Goal: Use online tool/utility: Utilize a website feature to perform a specific function

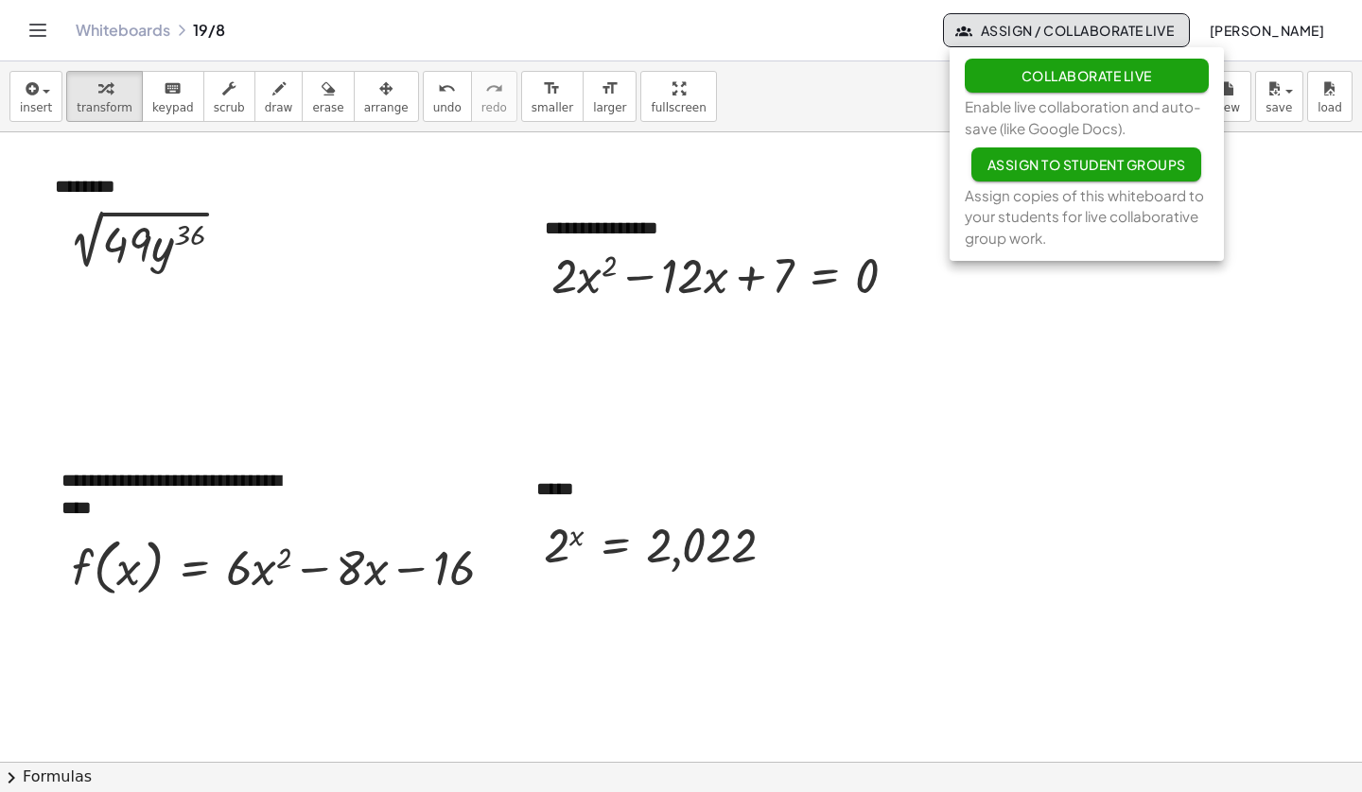
scroll to position [533, 0]
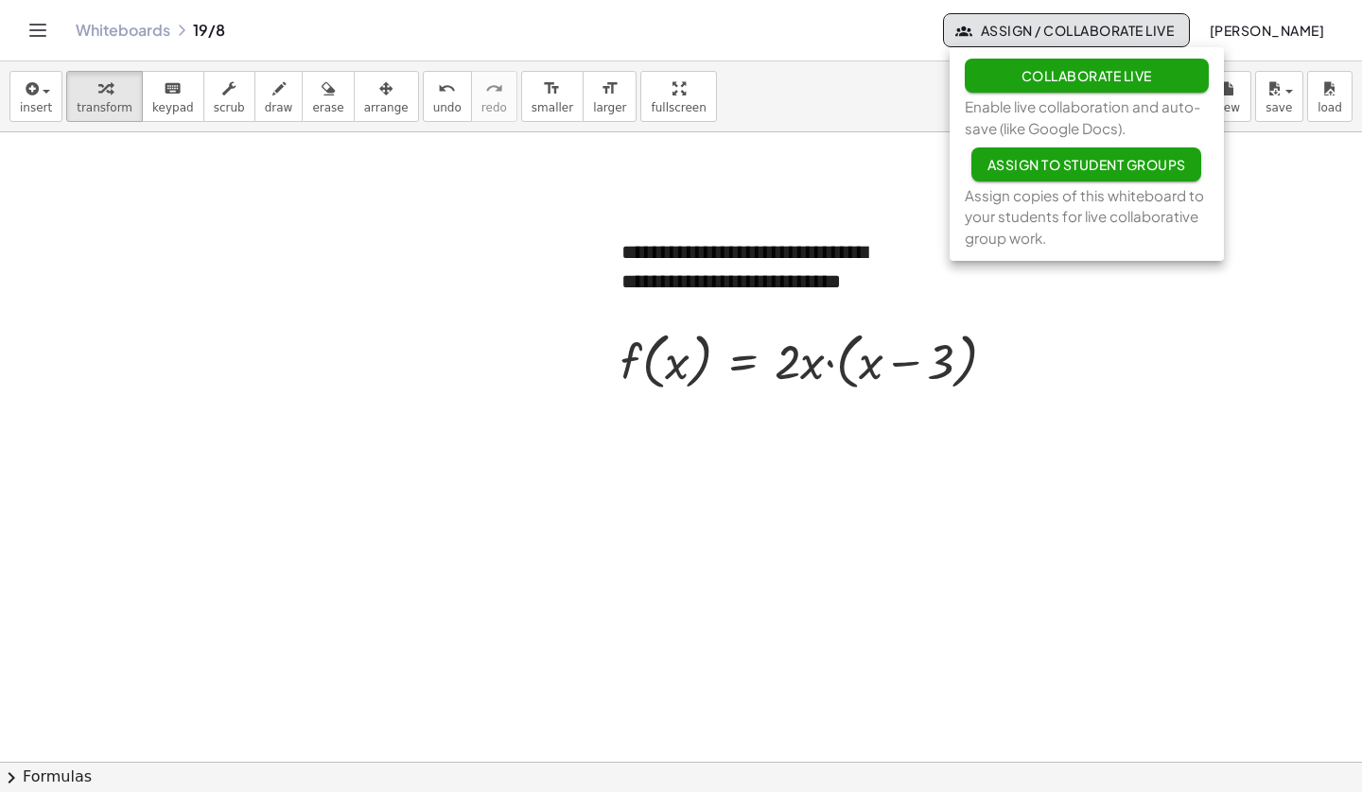
click at [1093, 75] on span "Collaborate Live" at bounding box center [1085, 75] width 130 height 17
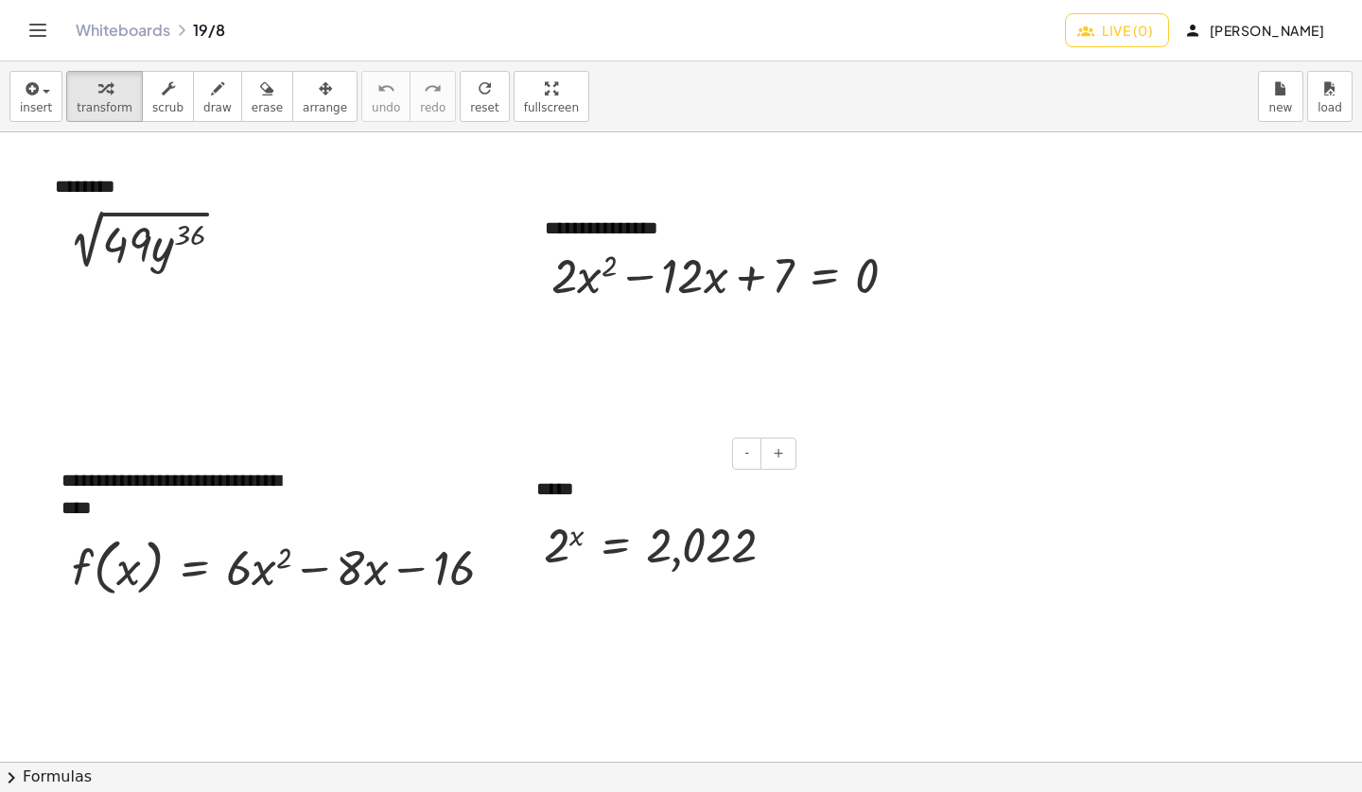
click at [576, 494] on div "*****" at bounding box center [659, 489] width 284 height 65
click at [318, 95] on button "arrange" at bounding box center [324, 96] width 65 height 51
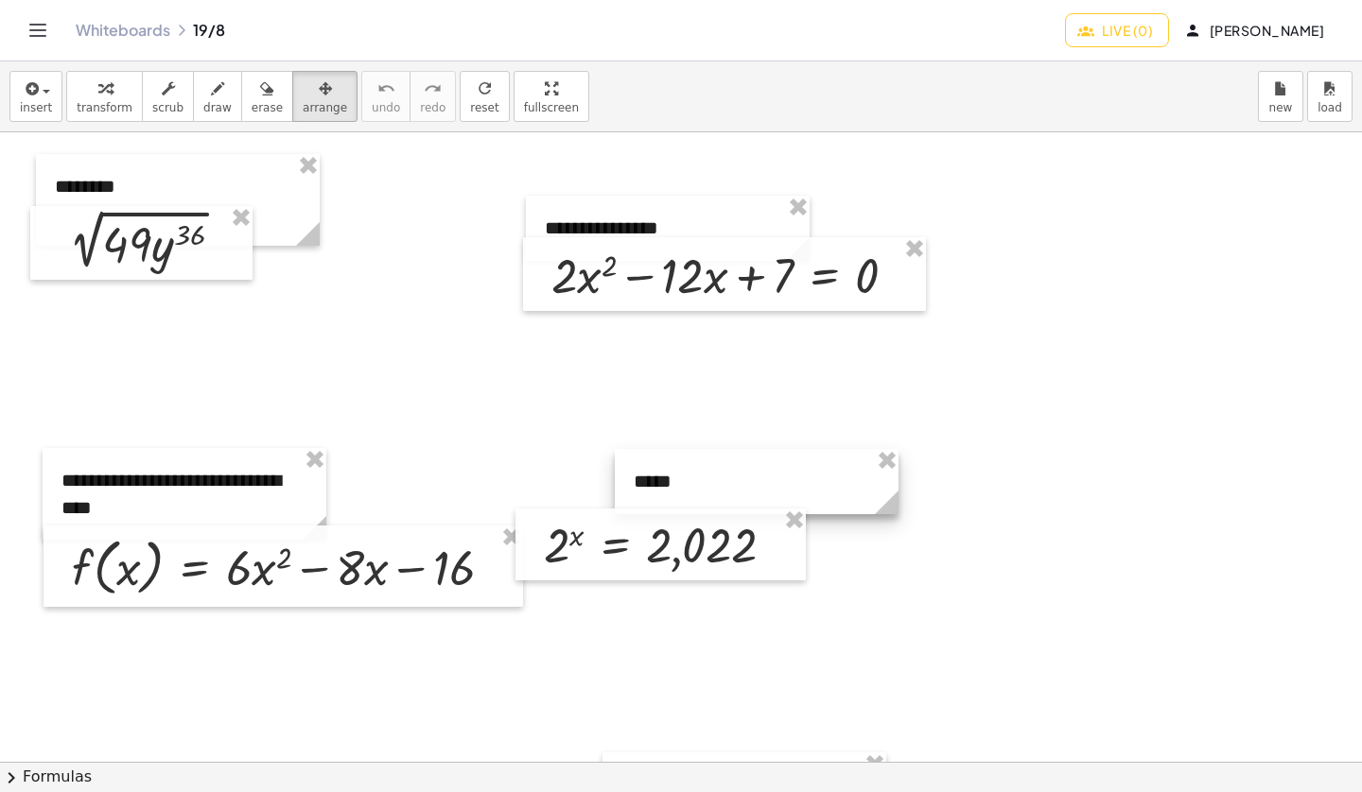
drag, startPoint x: 670, startPoint y: 496, endPoint x: 768, endPoint y: 489, distance: 97.7
click at [768, 489] on div at bounding box center [757, 481] width 284 height 65
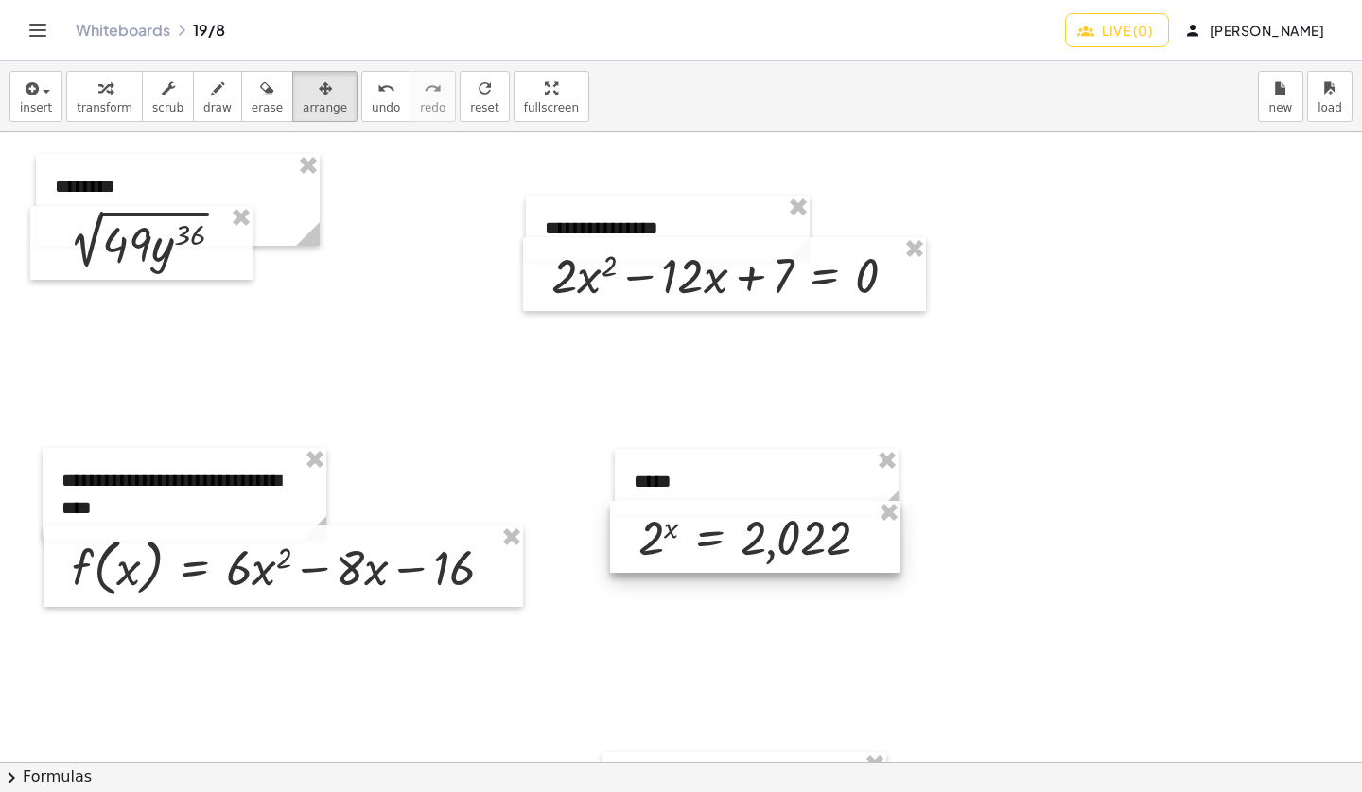
drag, startPoint x: 788, startPoint y: 564, endPoint x: 881, endPoint y: 555, distance: 94.0
click at [881, 555] on div at bounding box center [755, 537] width 290 height 72
click at [408, 155] on div at bounding box center [681, 762] width 1362 height 1260
click at [164, 88] on div "button" at bounding box center [167, 88] width 31 height 23
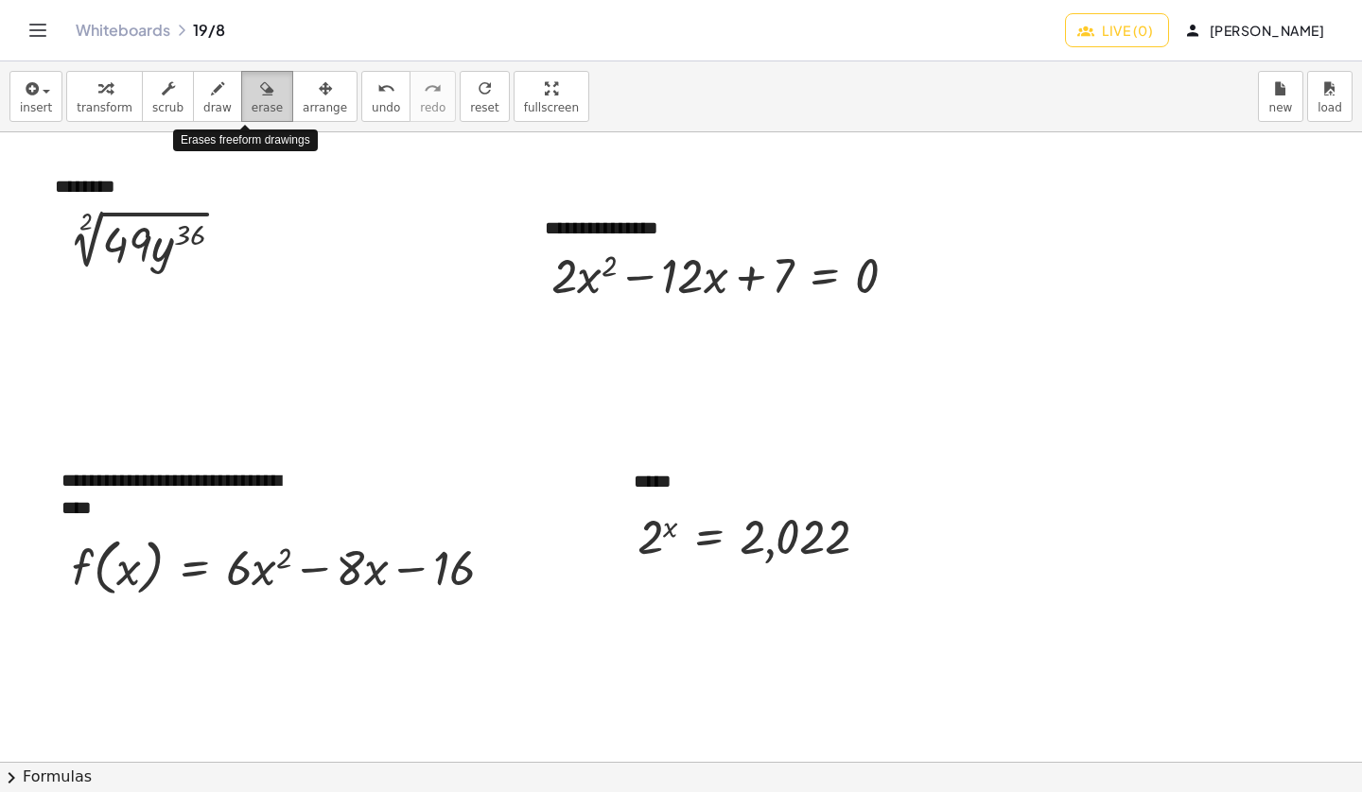
click at [241, 82] on button "erase" at bounding box center [267, 96] width 52 height 51
click at [203, 87] on div "button" at bounding box center [217, 88] width 28 height 23
click at [162, 95] on icon "button" at bounding box center [168, 89] width 13 height 23
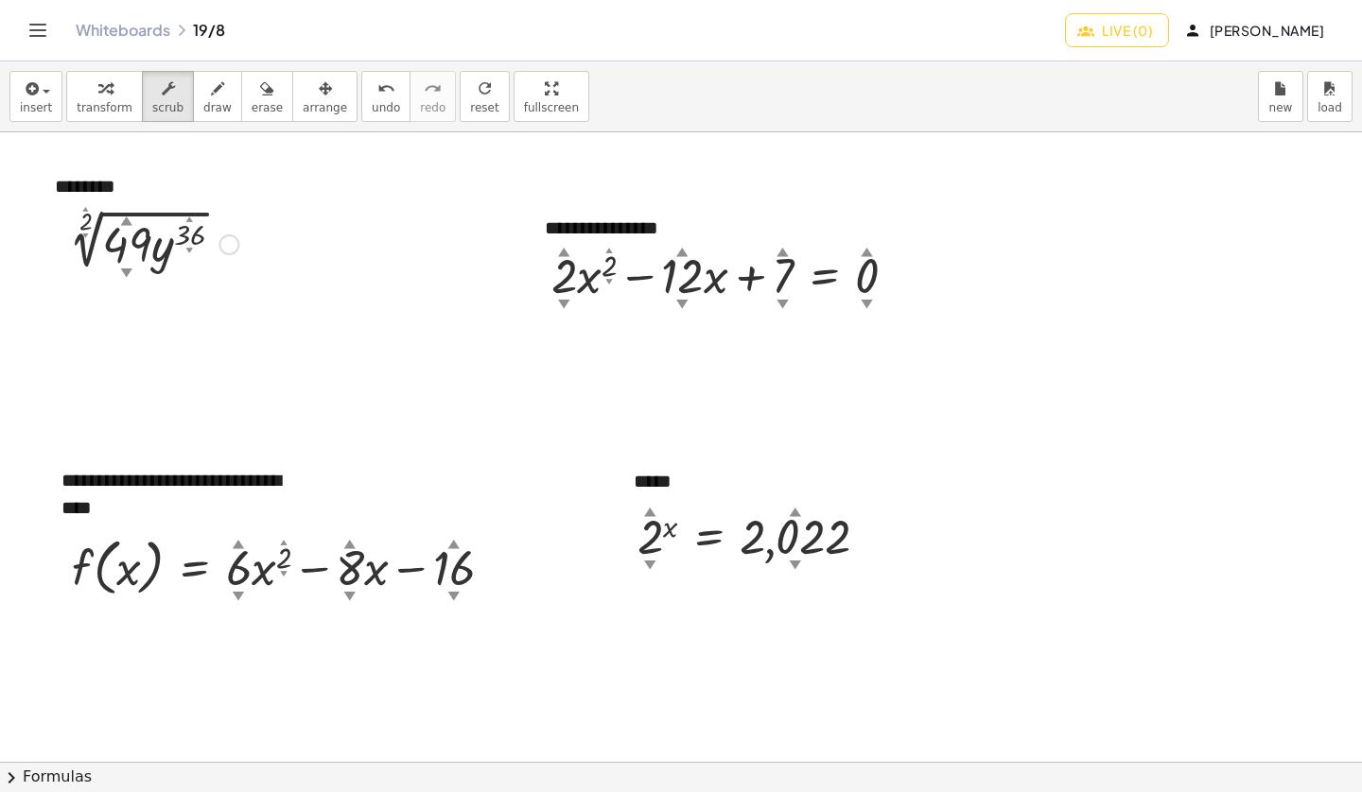
click at [124, 216] on div "▲" at bounding box center [127, 220] width 12 height 17
click at [126, 222] on div "▲" at bounding box center [127, 220] width 12 height 17
click at [125, 269] on div "▼" at bounding box center [127, 272] width 12 height 17
click at [122, 283] on div "**********" at bounding box center [681, 762] width 1362 height 1260
click at [203, 89] on div "button" at bounding box center [217, 88] width 28 height 23
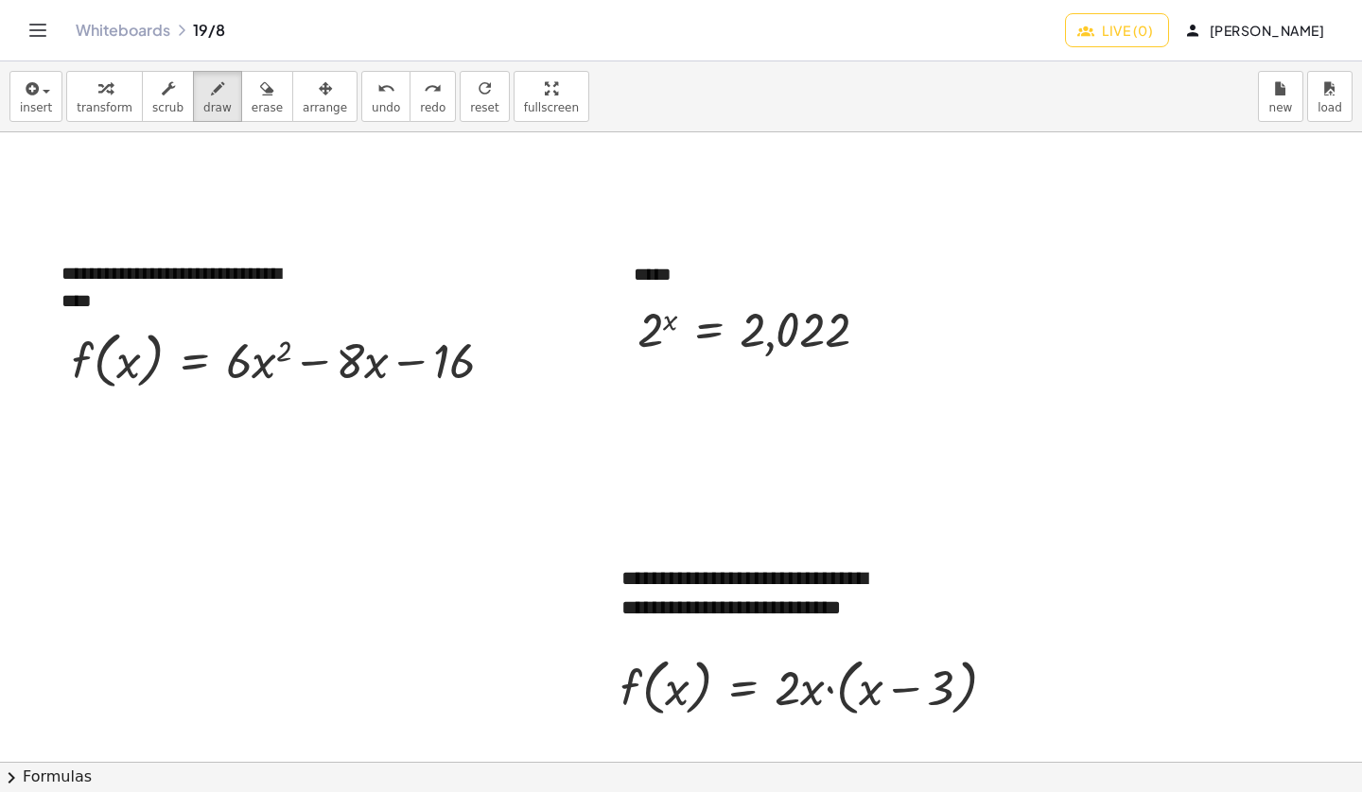
scroll to position [0, 0]
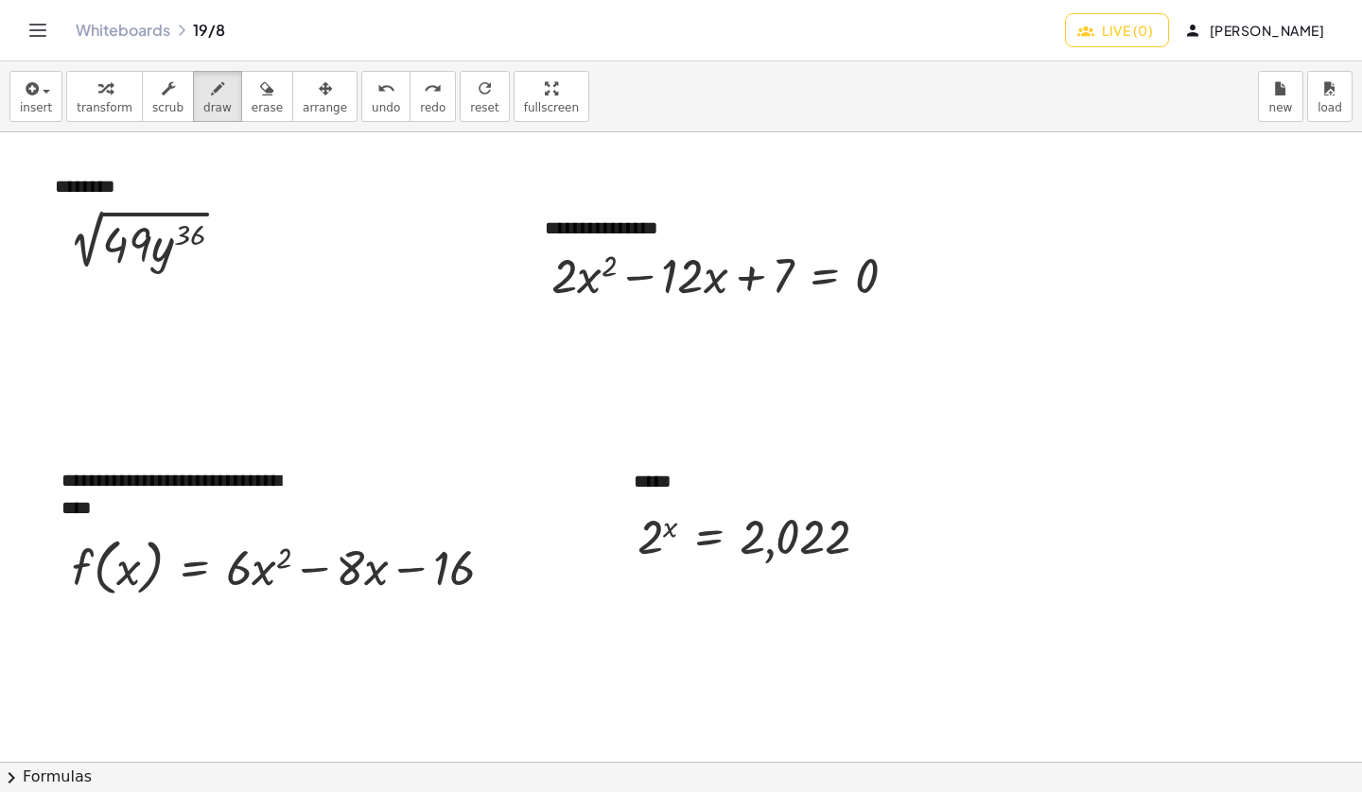
click at [1122, 39] on button "Live (0)" at bounding box center [1117, 30] width 104 height 34
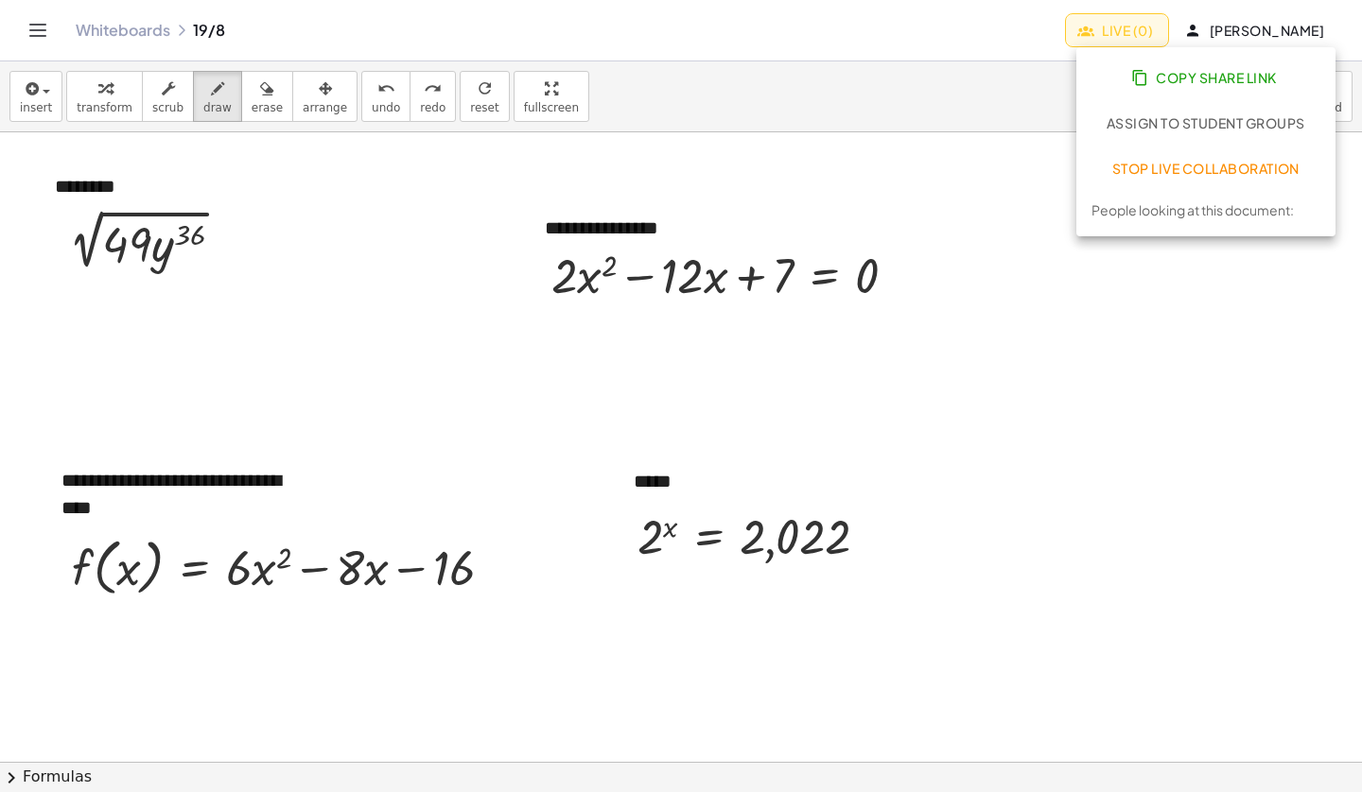
click at [1193, 73] on span "Copy Share Link" at bounding box center [1206, 77] width 142 height 17
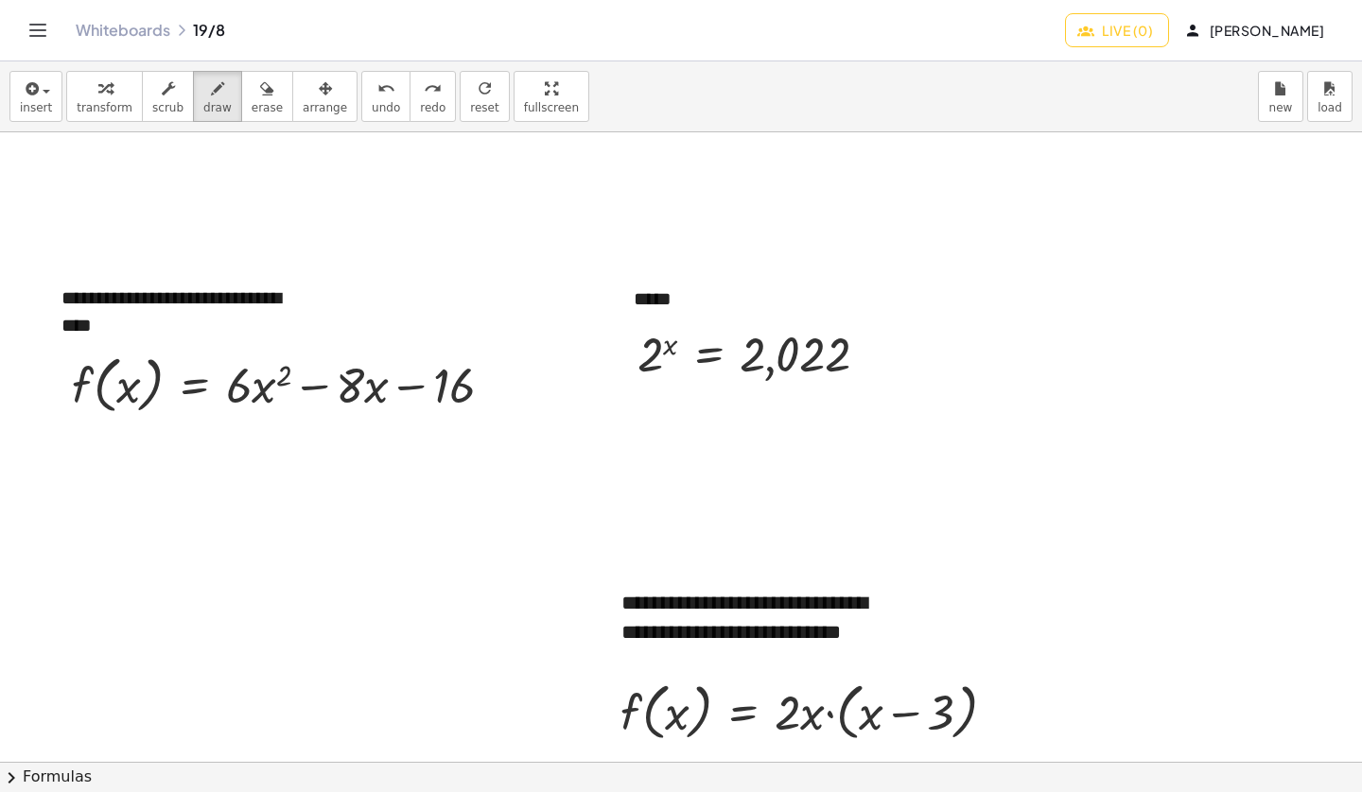
scroll to position [193, 0]
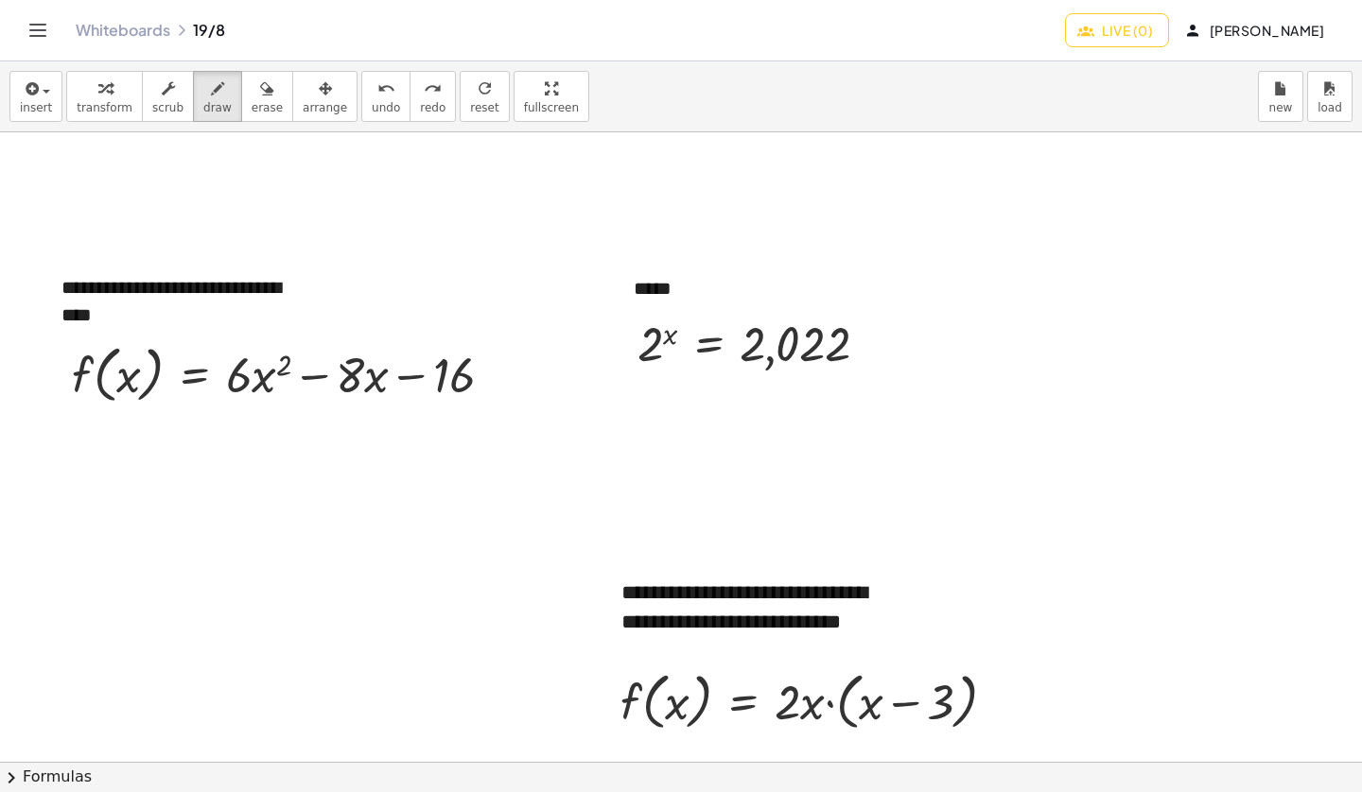
click at [310, 94] on div "button" at bounding box center [325, 88] width 44 height 23
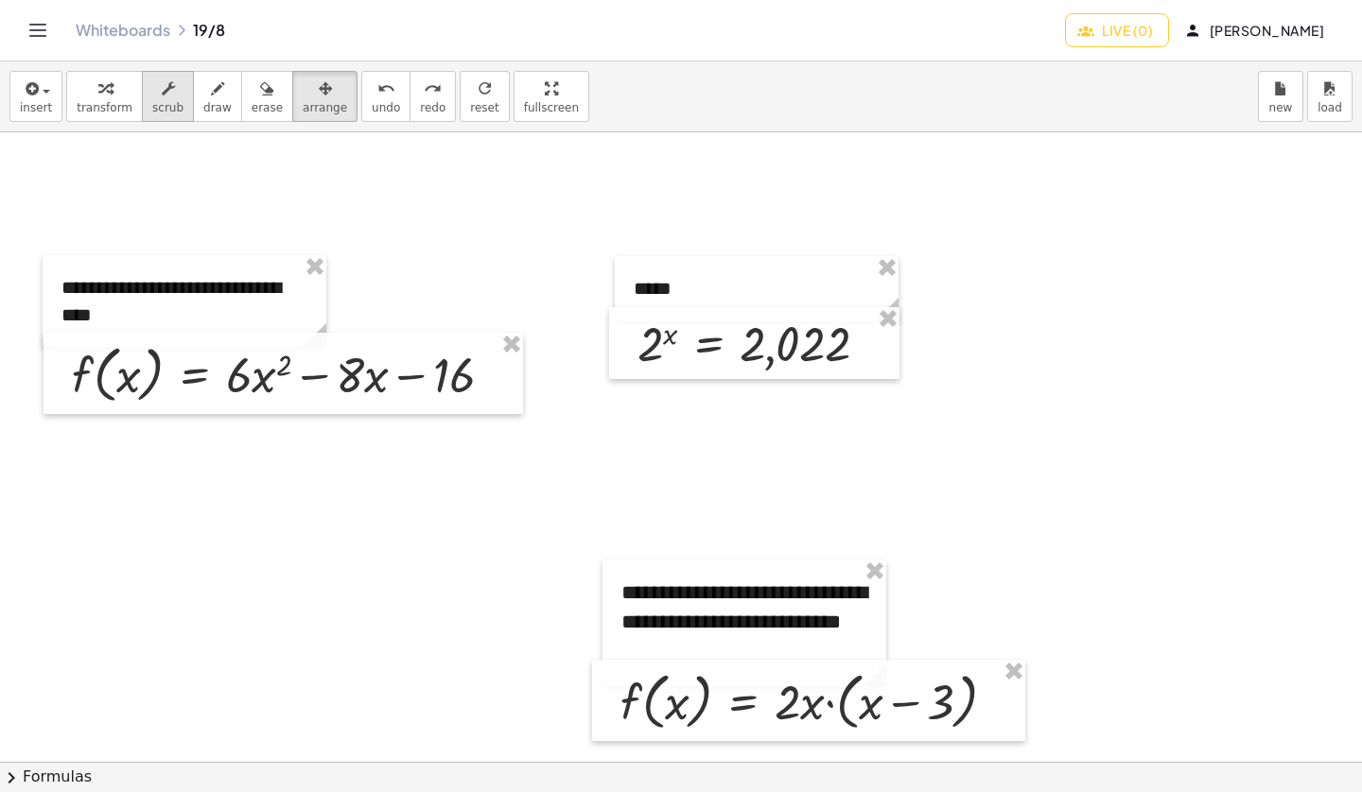
click at [152, 103] on span "scrub" at bounding box center [167, 107] width 31 height 13
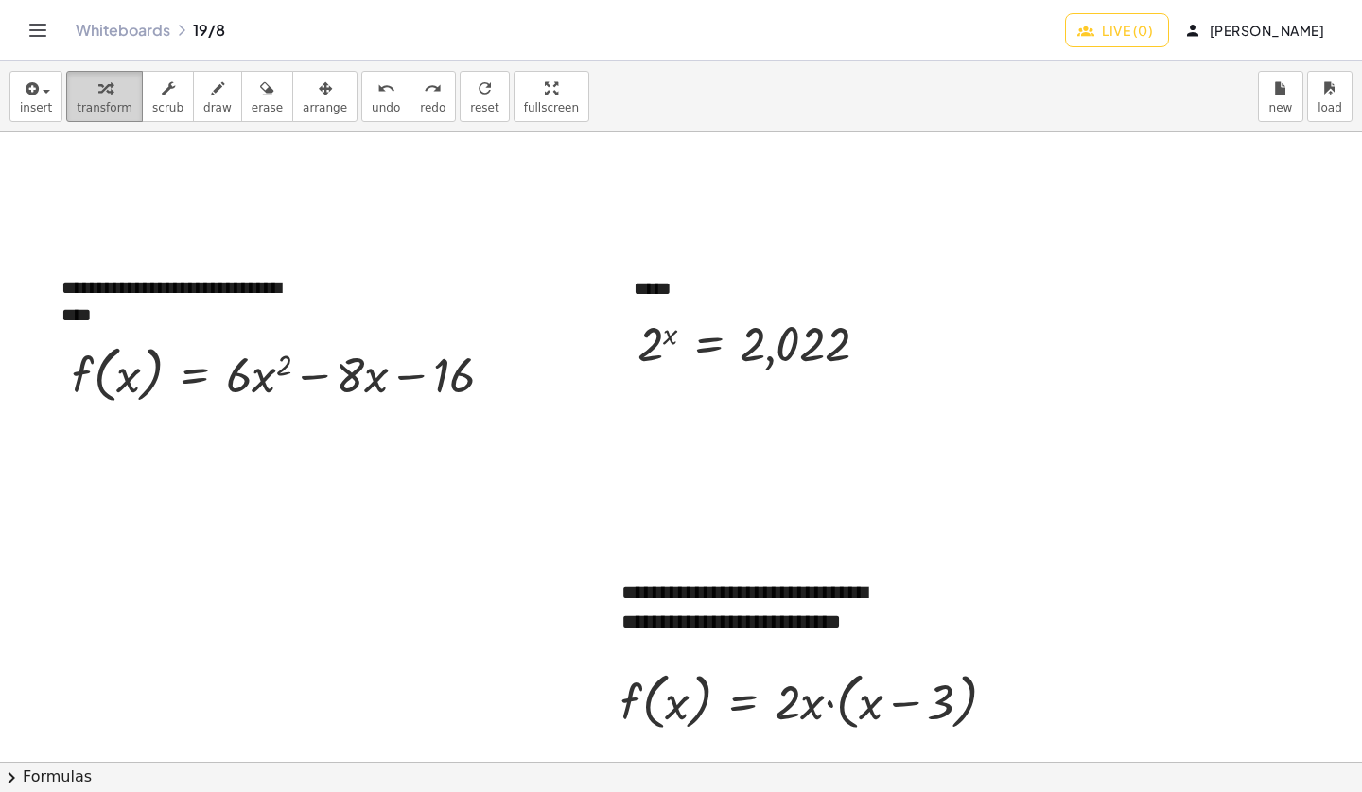
click at [81, 102] on span "transform" at bounding box center [105, 107] width 56 height 13
drag, startPoint x: 541, startPoint y: 86, endPoint x: 541, endPoint y: 200, distance: 114.4
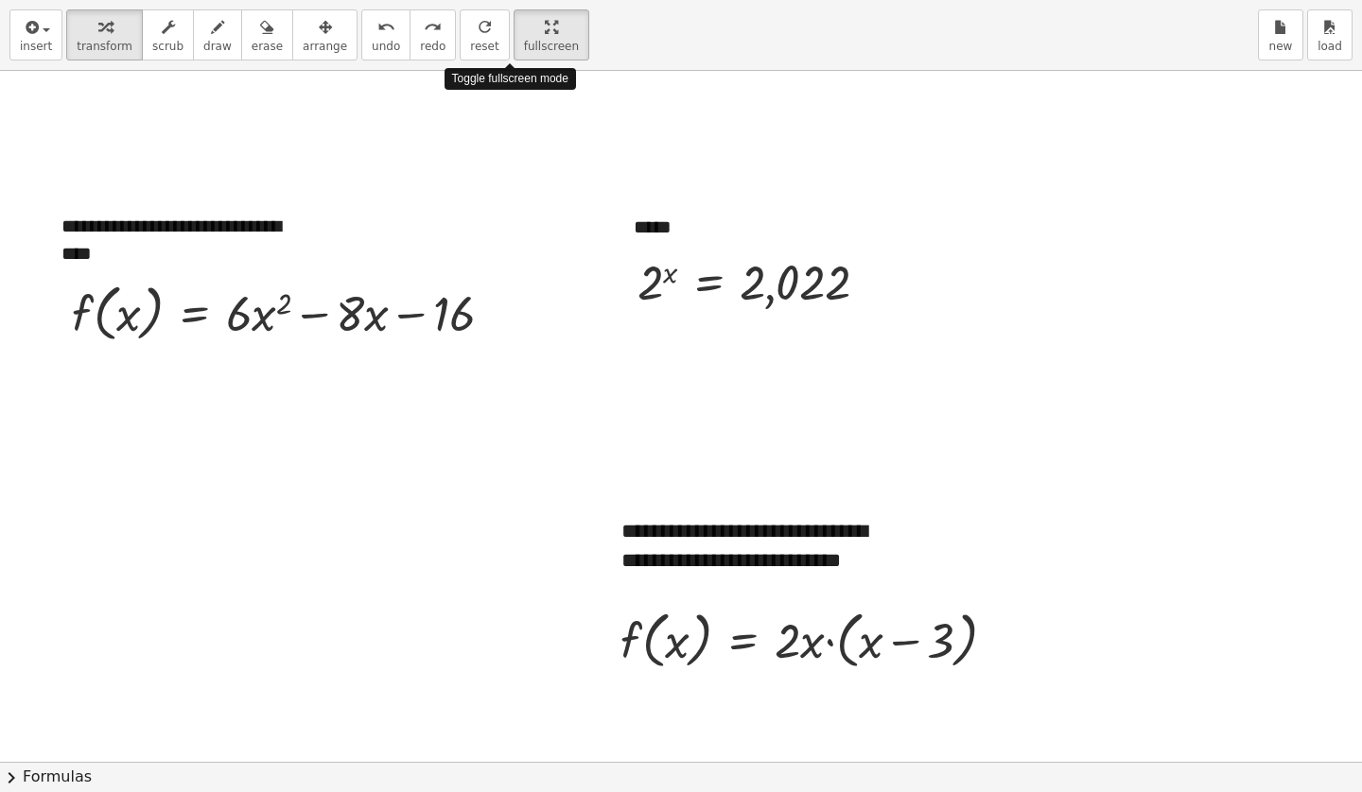
click at [541, 200] on div "**********" at bounding box center [681, 396] width 1362 height 792
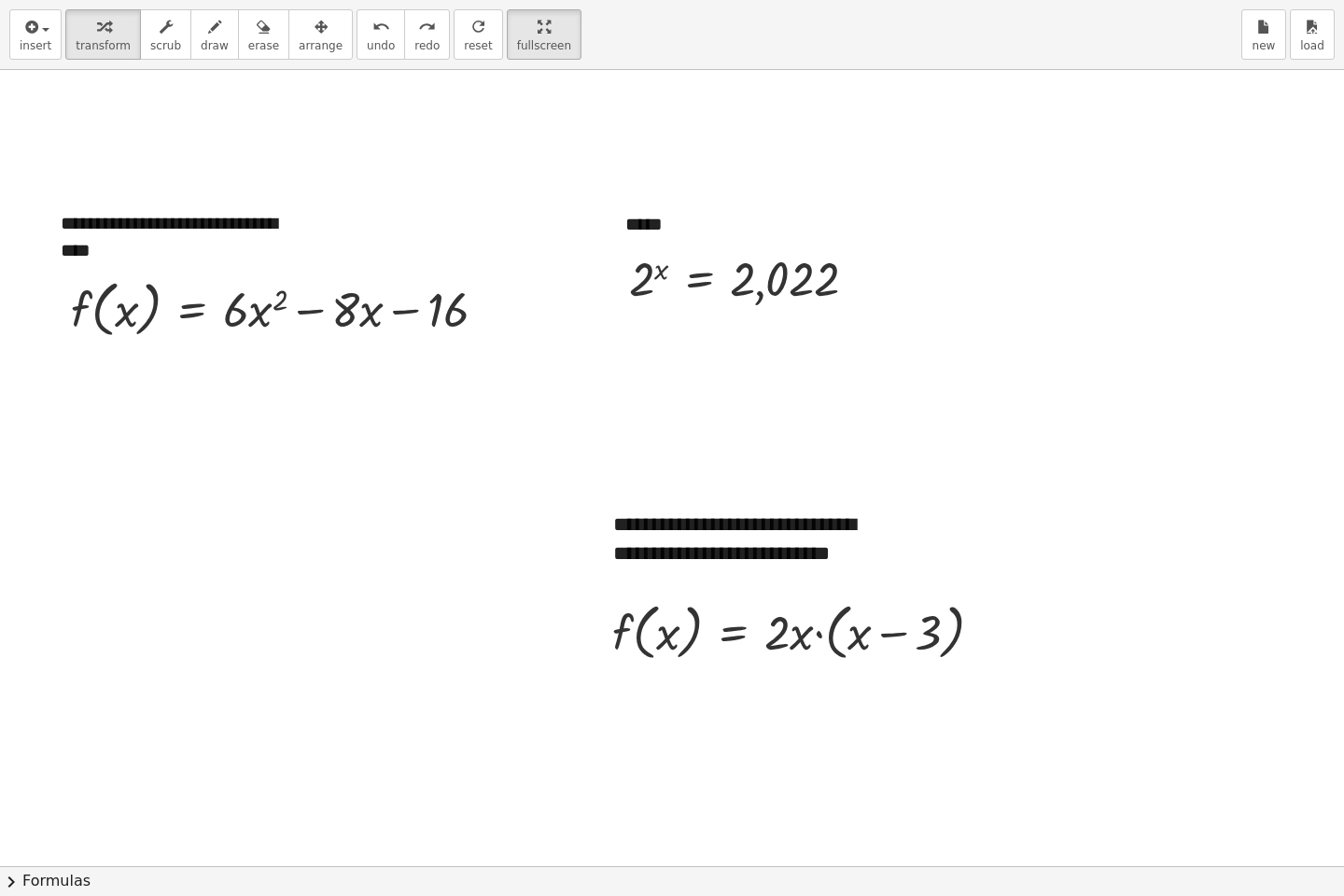
drag, startPoint x: 503, startPoint y: 26, endPoint x: 503, endPoint y: -88, distance: 114.0
click at [503, 0] on html "**********" at bounding box center [672, 448] width 1344 height 896
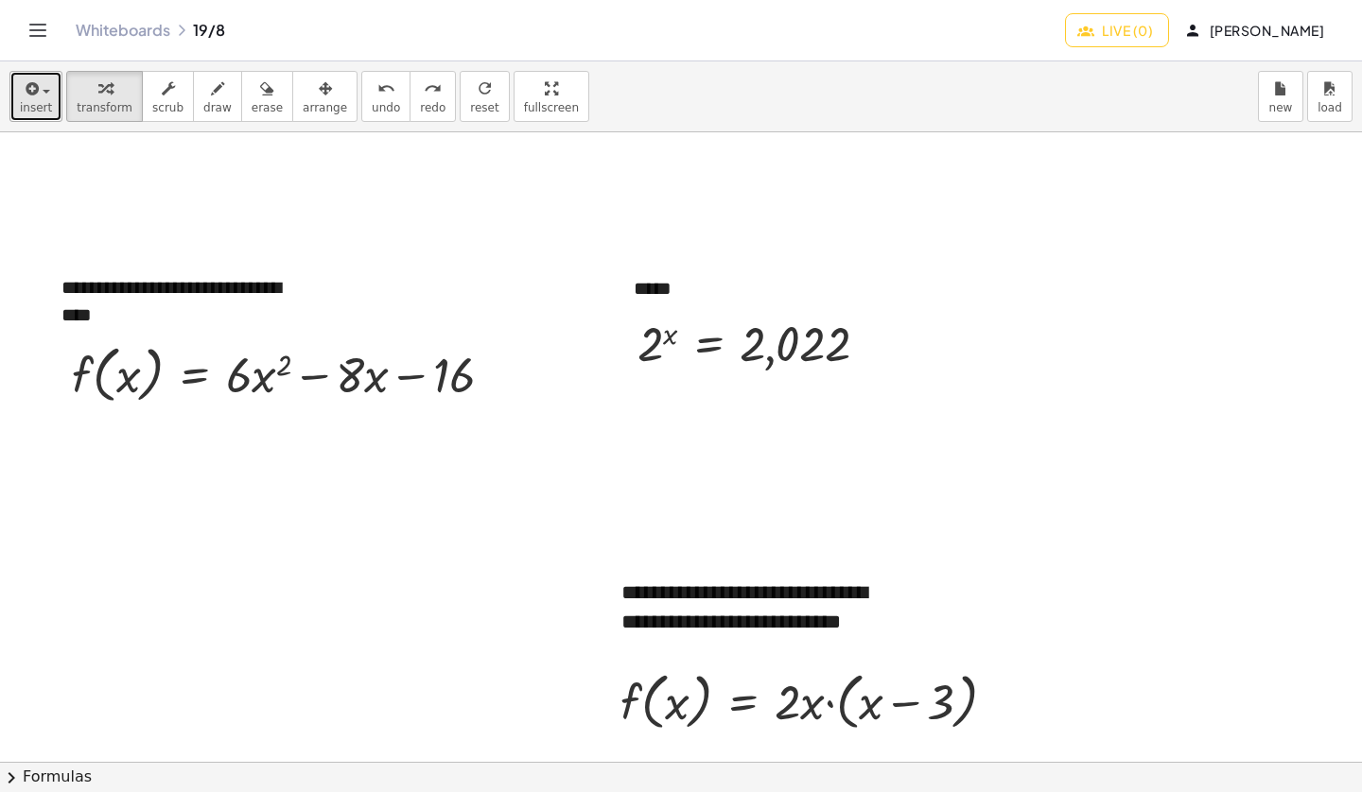
click at [26, 99] on icon "button" at bounding box center [30, 89] width 17 height 23
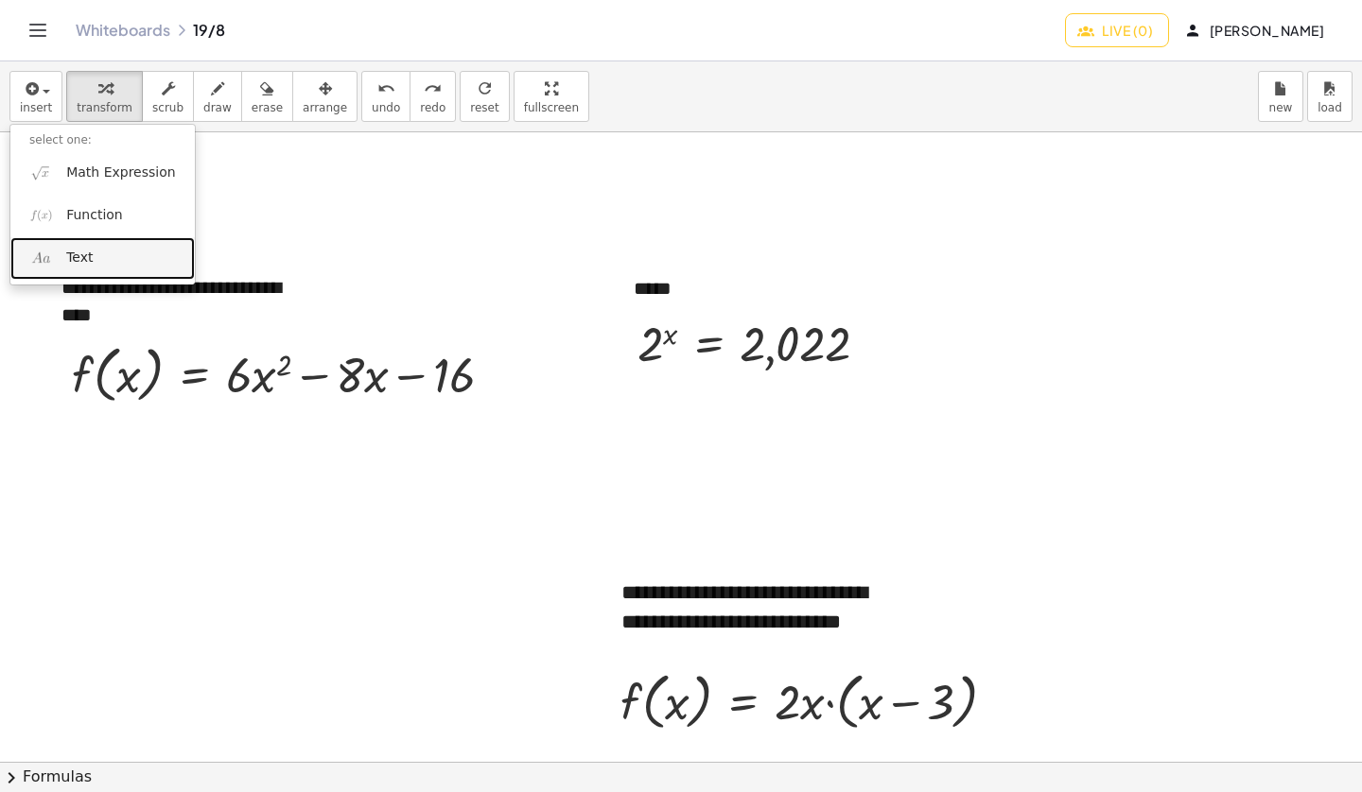
click at [85, 263] on span "Text" at bounding box center [79, 258] width 26 height 19
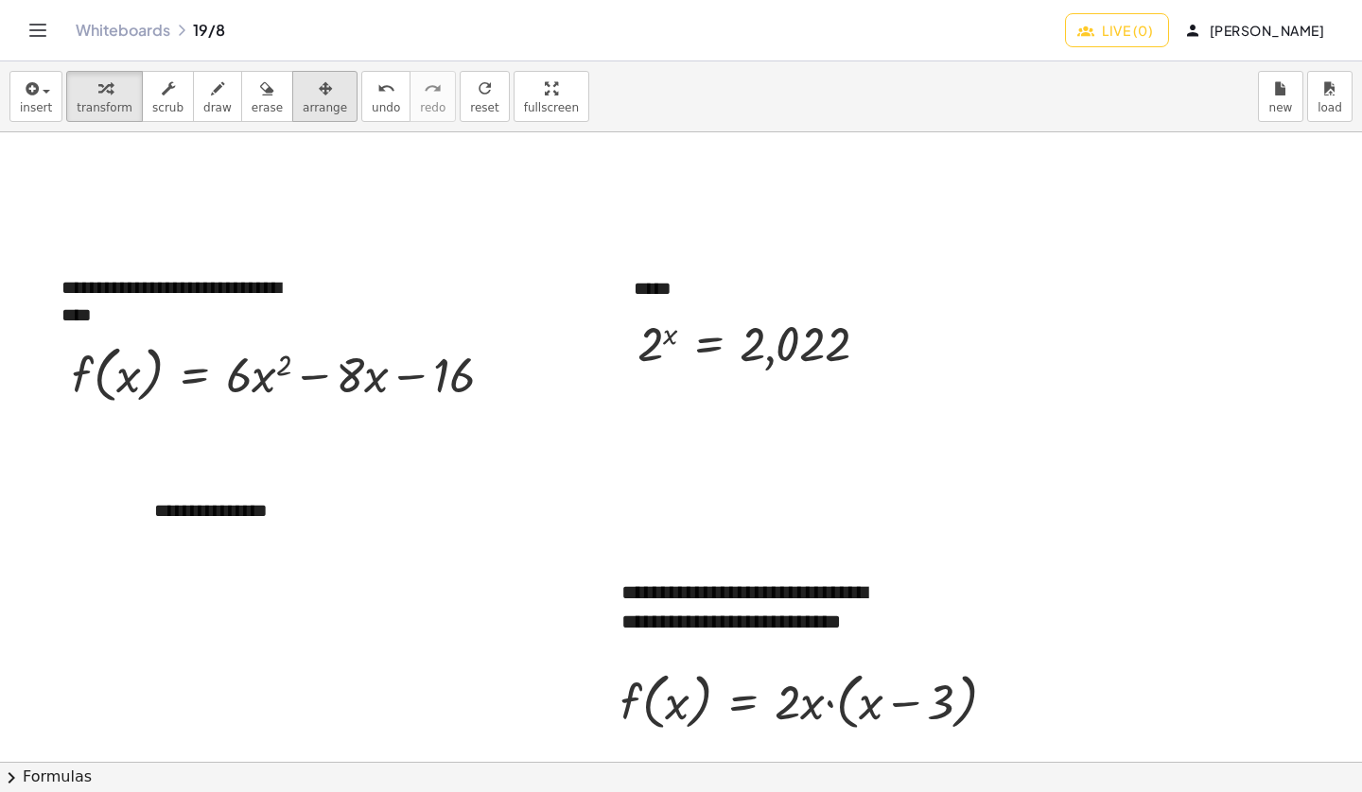
click at [319, 97] on icon "button" at bounding box center [325, 89] width 13 height 23
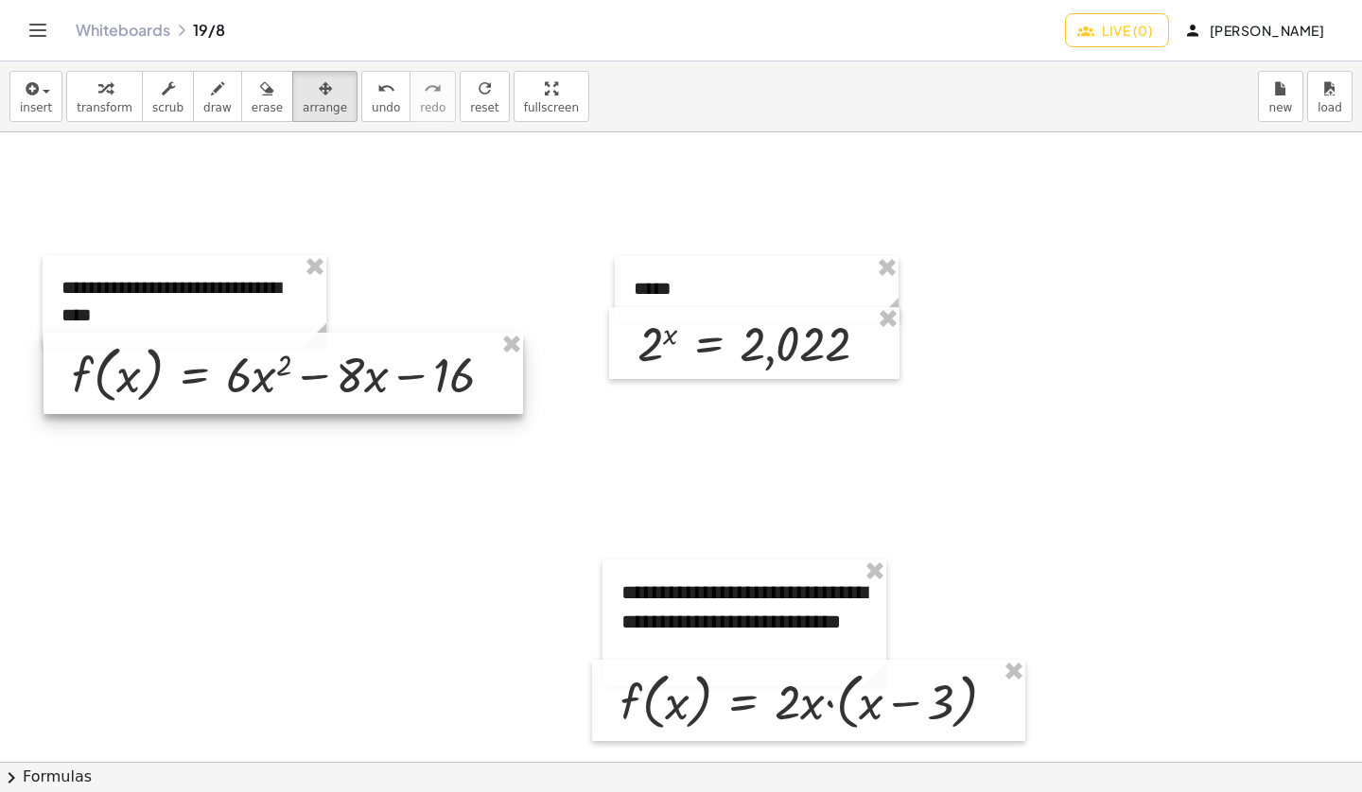
click at [222, 387] on div at bounding box center [282, 373] width 479 height 81
click at [324, 368] on div at bounding box center [282, 373] width 479 height 81
click at [121, 390] on div at bounding box center [282, 373] width 479 height 81
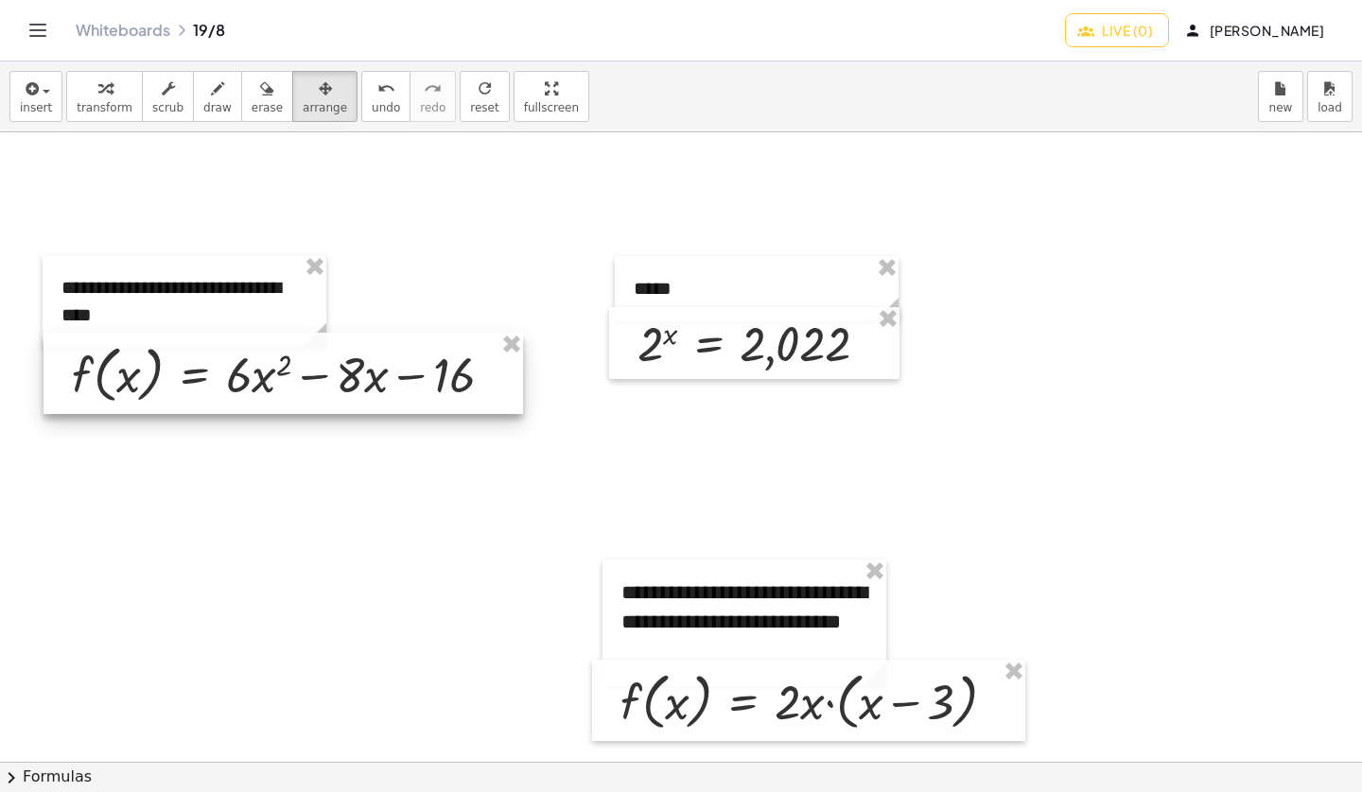
click at [121, 390] on div at bounding box center [282, 373] width 479 height 81
click at [164, 380] on div at bounding box center [282, 373] width 479 height 81
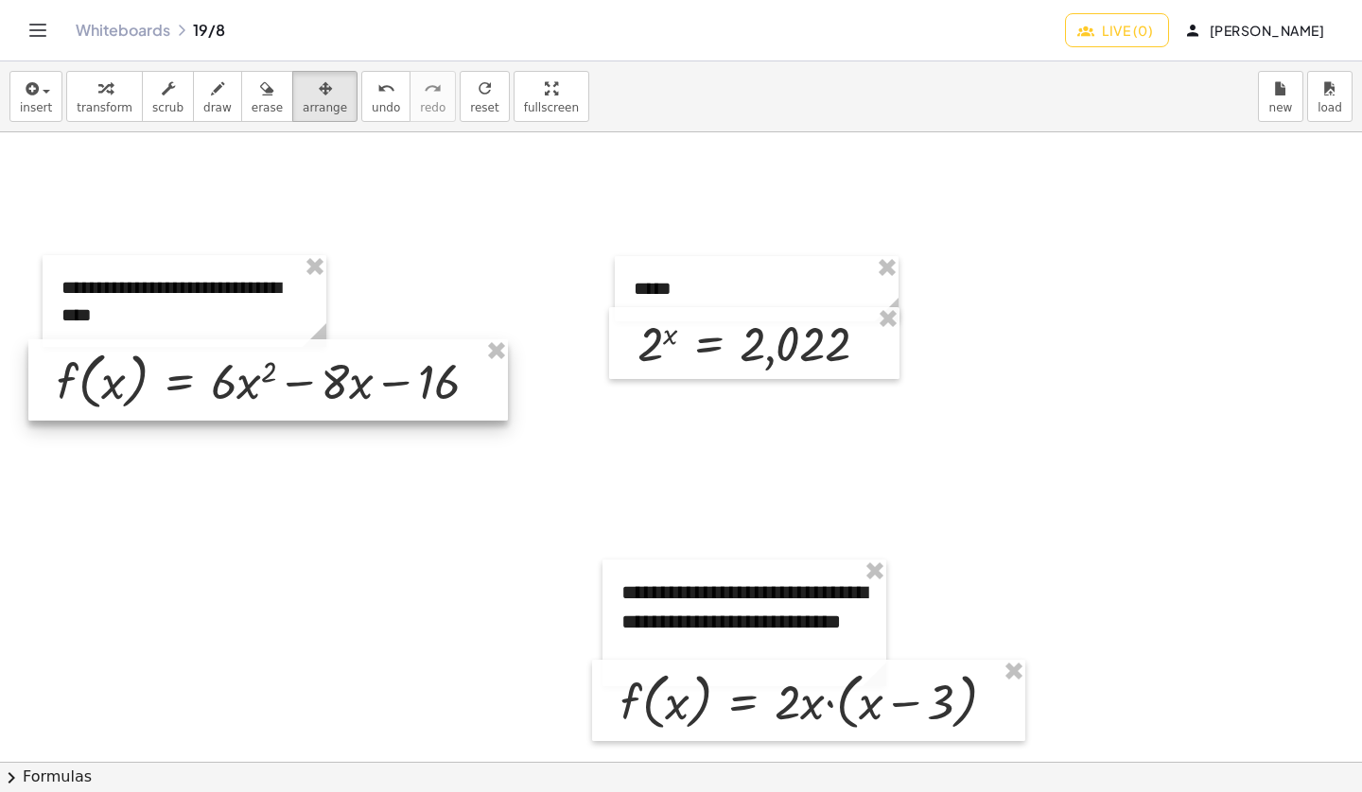
drag, startPoint x: 165, startPoint y: 379, endPoint x: 153, endPoint y: 380, distance: 12.3
click at [153, 380] on div at bounding box center [267, 379] width 479 height 81
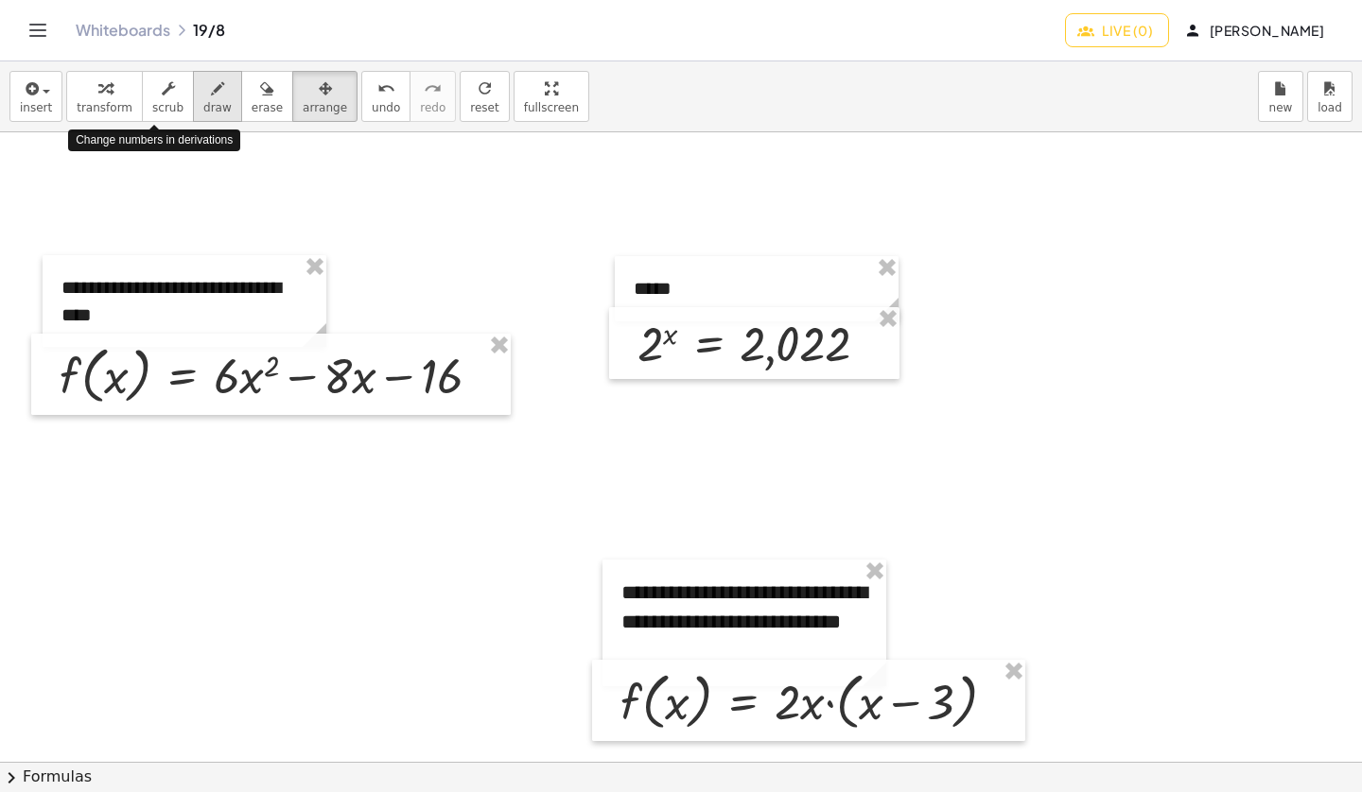
click at [211, 95] on icon "button" at bounding box center [217, 89] width 13 height 23
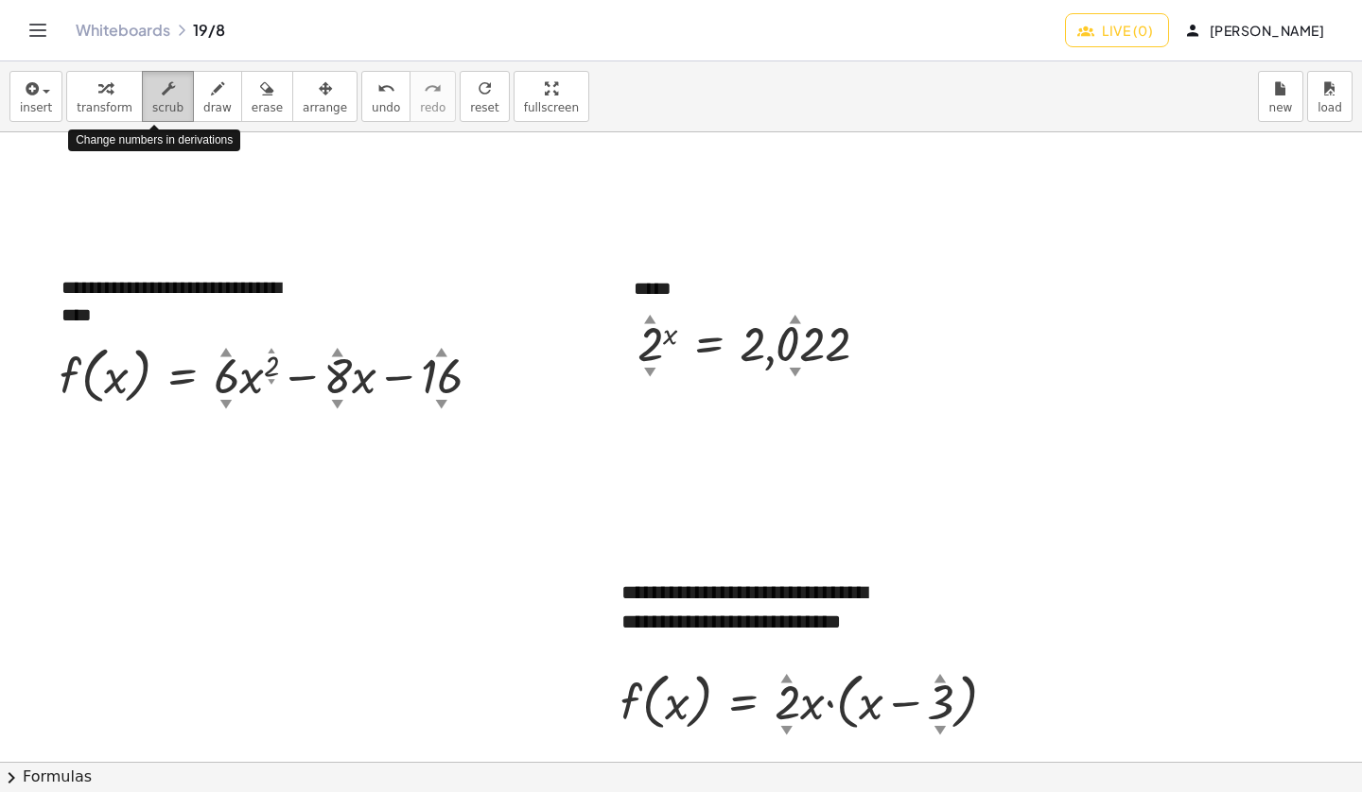
click at [162, 95] on icon "button" at bounding box center [168, 89] width 13 height 23
click at [218, 290] on div "**********" at bounding box center [185, 301] width 284 height 92
click at [104, 313] on div "**********" at bounding box center [185, 301] width 284 height 92
click at [164, 318] on div "**********" at bounding box center [185, 301] width 284 height 92
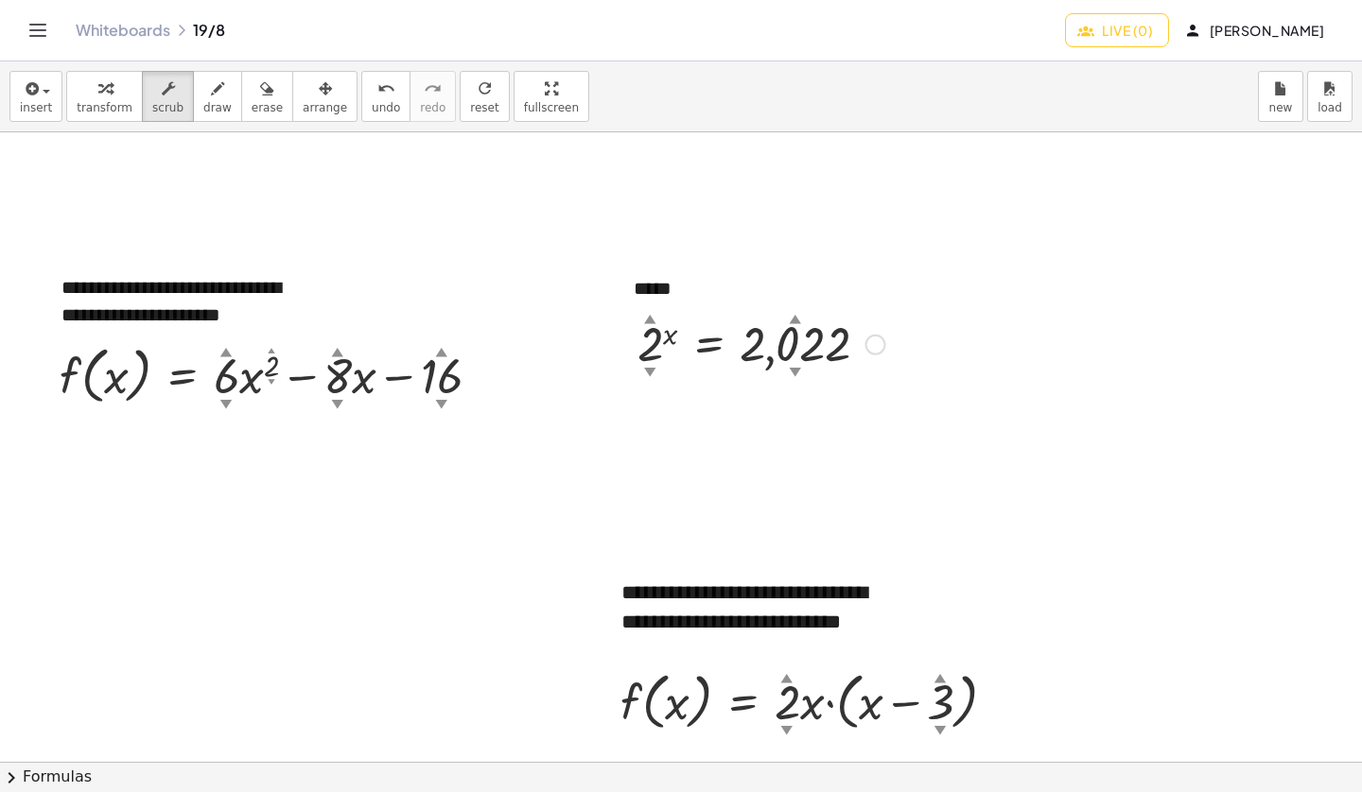
click at [652, 317] on div "▲" at bounding box center [650, 318] width 12 height 17
click at [646, 318] on div "▲" at bounding box center [650, 318] width 12 height 17
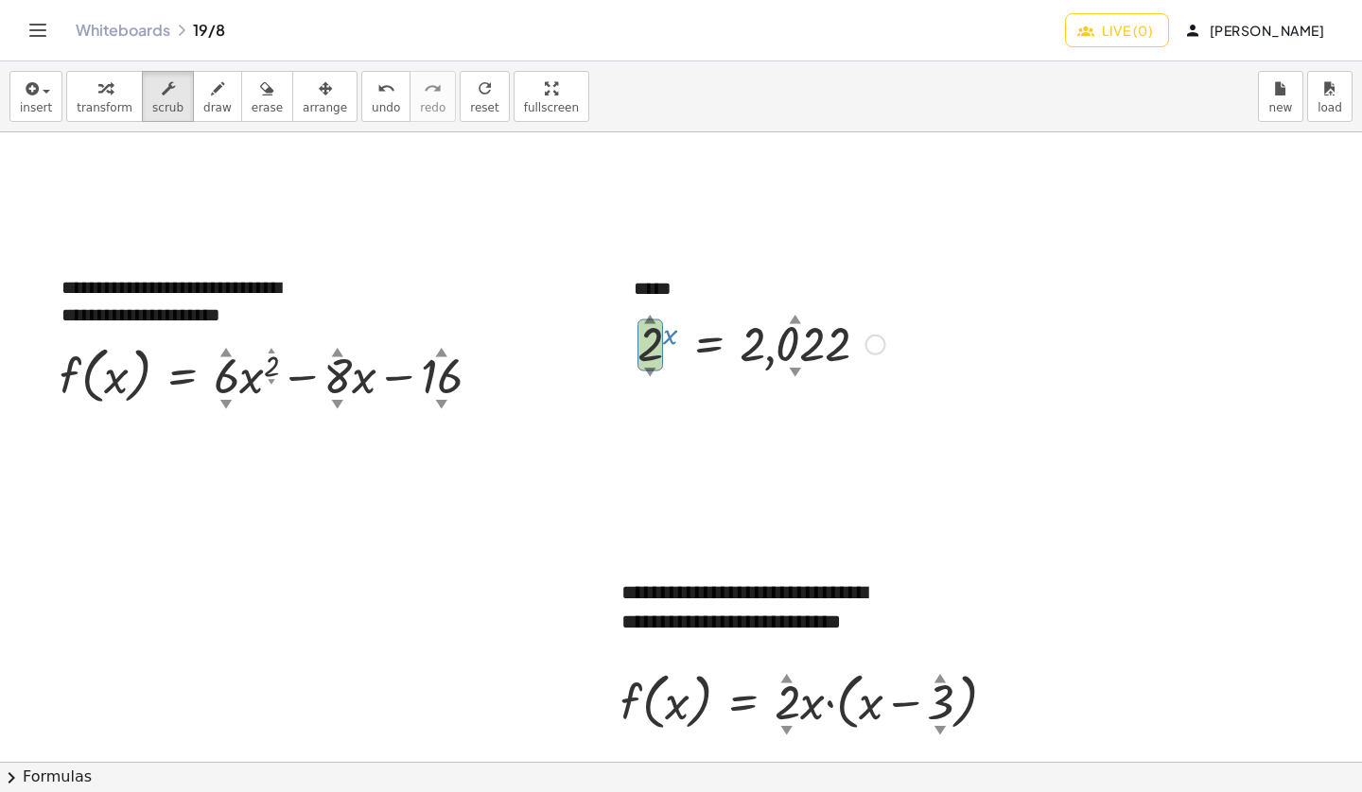
click at [647, 310] on div "▲" at bounding box center [650, 318] width 12 height 17
click at [648, 313] on div "▲" at bounding box center [650, 318] width 12 height 17
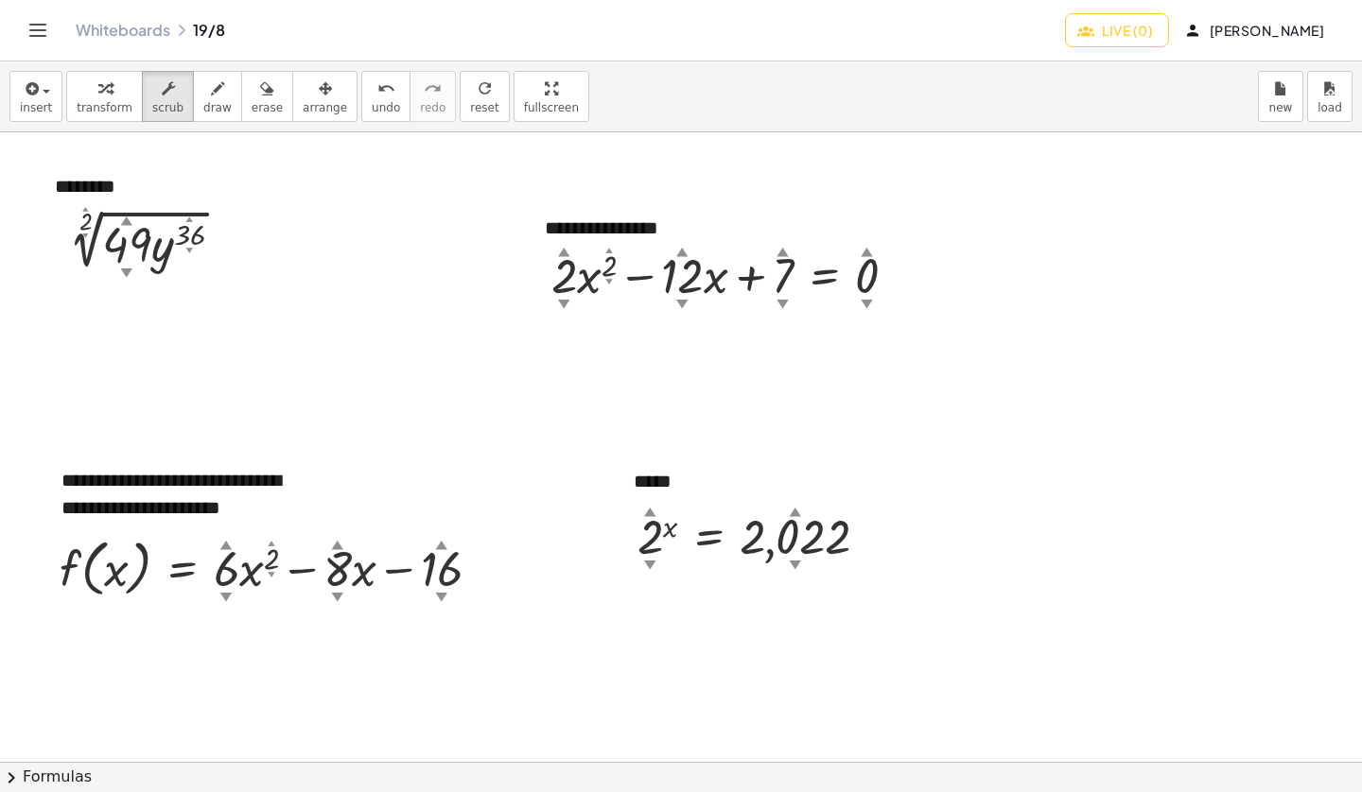
scroll to position [13, 0]
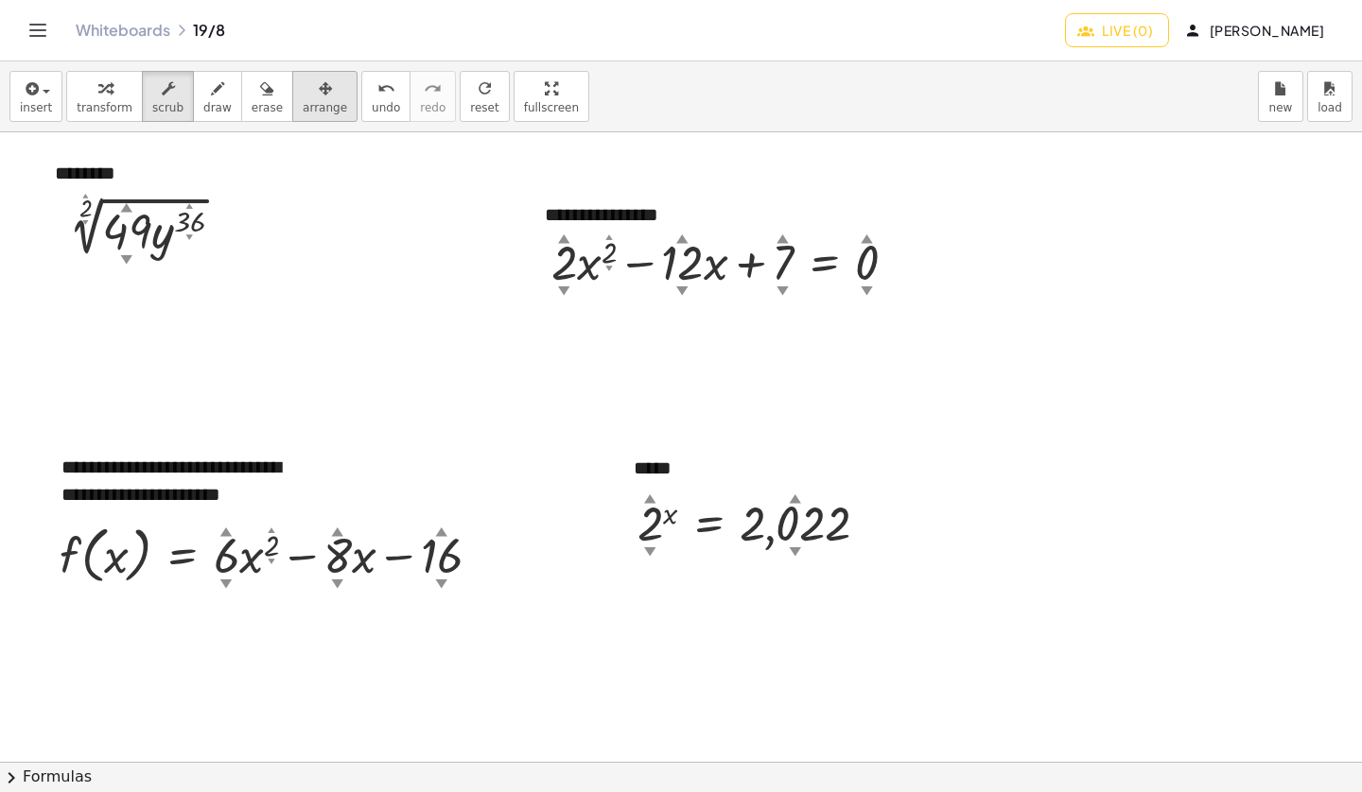
click at [315, 95] on div "button" at bounding box center [325, 88] width 44 height 23
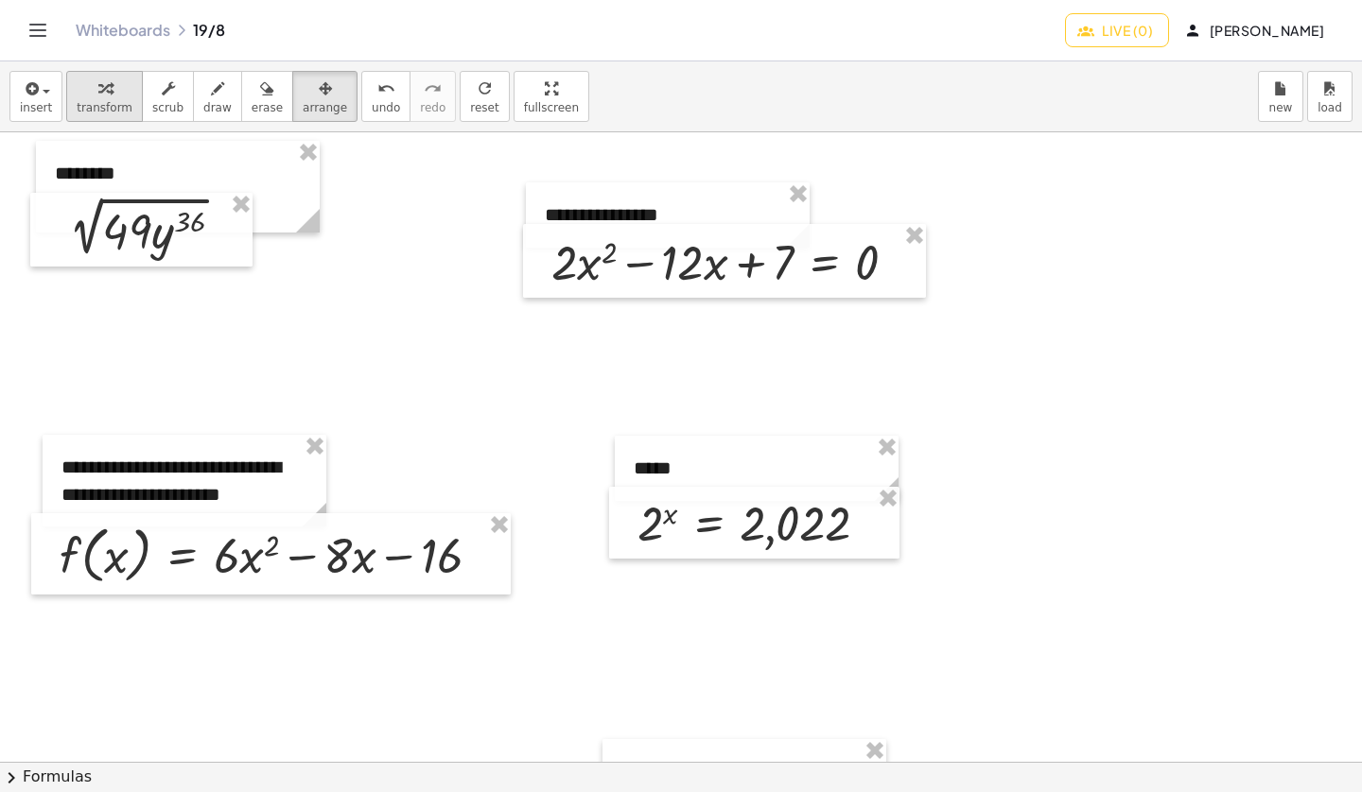
click at [107, 91] on div "button" at bounding box center [105, 88] width 56 height 23
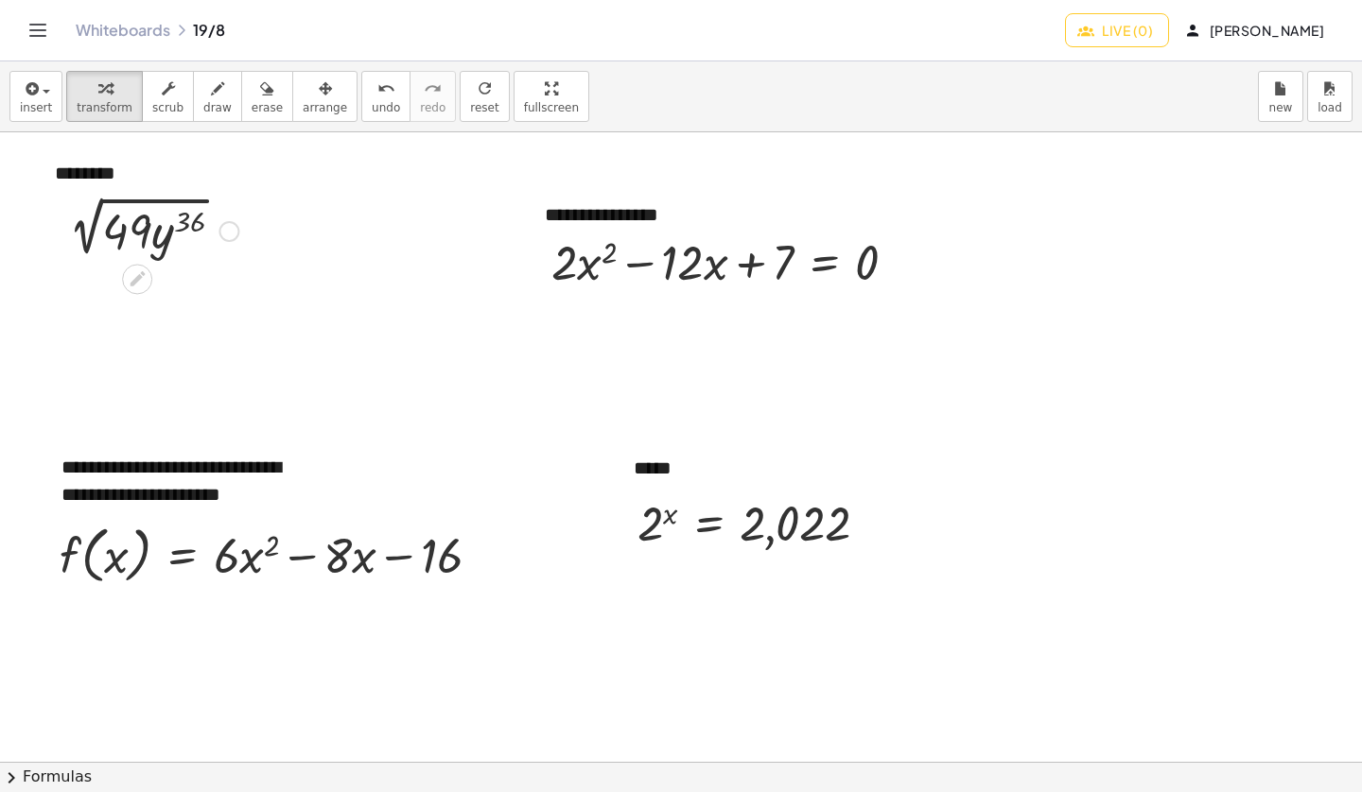
click at [139, 242] on div at bounding box center [148, 230] width 199 height 64
drag, startPoint x: 139, startPoint y: 237, endPoint x: 209, endPoint y: 254, distance: 72.0
click at [843, 432] on span "-" at bounding box center [844, 432] width 5 height 15
click at [874, 428] on span "+" at bounding box center [875, 432] width 11 height 15
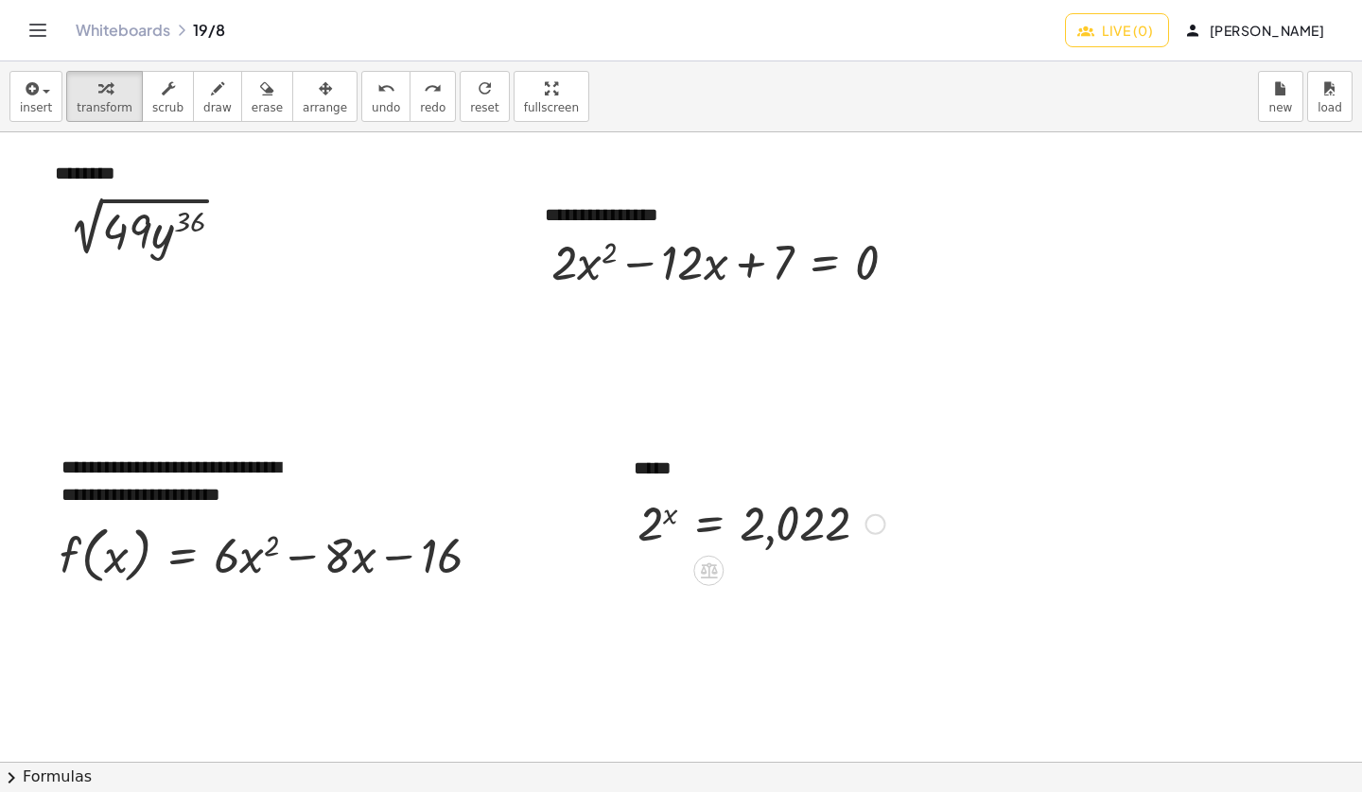
click at [719, 528] on div at bounding box center [761, 523] width 267 height 62
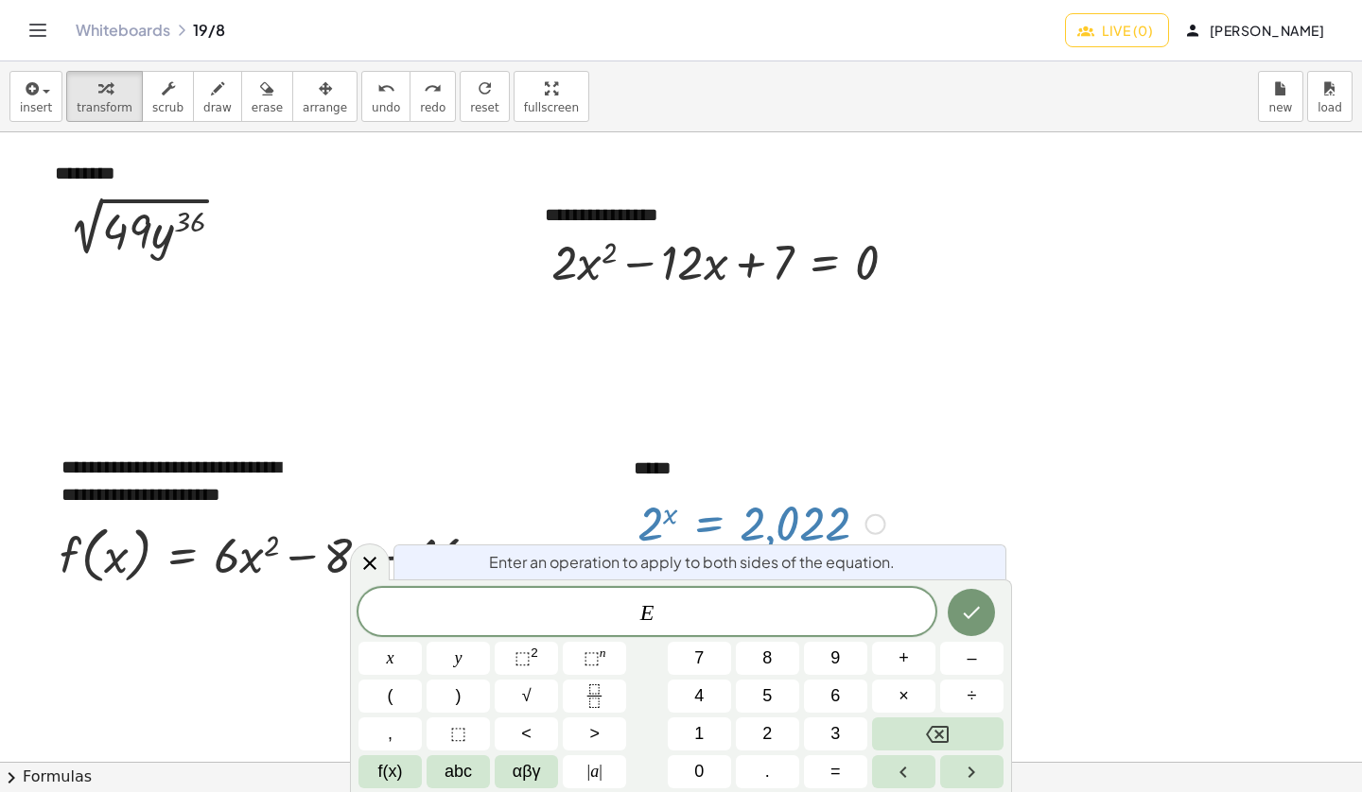
click at [777, 522] on div at bounding box center [761, 523] width 267 height 62
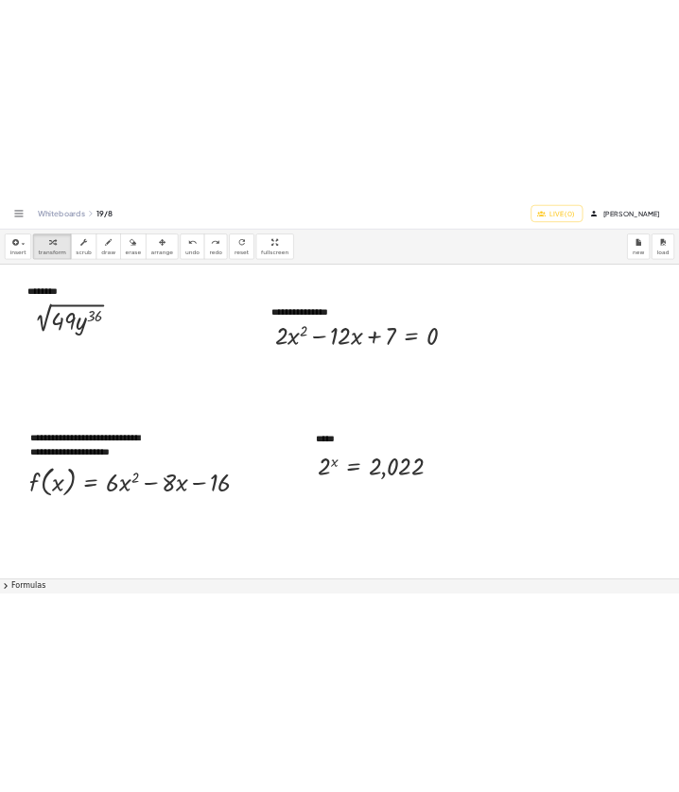
scroll to position [96, 0]
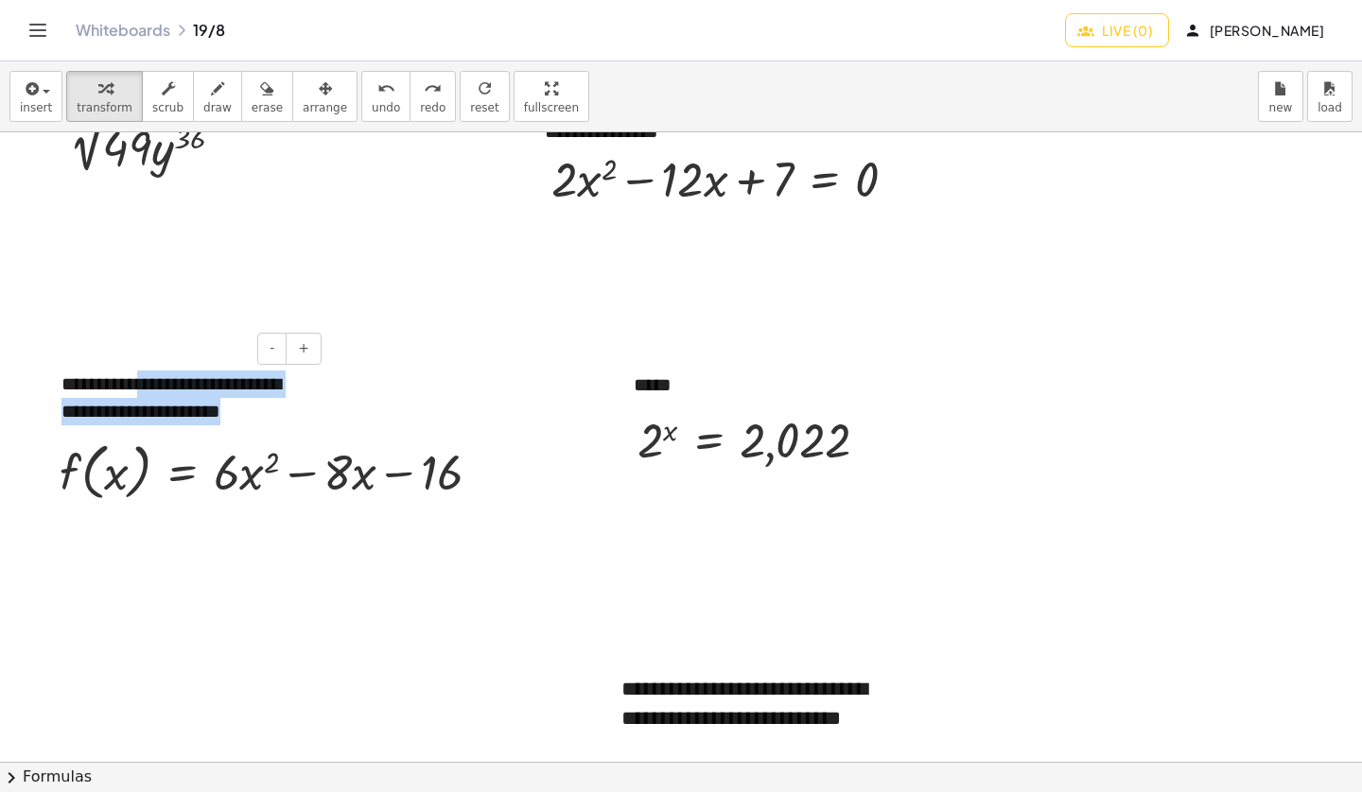
drag, startPoint x: 303, startPoint y: 410, endPoint x: 141, endPoint y: 390, distance: 163.0
click at [141, 390] on div "**********" at bounding box center [185, 398] width 284 height 92
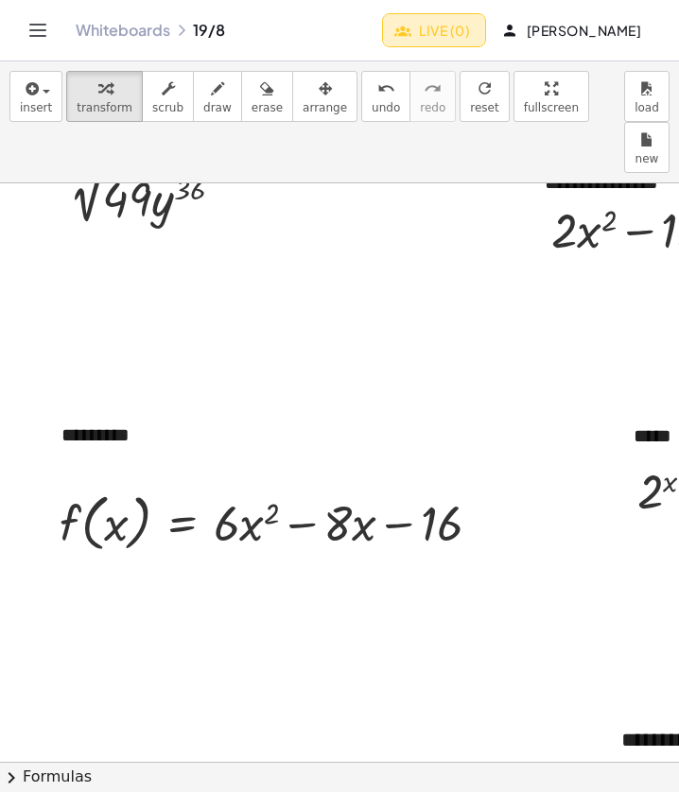
click at [462, 27] on span "Live (0)" at bounding box center [434, 30] width 72 height 17
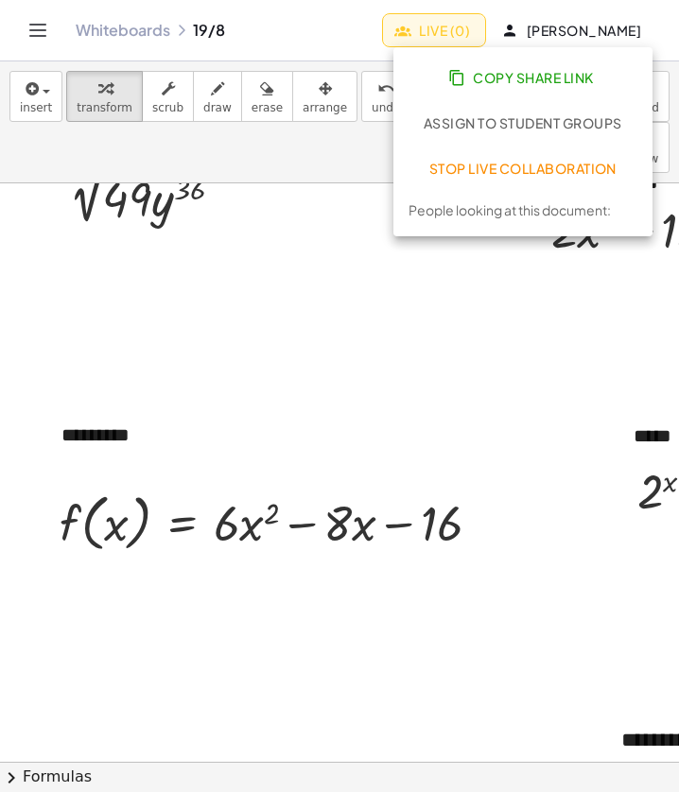
click at [488, 77] on span "Copy Share Link" at bounding box center [523, 77] width 142 height 17
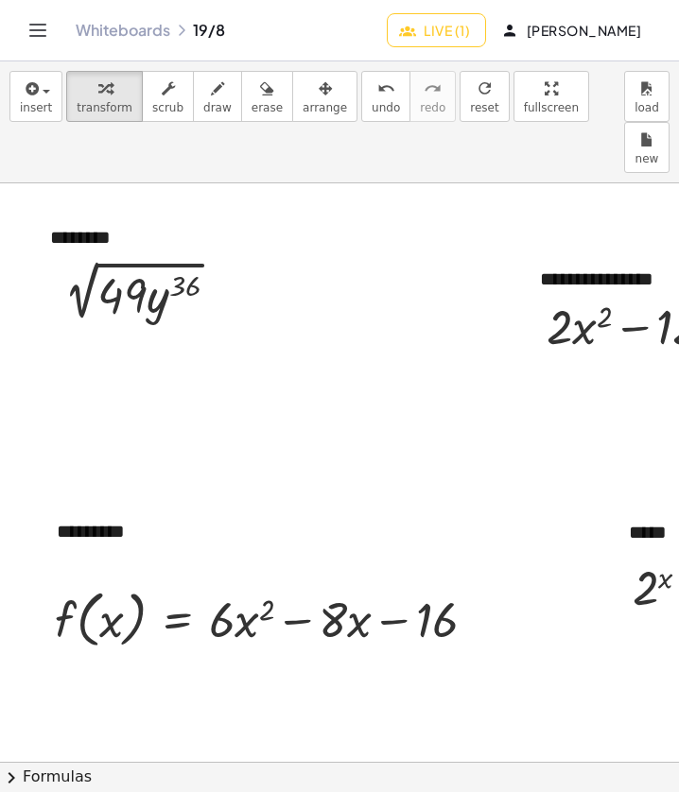
scroll to position [0, 2]
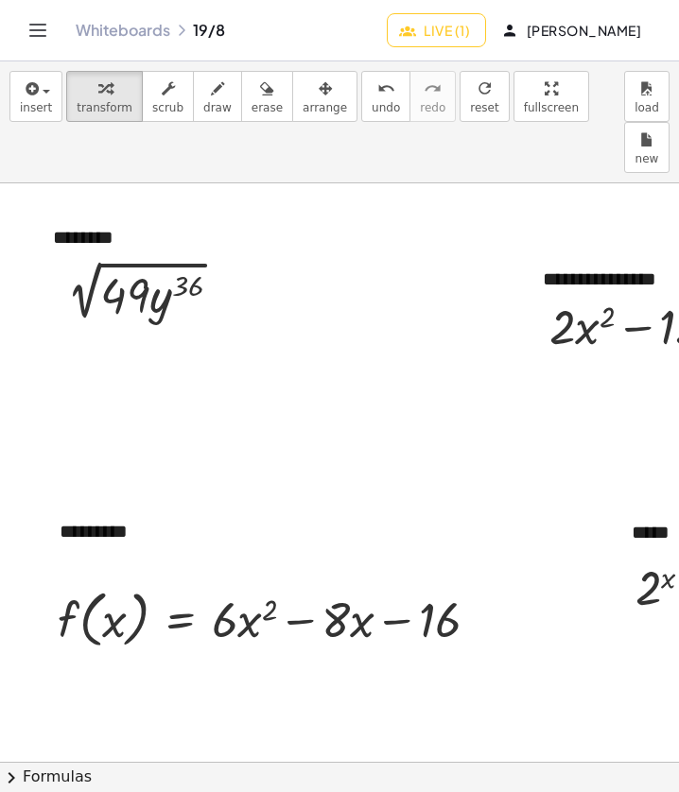
click at [448, 32] on span "Live (1)" at bounding box center [436, 30] width 67 height 17
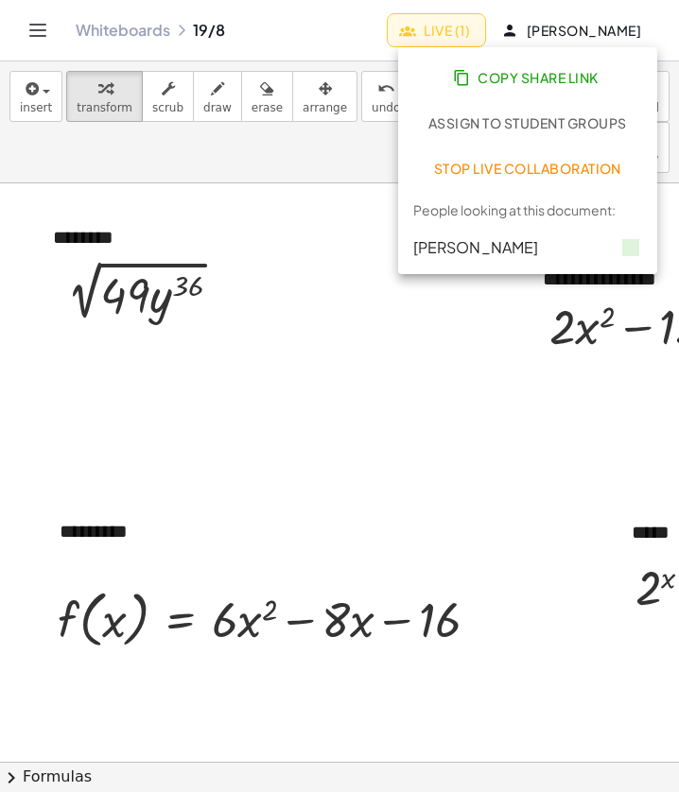
click at [323, 30] on div "Whiteboards 19/8" at bounding box center [231, 30] width 311 height 19
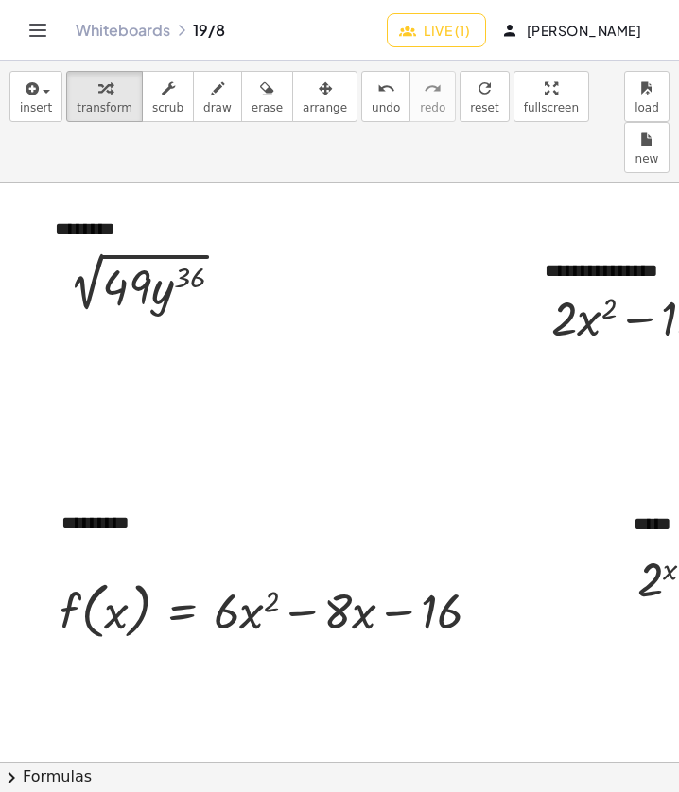
scroll to position [1, 0]
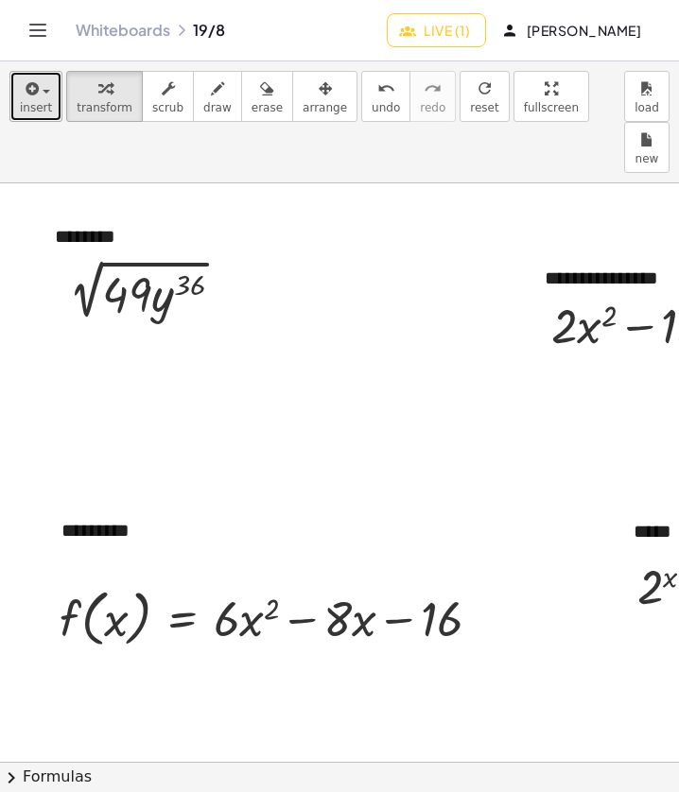
click at [39, 91] on span "button" at bounding box center [41, 90] width 4 height 13
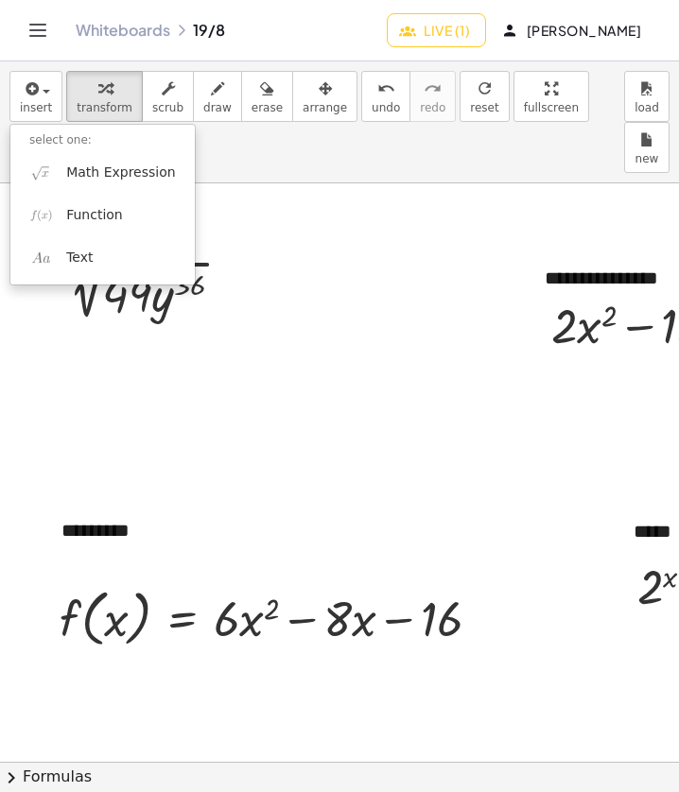
click at [305, 31] on div "Whiteboards 19/8" at bounding box center [231, 30] width 311 height 19
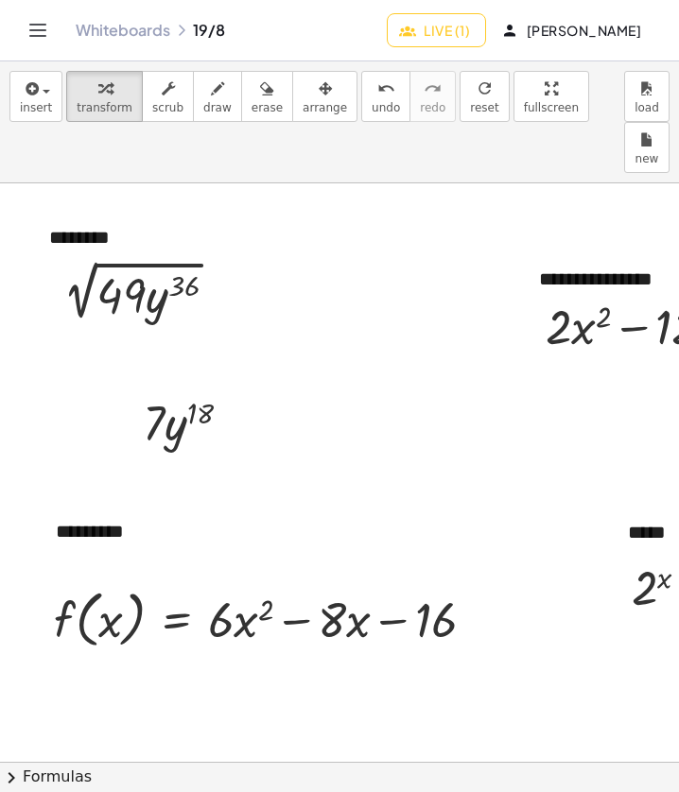
scroll to position [0, 3]
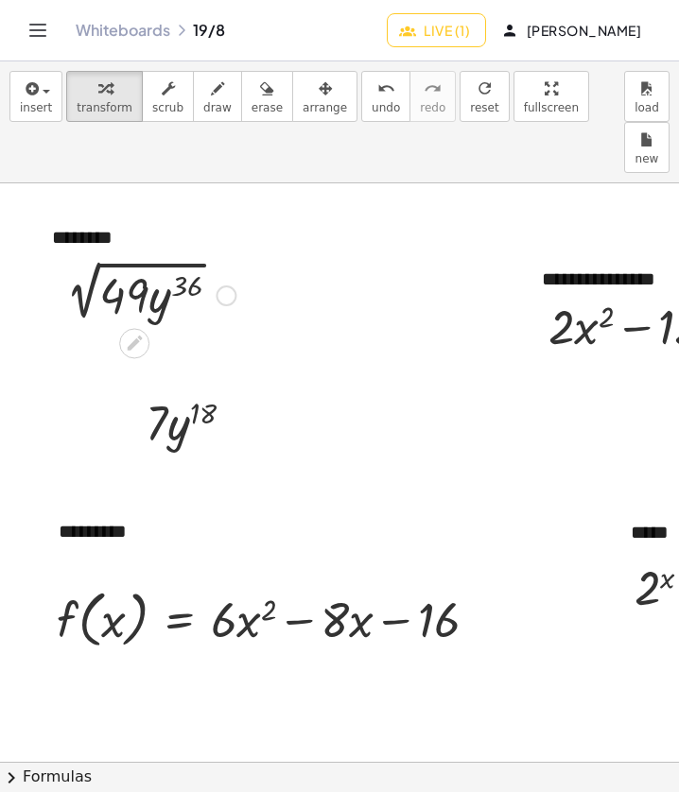
click at [168, 262] on div at bounding box center [145, 294] width 199 height 64
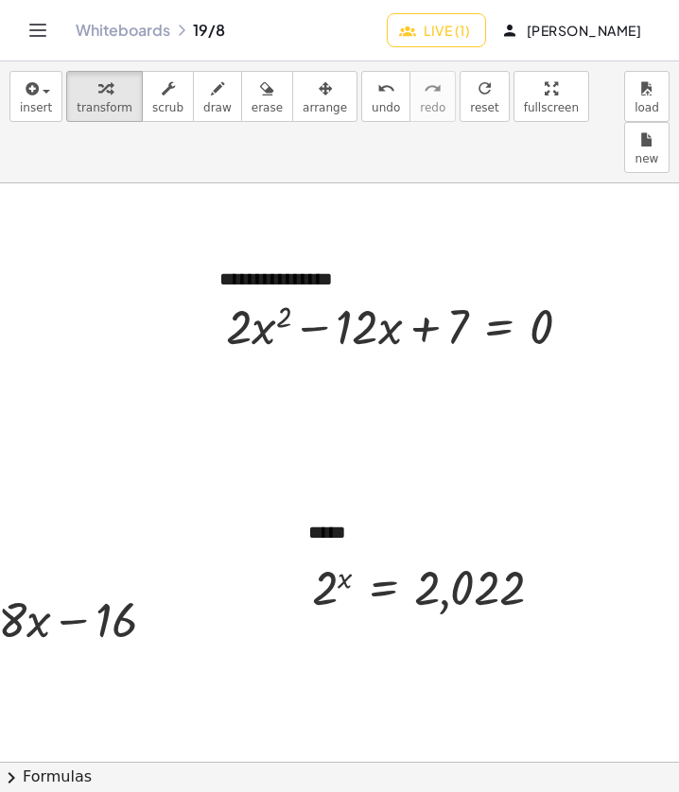
scroll to position [0, 360]
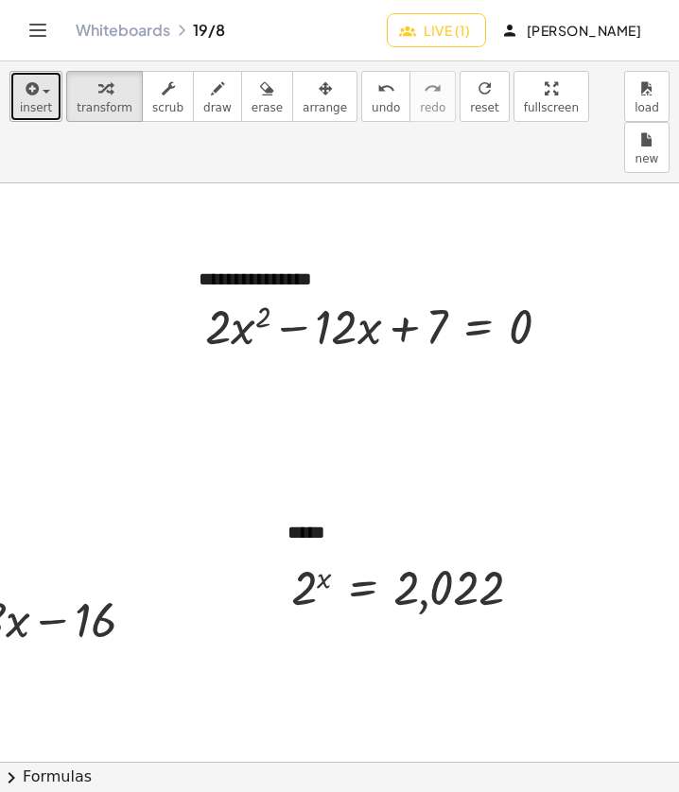
click at [30, 97] on icon "button" at bounding box center [30, 89] width 17 height 23
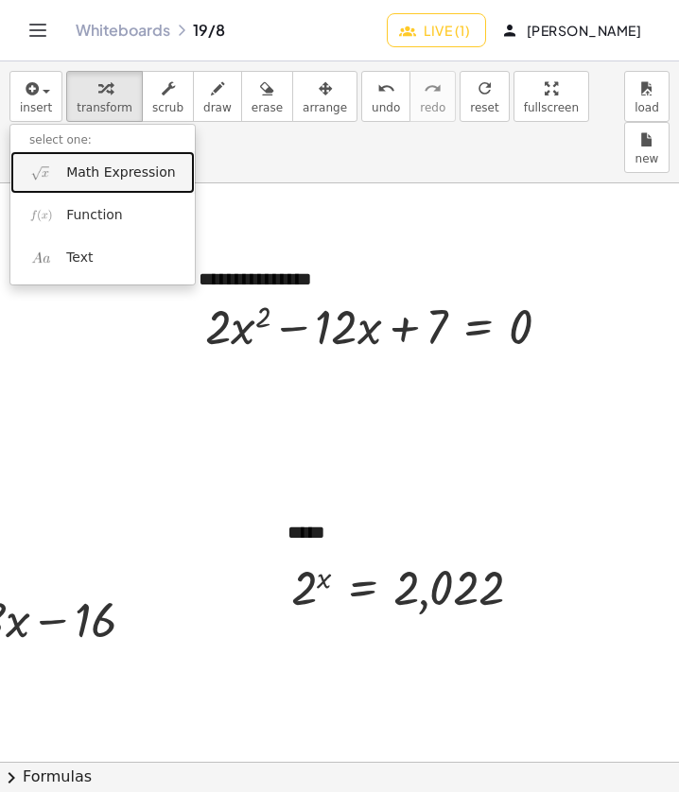
click at [111, 182] on span "Math Expression" at bounding box center [120, 173] width 109 height 19
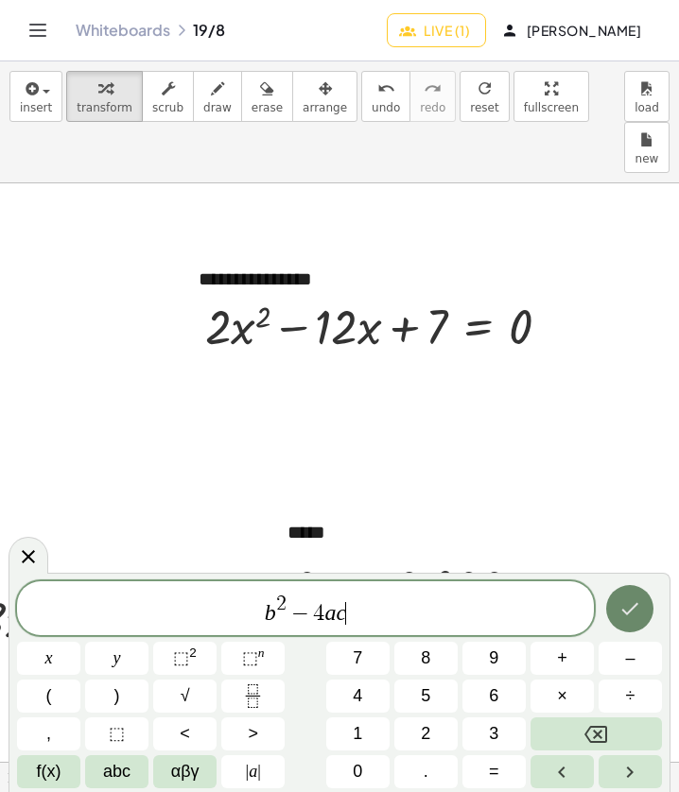
click at [641, 608] on button "Done" at bounding box center [629, 608] width 47 height 47
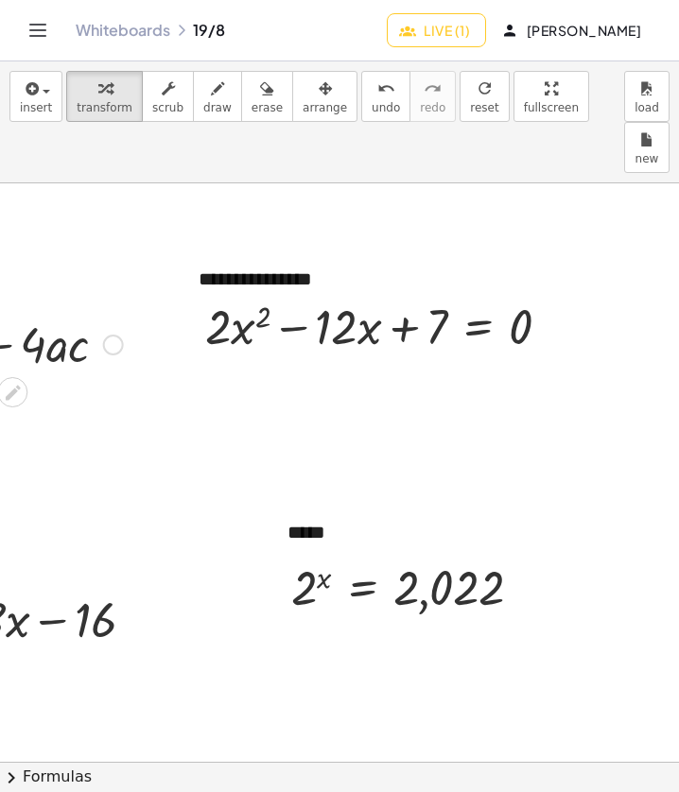
click at [89, 311] on div at bounding box center [29, 343] width 206 height 64
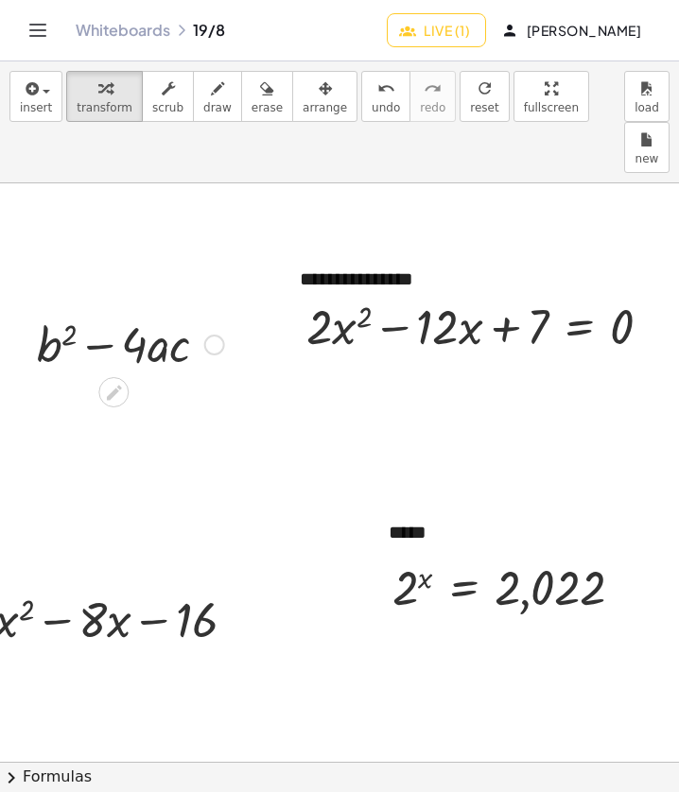
scroll to position [0, 238]
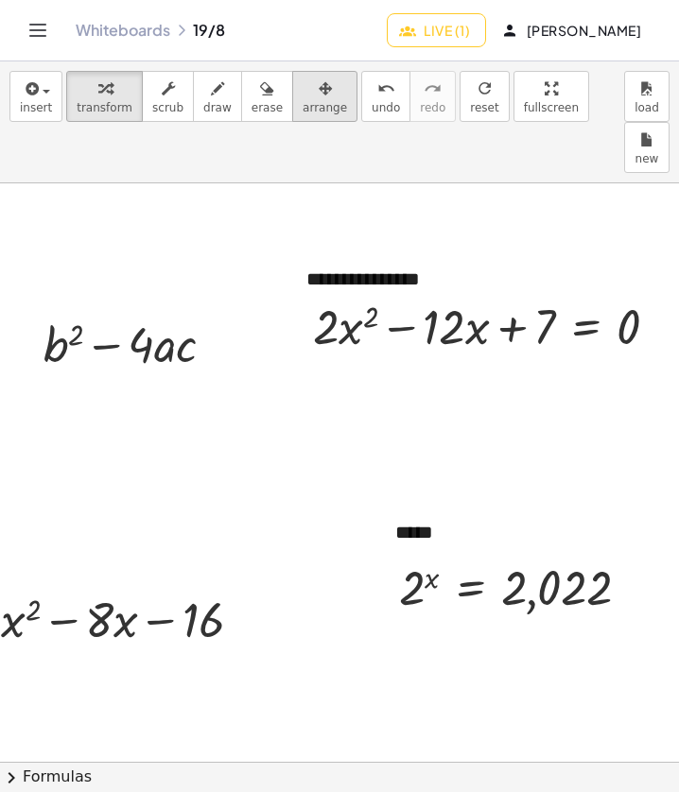
click at [309, 96] on div "button" at bounding box center [325, 88] width 44 height 23
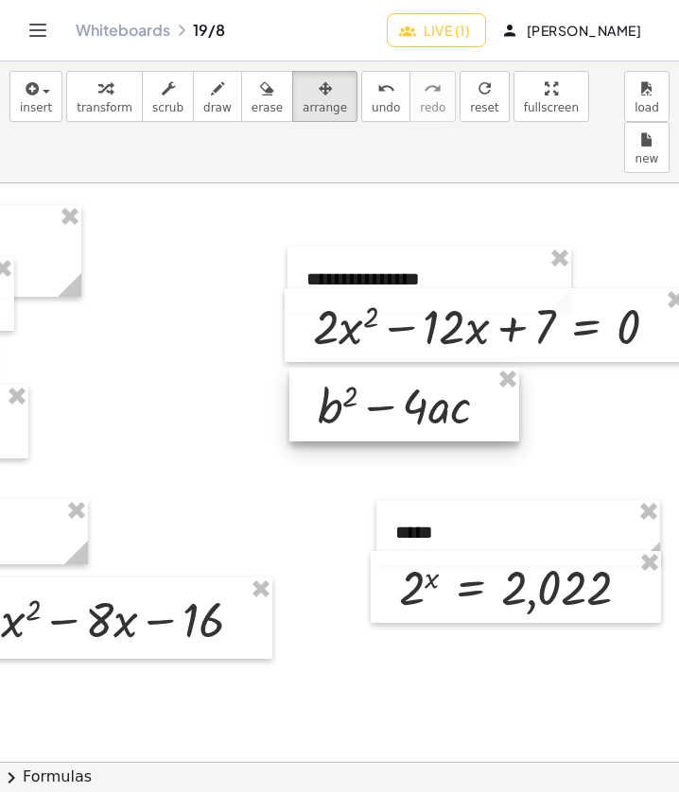
drag, startPoint x: 180, startPoint y: 314, endPoint x: 453, endPoint y: 374, distance: 279.9
click at [453, 374] on div at bounding box center [404, 405] width 230 height 74
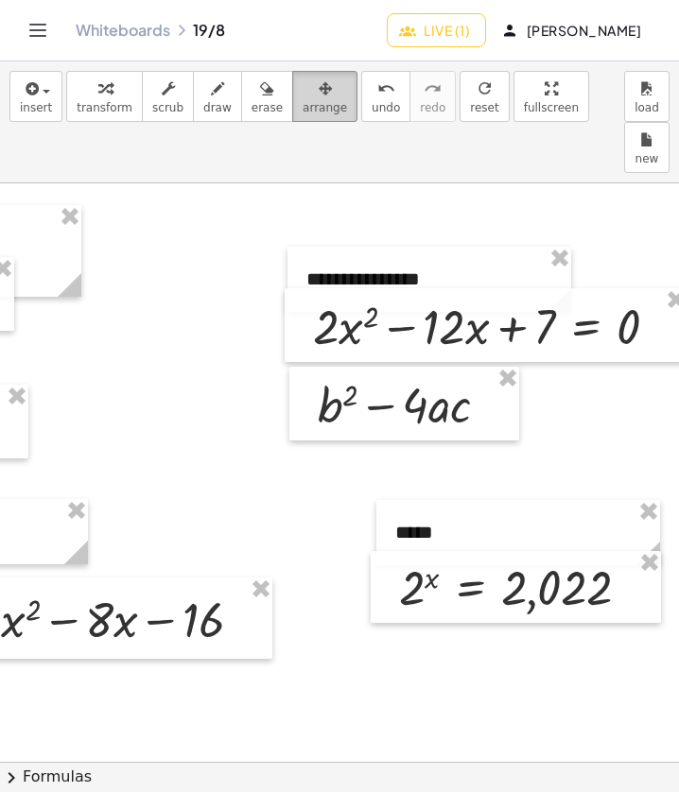
click at [304, 96] on div "button" at bounding box center [325, 88] width 44 height 23
click at [153, 102] on span "scrub" at bounding box center [167, 107] width 31 height 13
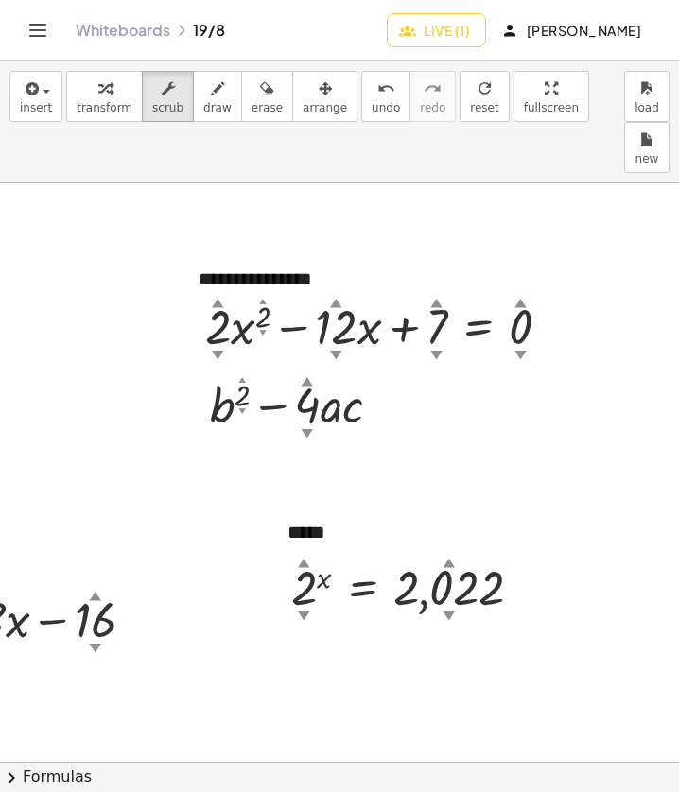
scroll to position [0, 360]
click at [43, 90] on span "button" at bounding box center [47, 92] width 8 height 4
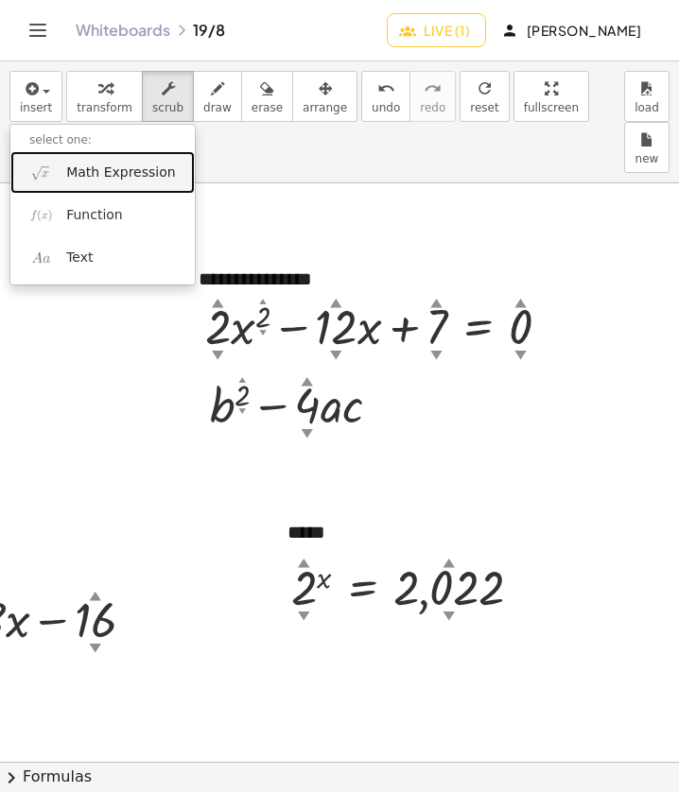
click at [132, 173] on span "Math Expression" at bounding box center [120, 173] width 109 height 19
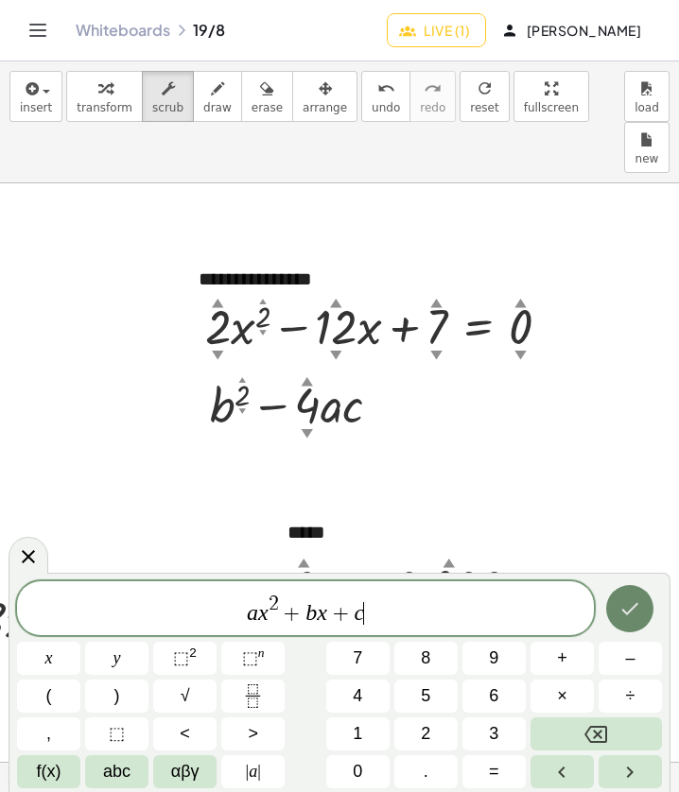
click at [637, 606] on icon "Done" at bounding box center [629, 609] width 23 height 23
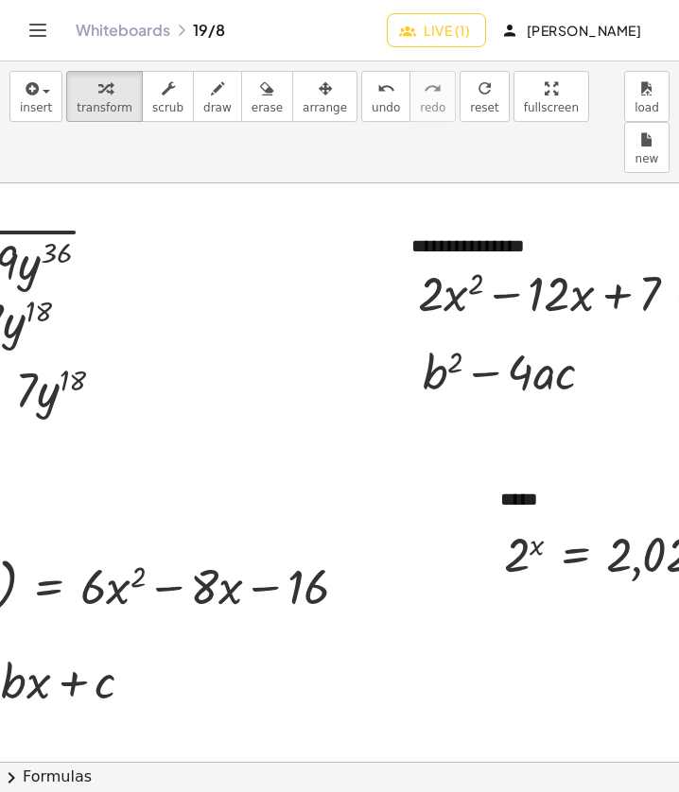
scroll to position [34, 134]
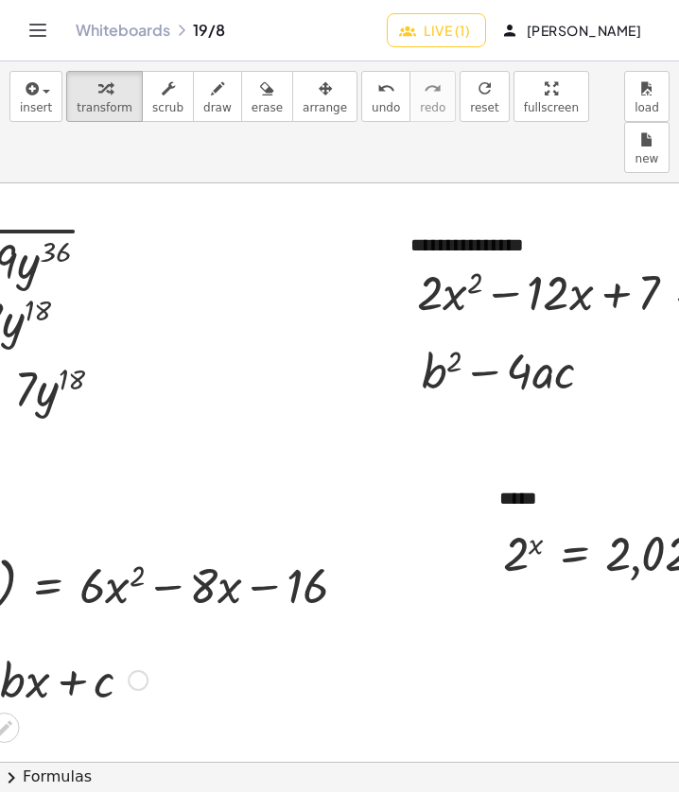
click at [110, 647] on div at bounding box center [21, 679] width 272 height 64
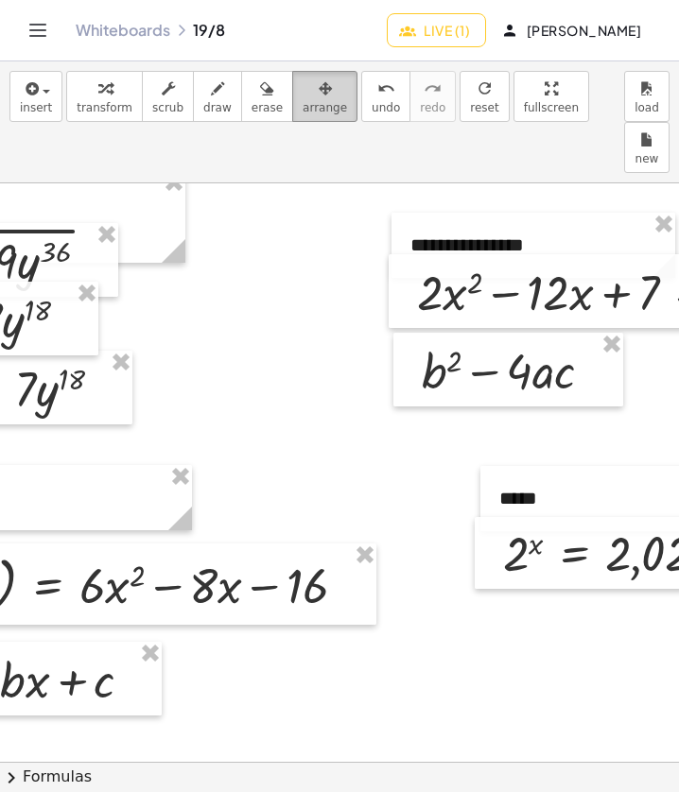
click at [292, 116] on button "arrange" at bounding box center [324, 96] width 65 height 51
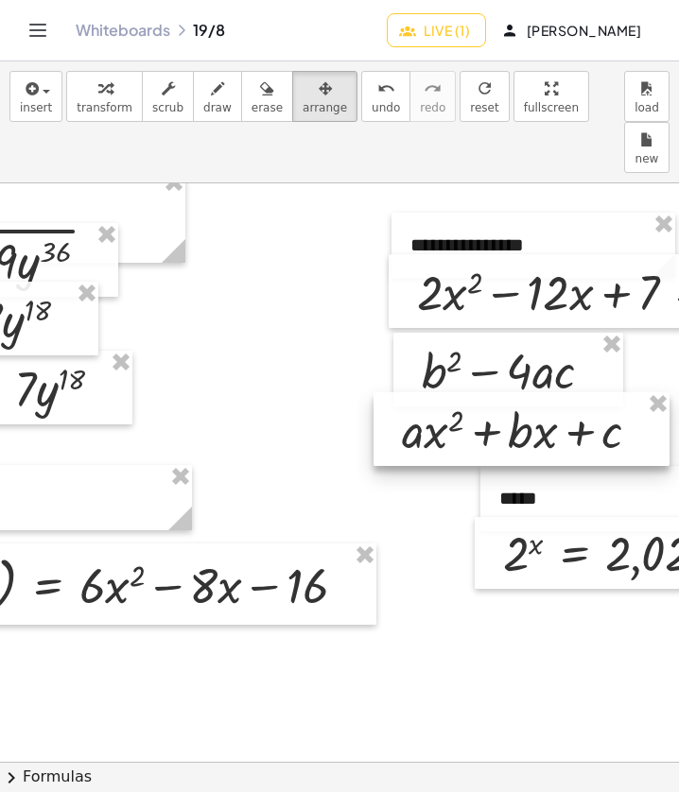
drag, startPoint x: 143, startPoint y: 645, endPoint x: 651, endPoint y: 395, distance: 565.8
click at [651, 395] on div at bounding box center [522, 429] width 296 height 74
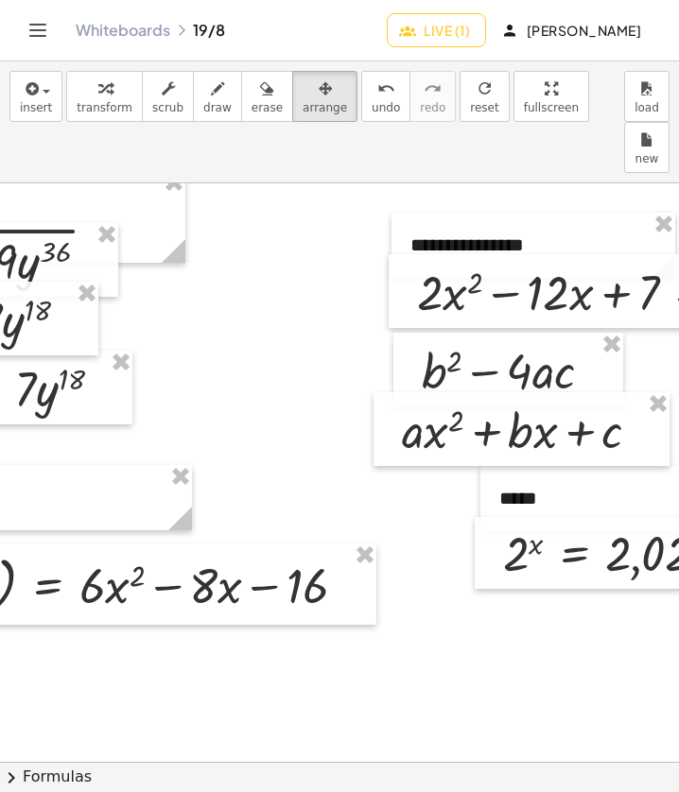
scroll to position [0, 363]
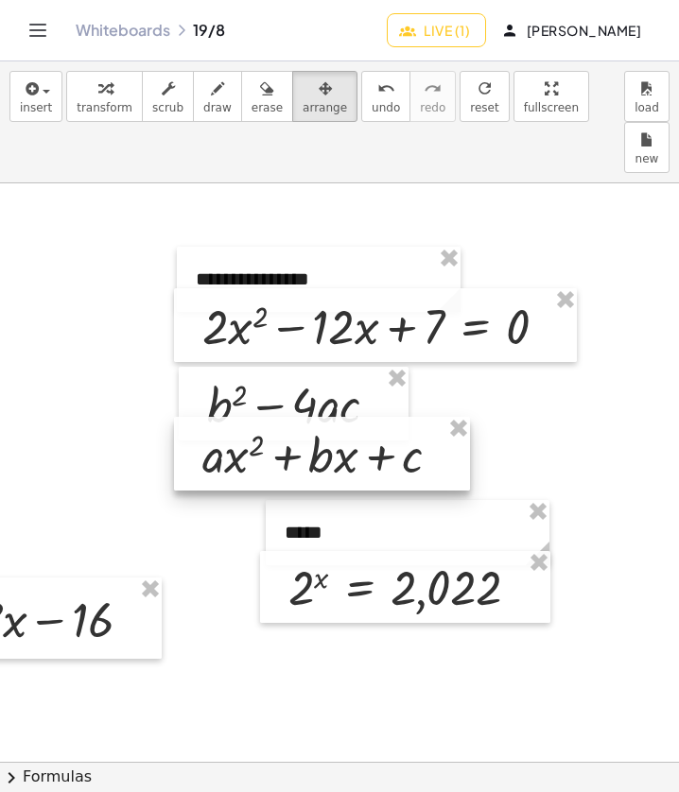
drag, startPoint x: 417, startPoint y: 417, endPoint x: 432, endPoint y: 412, distance: 15.9
click at [432, 417] on div at bounding box center [322, 454] width 296 height 74
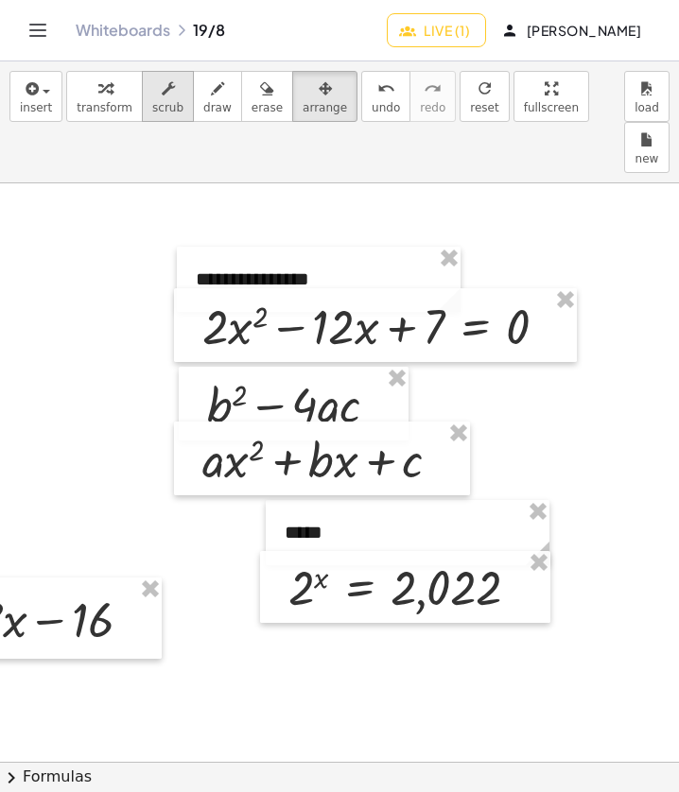
click at [174, 94] on button "scrub" at bounding box center [168, 96] width 52 height 51
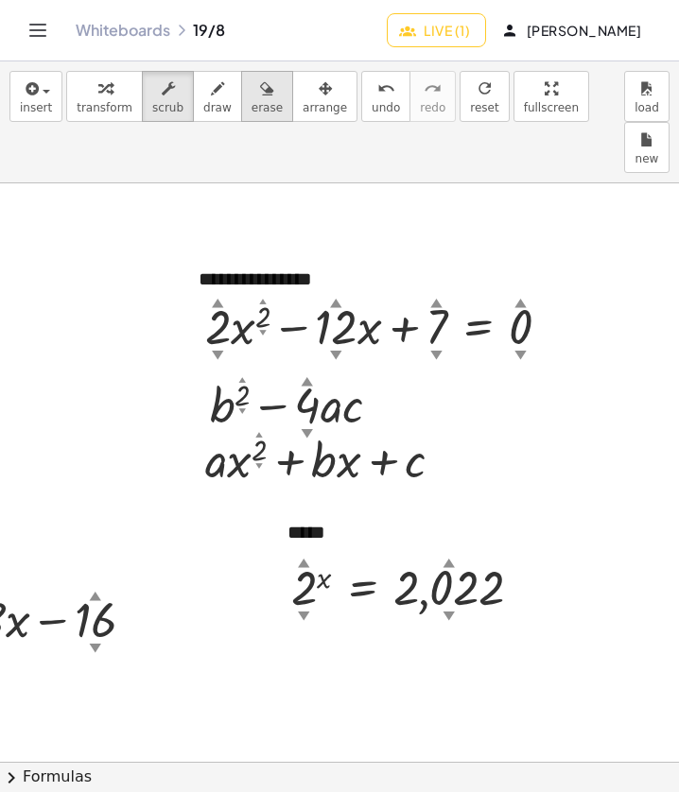
click at [252, 105] on span "erase" at bounding box center [267, 107] width 31 height 13
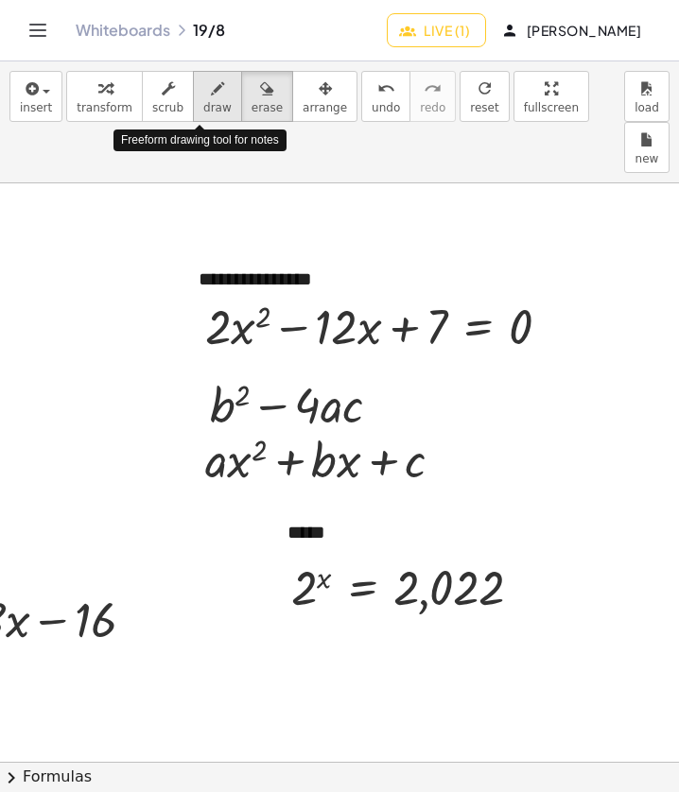
click at [211, 98] on icon "button" at bounding box center [217, 89] width 13 height 23
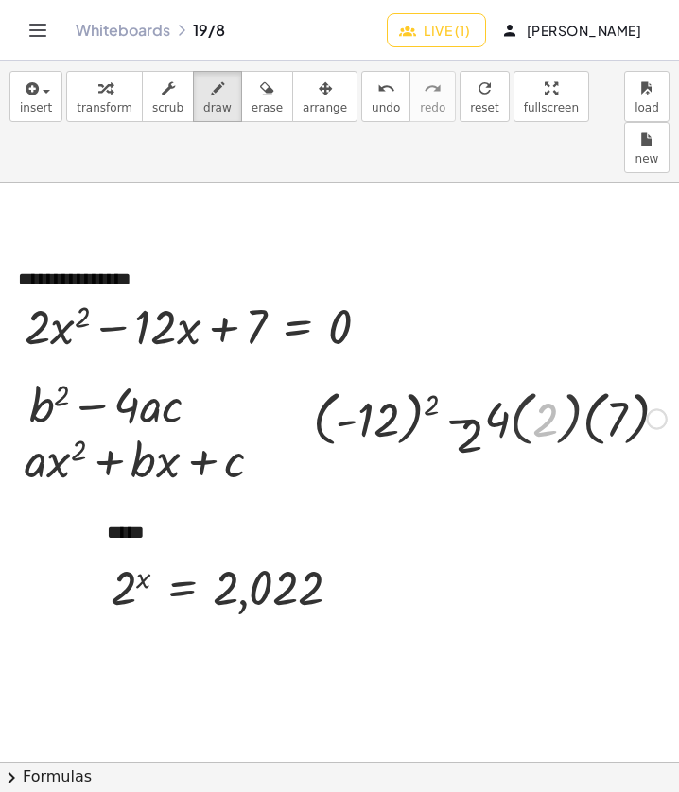
scroll to position [0, 529]
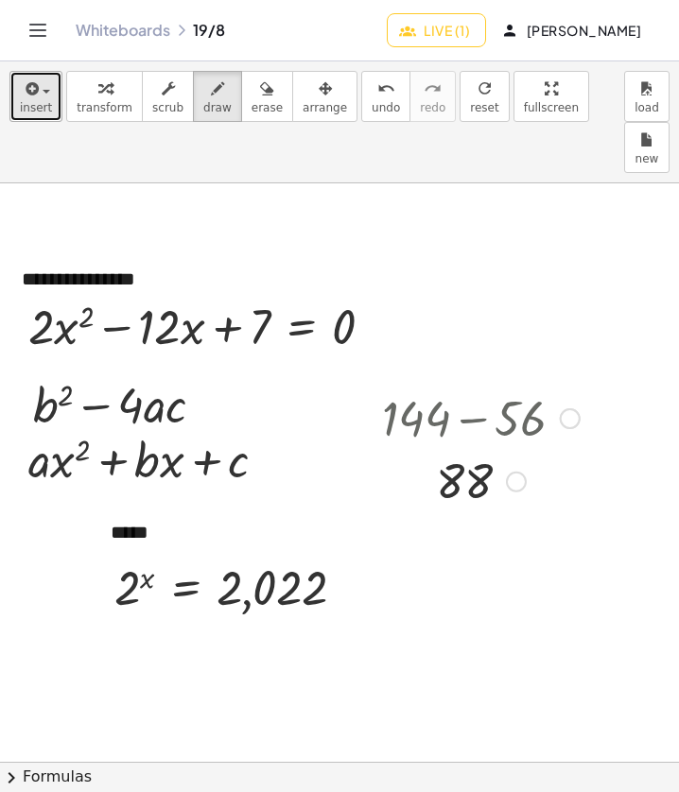
click at [31, 90] on icon "button" at bounding box center [30, 89] width 17 height 23
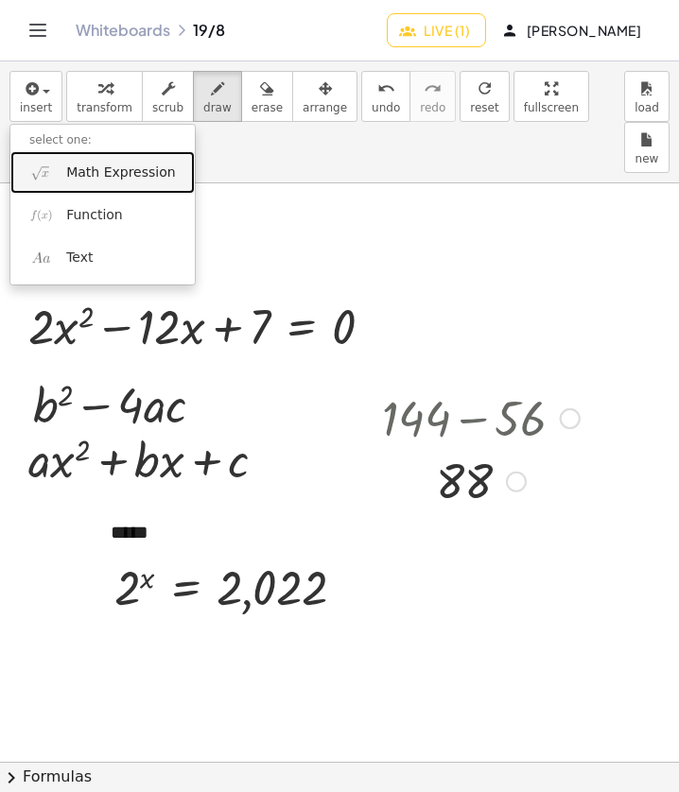
click at [130, 180] on span "Math Expression" at bounding box center [120, 173] width 109 height 19
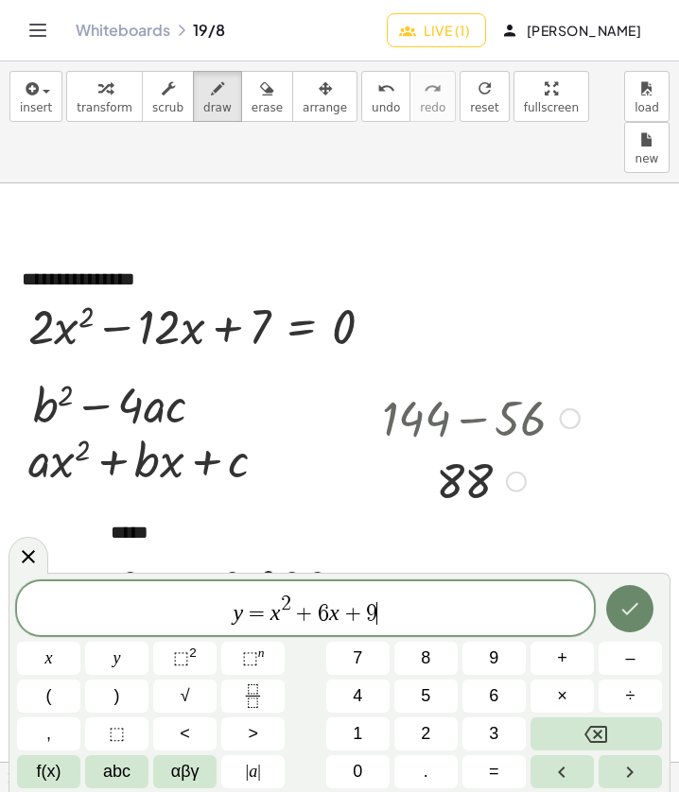
click at [634, 611] on icon "Done" at bounding box center [629, 609] width 23 height 23
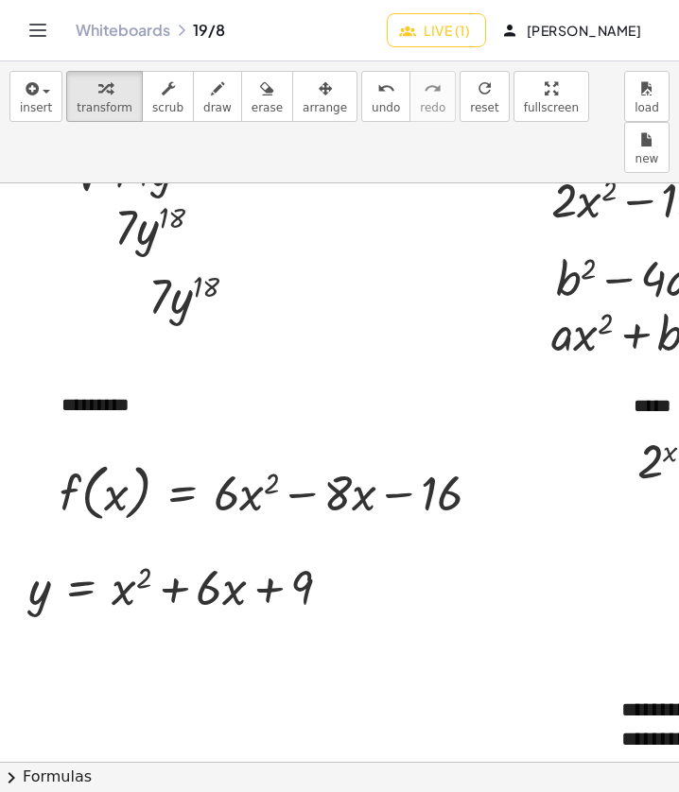
scroll to position [128, 0]
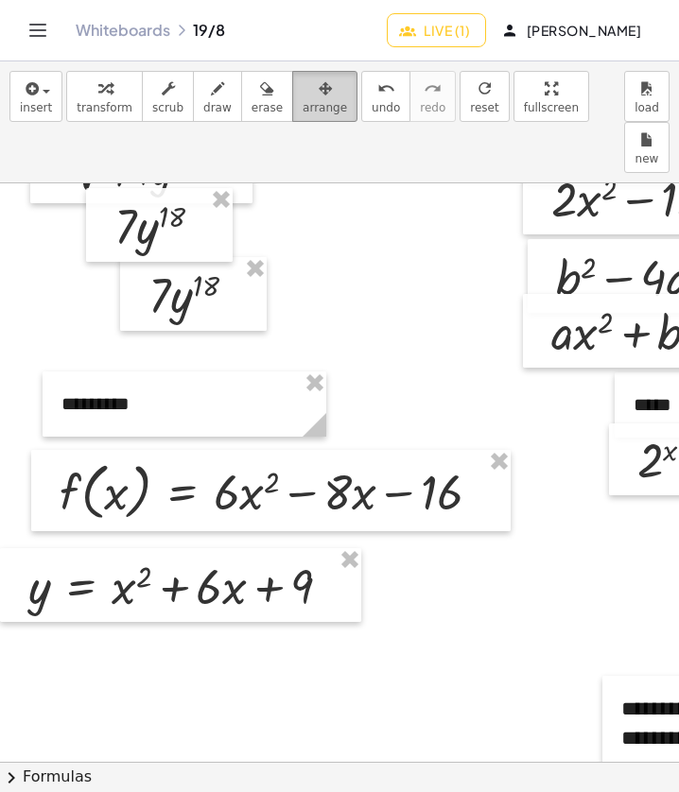
click at [303, 107] on span "arrange" at bounding box center [325, 107] width 44 height 13
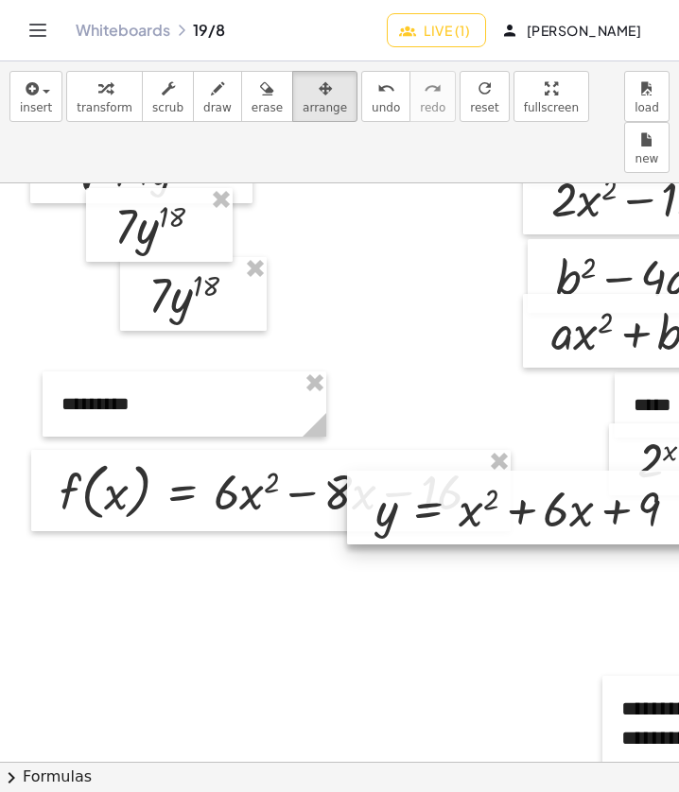
drag, startPoint x: 332, startPoint y: 548, endPoint x: 679, endPoint y: 460, distance: 358.2
click at [679, 460] on html "**********" at bounding box center [339, 396] width 679 height 792
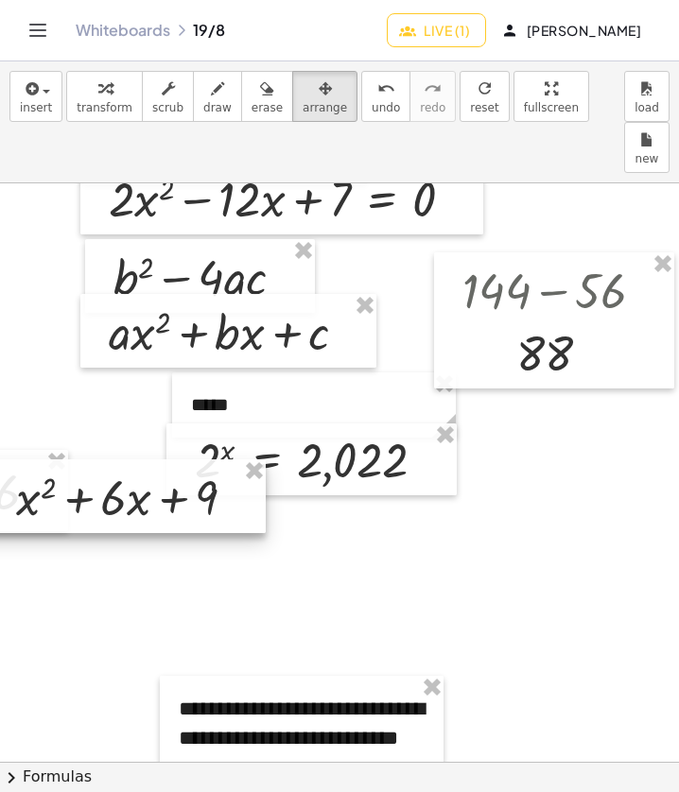
scroll to position [128, 455]
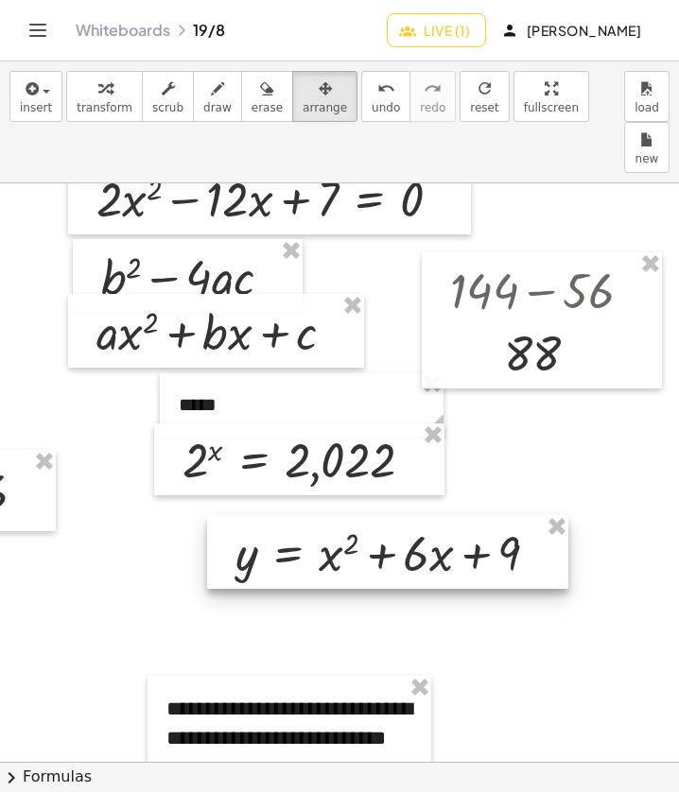
drag, startPoint x: 226, startPoint y: 455, endPoint x: 543, endPoint y: 511, distance: 321.6
click at [543, 515] on div at bounding box center [387, 552] width 361 height 74
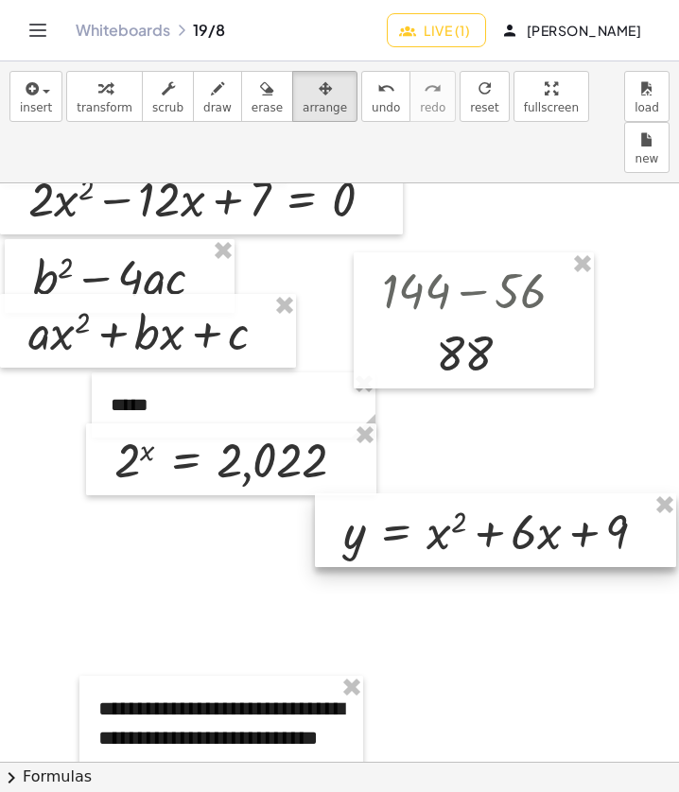
drag, startPoint x: 452, startPoint y: 521, endPoint x: 617, endPoint y: 513, distance: 164.7
click at [617, 513] on div at bounding box center [495, 531] width 361 height 74
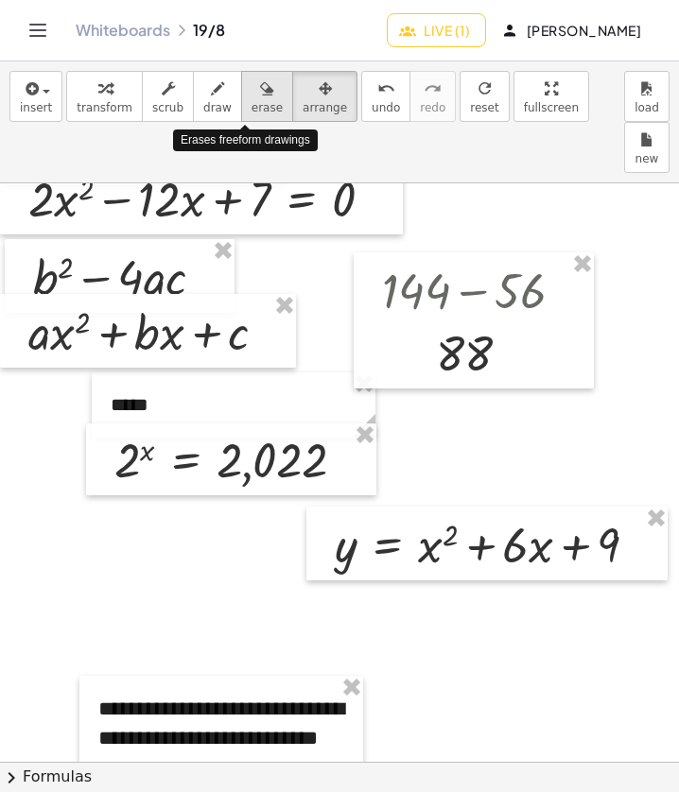
click at [252, 106] on span "erase" at bounding box center [267, 107] width 31 height 13
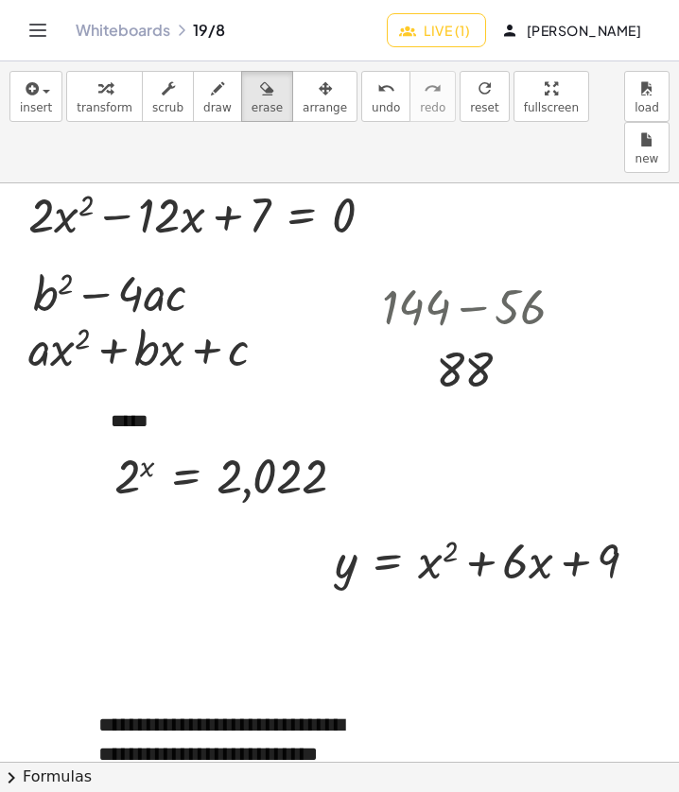
scroll to position [111, 537]
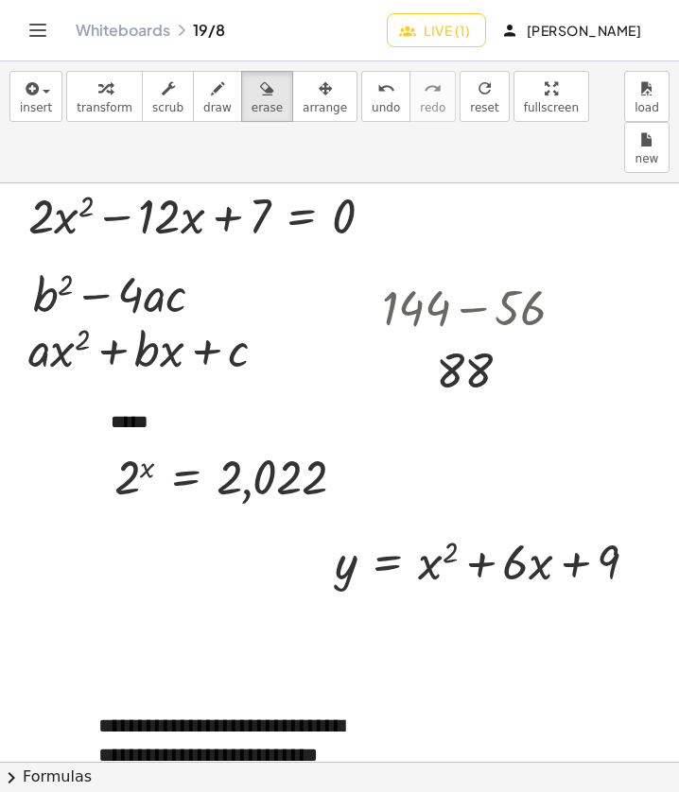
click at [303, 103] on span "arrange" at bounding box center [325, 107] width 44 height 13
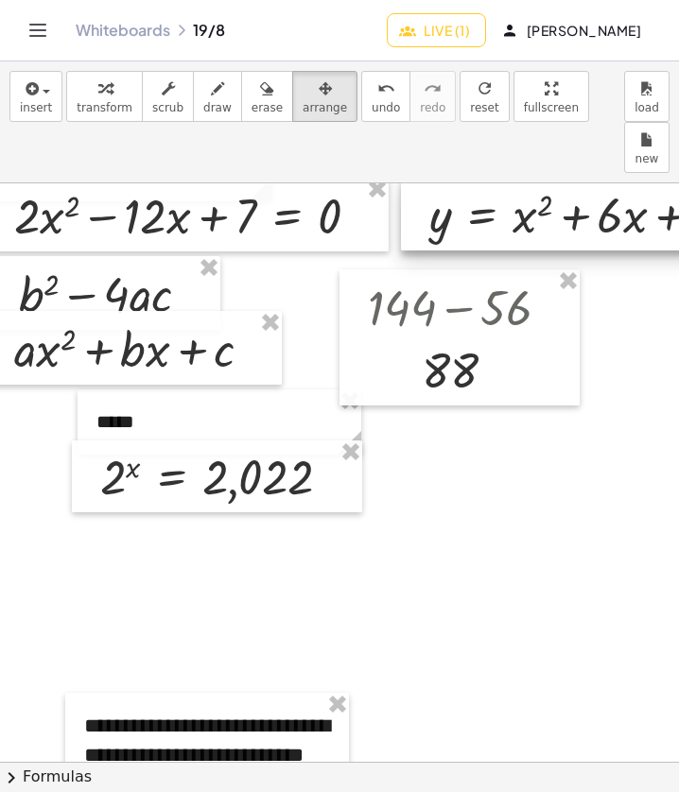
drag, startPoint x: 494, startPoint y: 488, endPoint x: 602, endPoint y: 141, distance: 363.7
click at [602, 177] on div at bounding box center [581, 214] width 361 height 74
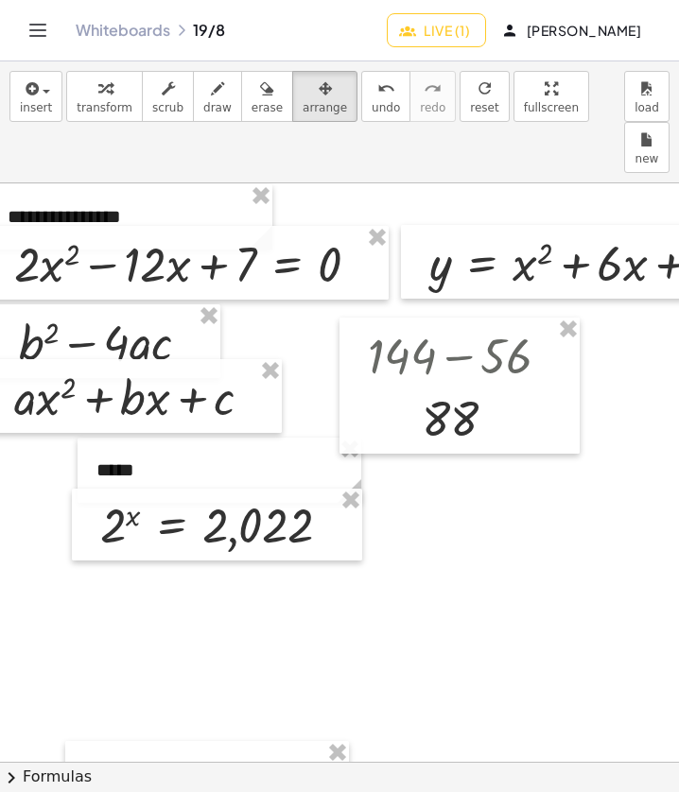
scroll to position [61, 537]
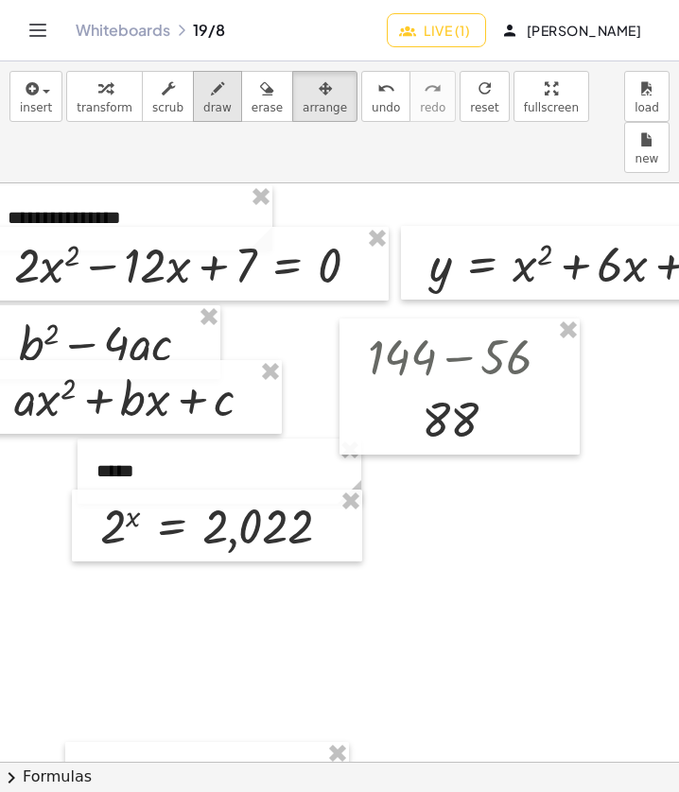
click at [210, 99] on button "draw" at bounding box center [217, 96] width 49 height 51
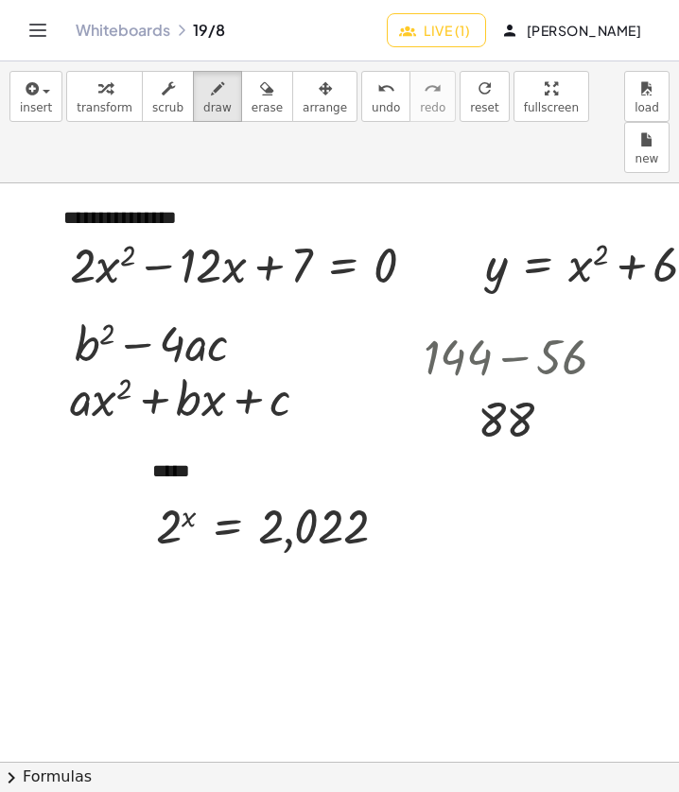
scroll to position [61, 482]
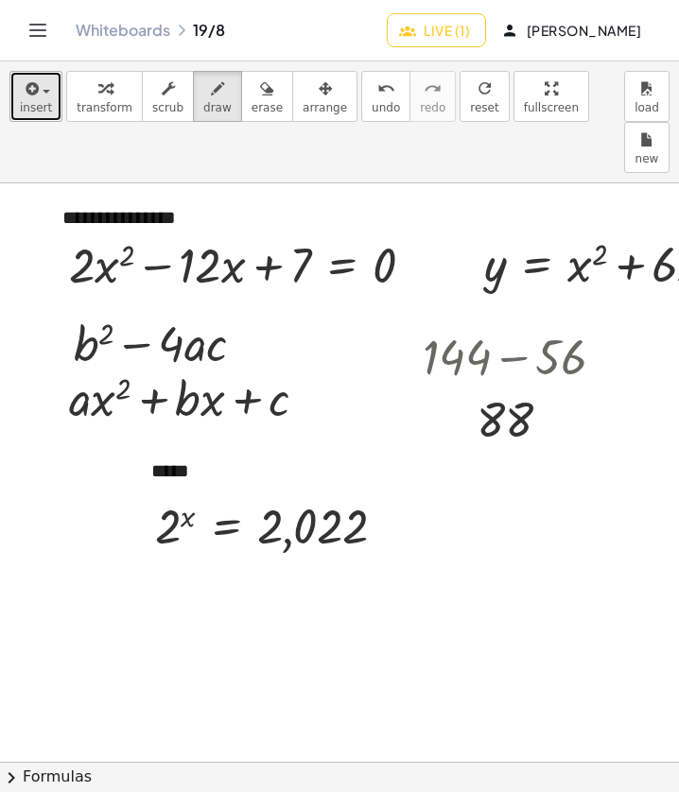
click at [19, 78] on button "insert" at bounding box center [35, 96] width 53 height 51
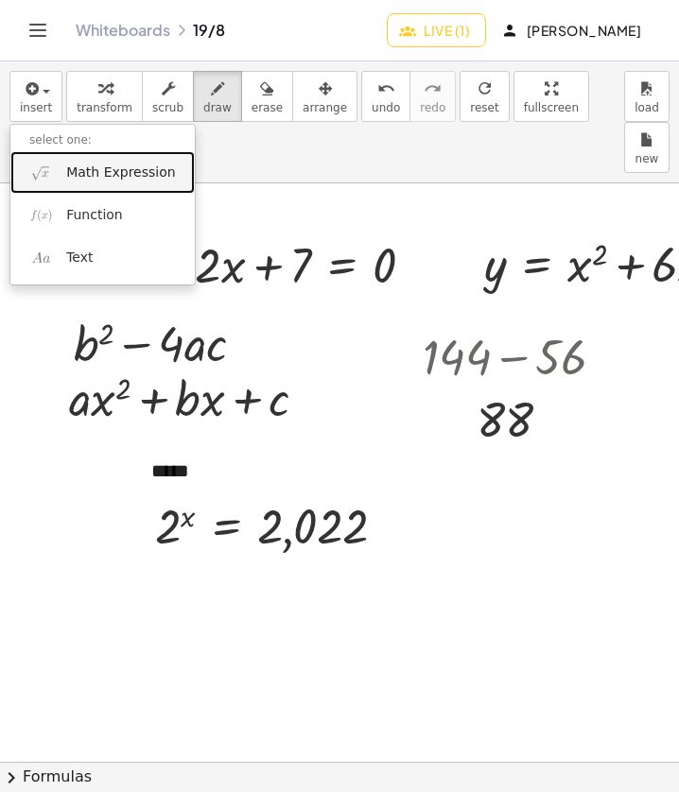
click at [121, 165] on span "Math Expression" at bounding box center [120, 173] width 109 height 19
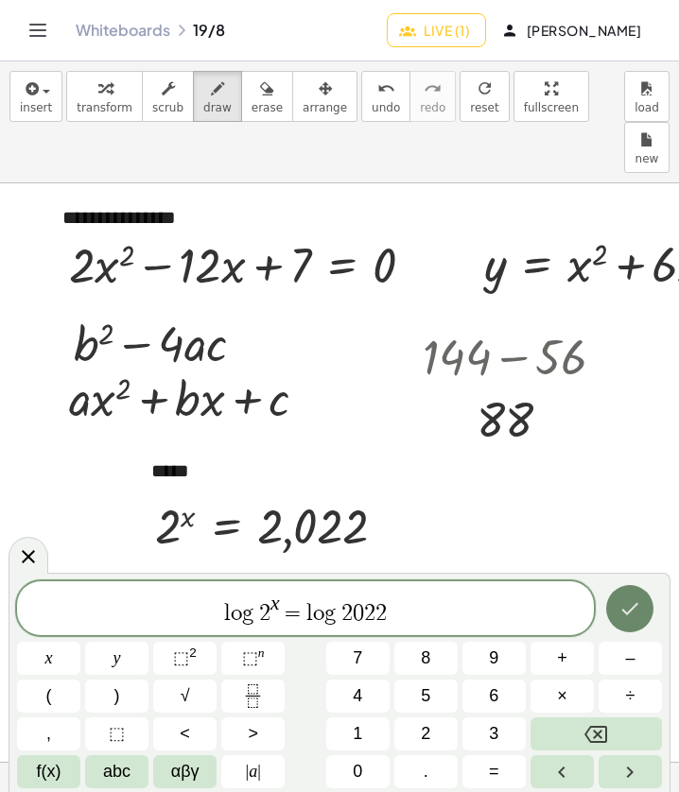
click at [619, 616] on icon "Done" at bounding box center [629, 609] width 23 height 23
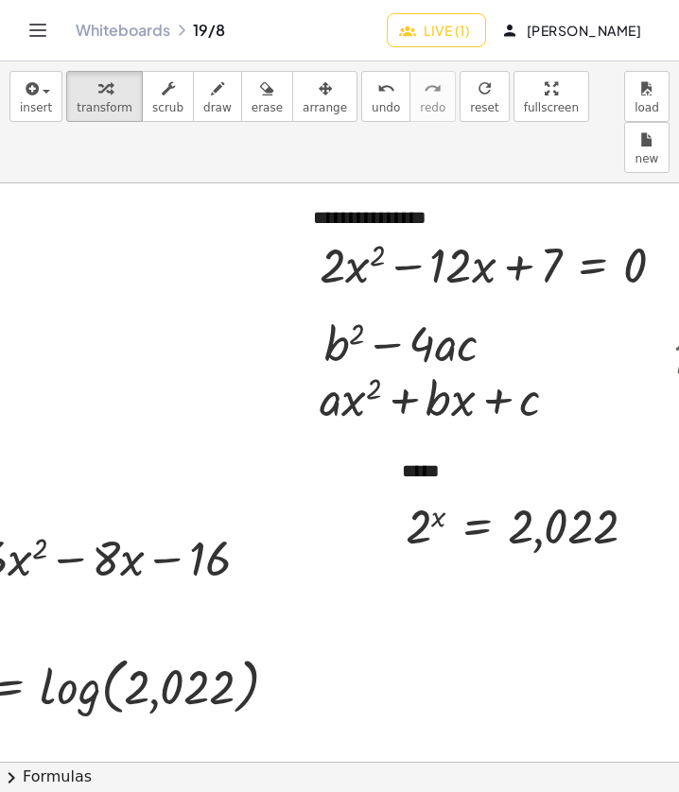
scroll to position [61, 235]
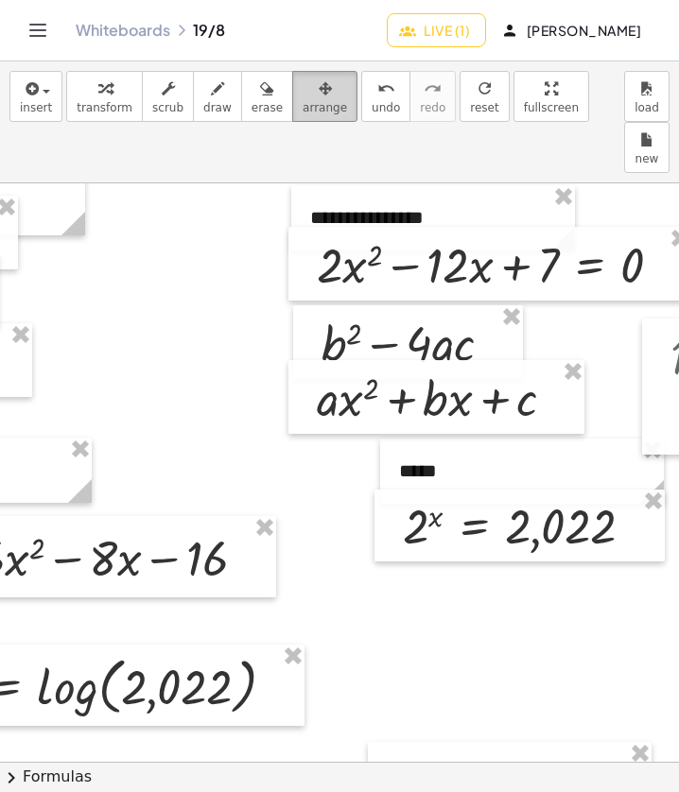
click at [319, 87] on icon "button" at bounding box center [325, 89] width 13 height 23
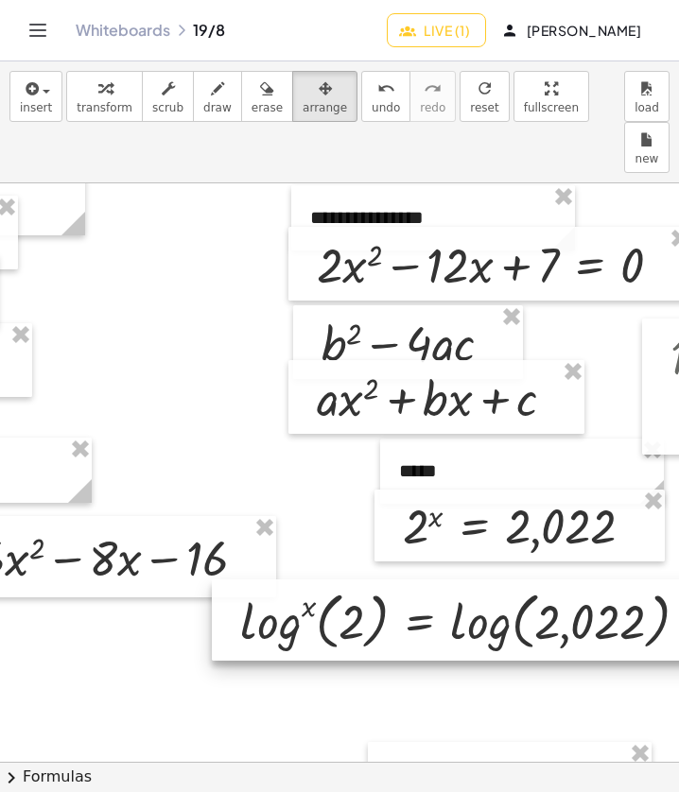
drag, startPoint x: 266, startPoint y: 658, endPoint x: 679, endPoint y: 590, distance: 418.8
click at [679, 590] on html "**********" at bounding box center [339, 396] width 679 height 792
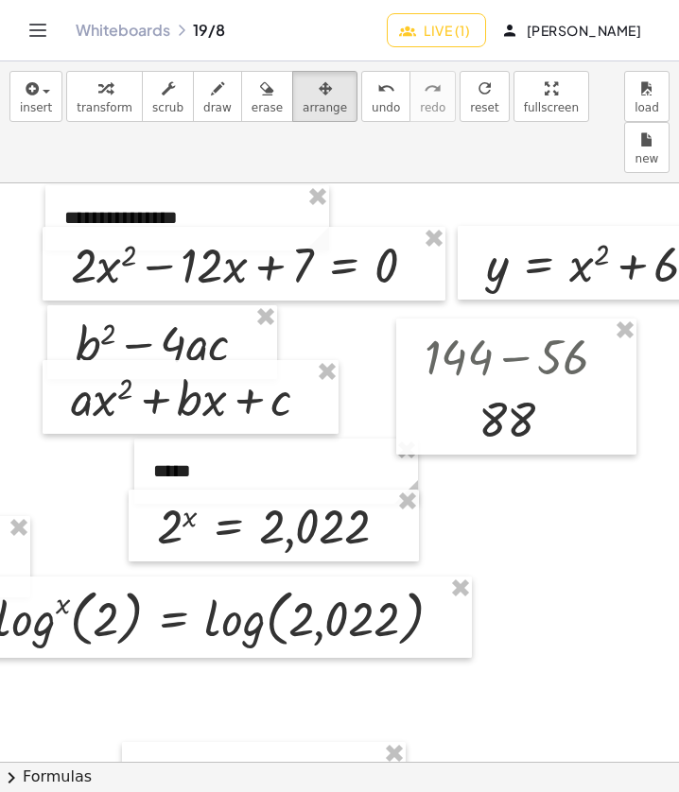
scroll to position [61, 479]
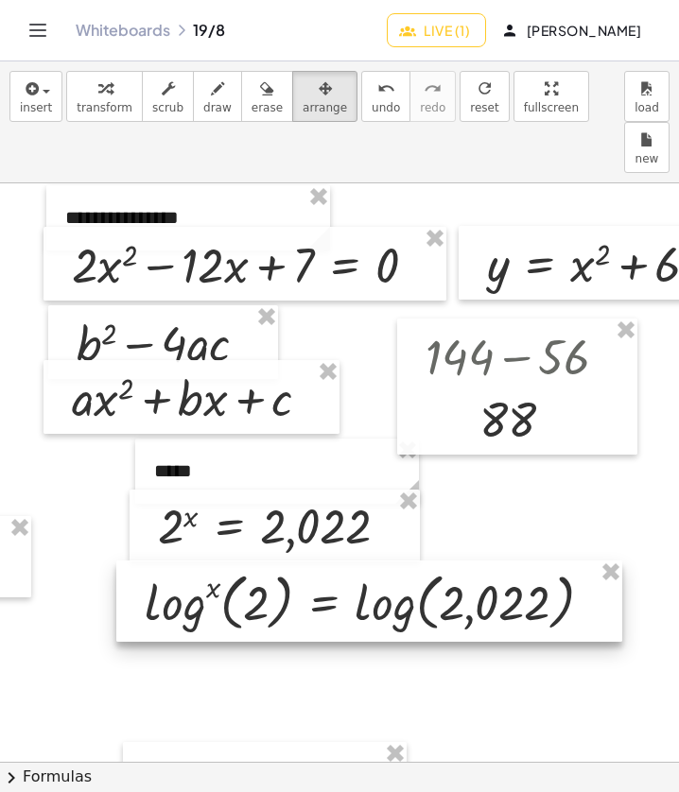
drag, startPoint x: 441, startPoint y: 568, endPoint x: 597, endPoint y: 554, distance: 156.7
click at [597, 561] on div at bounding box center [369, 601] width 506 height 81
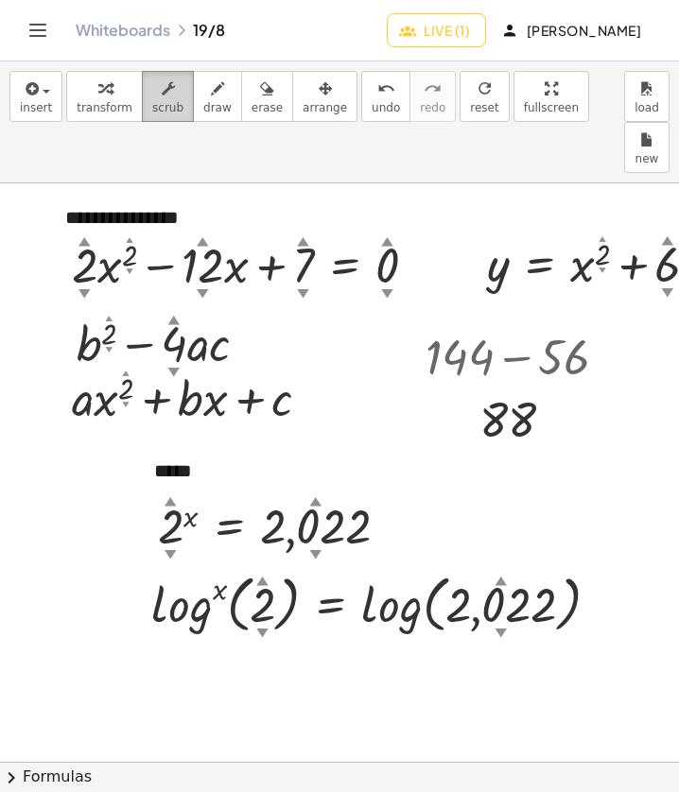
click at [162, 92] on icon "button" at bounding box center [168, 89] width 13 height 23
click at [216, 567] on div at bounding box center [383, 603] width 482 height 72
drag, startPoint x: 216, startPoint y: 542, endPoint x: 292, endPoint y: 544, distance: 76.6
click at [292, 567] on div at bounding box center [383, 603] width 482 height 72
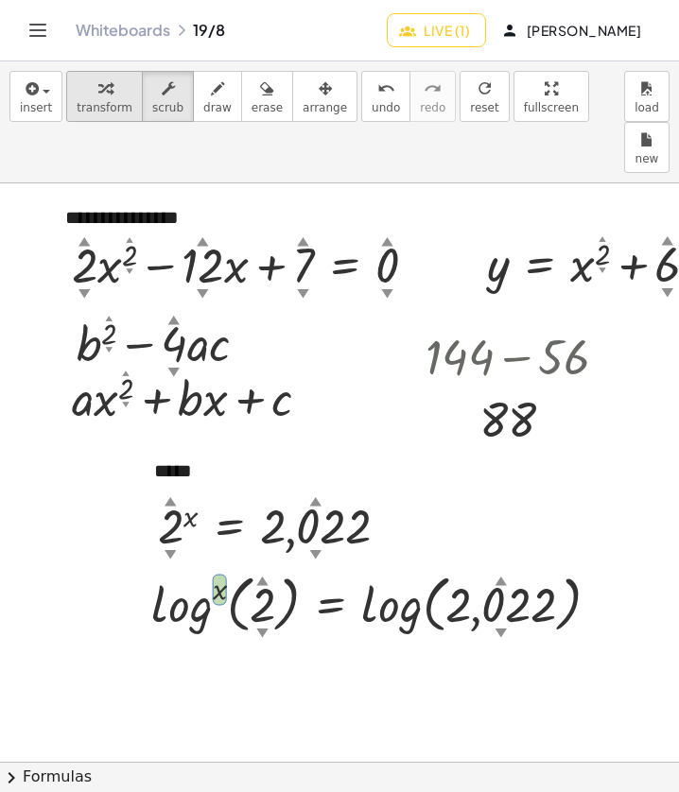
click at [112, 85] on div "button" at bounding box center [105, 88] width 56 height 23
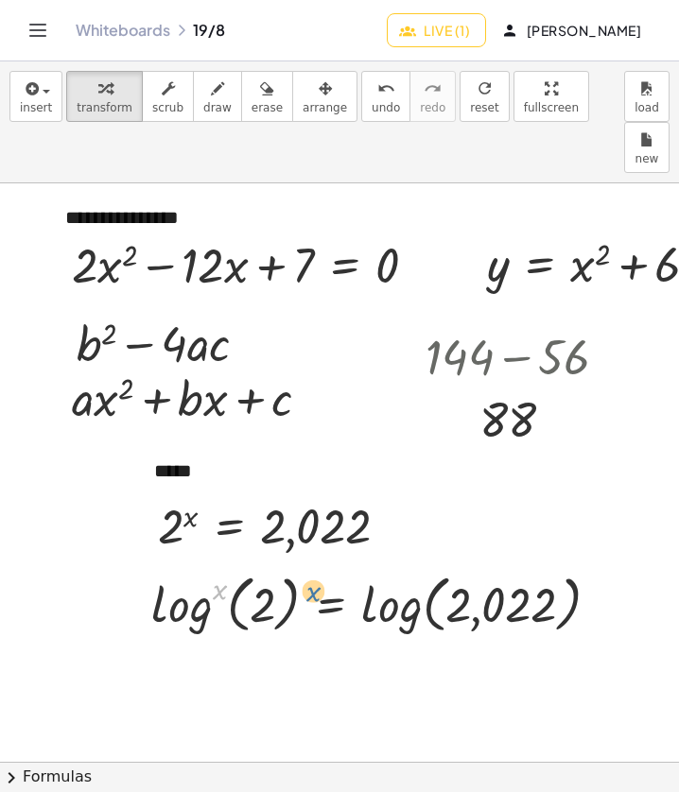
drag, startPoint x: 217, startPoint y: 538, endPoint x: 313, endPoint y: 536, distance: 95.5
click at [313, 567] on div at bounding box center [383, 603] width 482 height 72
click at [217, 567] on div at bounding box center [383, 603] width 482 height 72
click at [259, 568] on div at bounding box center [383, 603] width 482 height 72
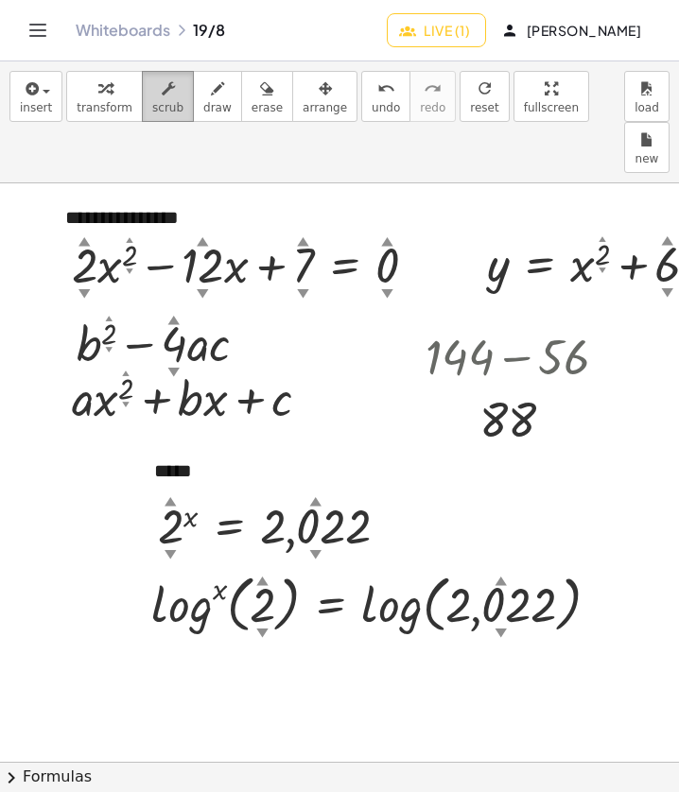
click at [162, 85] on icon "button" at bounding box center [168, 89] width 13 height 23
click at [222, 567] on div at bounding box center [383, 603] width 482 height 72
click at [224, 567] on div at bounding box center [383, 603] width 482 height 72
click at [228, 567] on div at bounding box center [383, 603] width 482 height 72
click at [226, 567] on div at bounding box center [383, 603] width 482 height 72
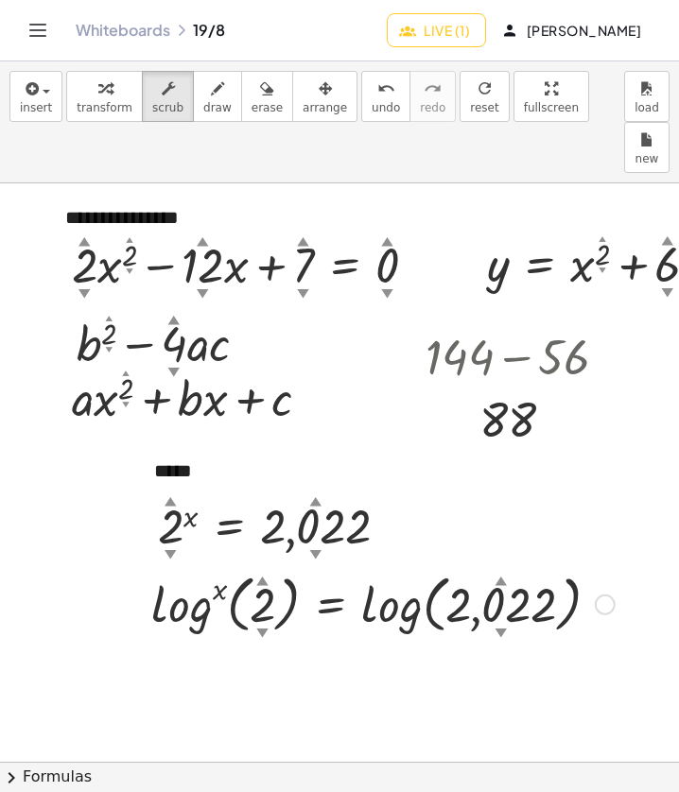
click at [226, 567] on div at bounding box center [383, 603] width 482 height 72
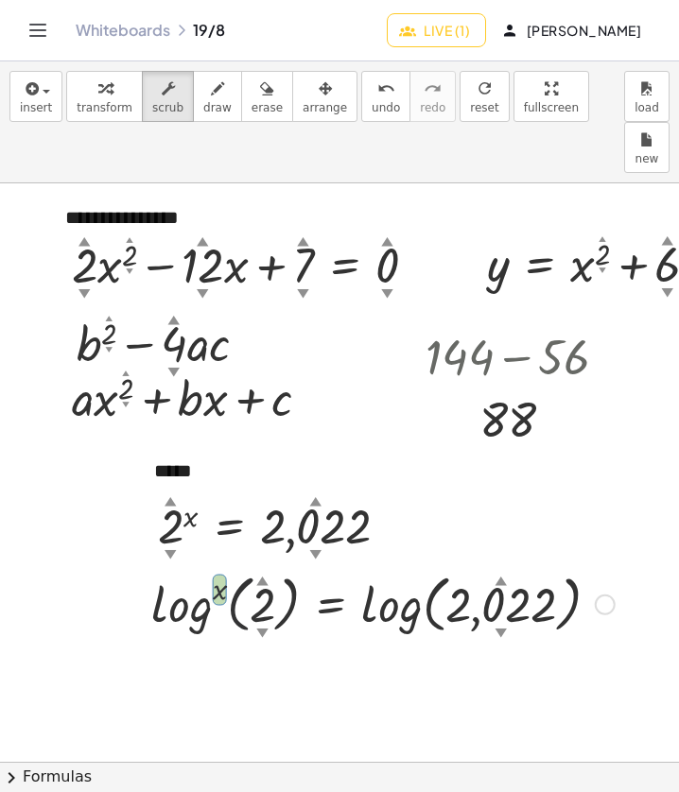
click at [226, 567] on div at bounding box center [383, 603] width 482 height 72
click at [210, 567] on div at bounding box center [383, 603] width 482 height 72
click at [397, 567] on div at bounding box center [383, 603] width 482 height 72
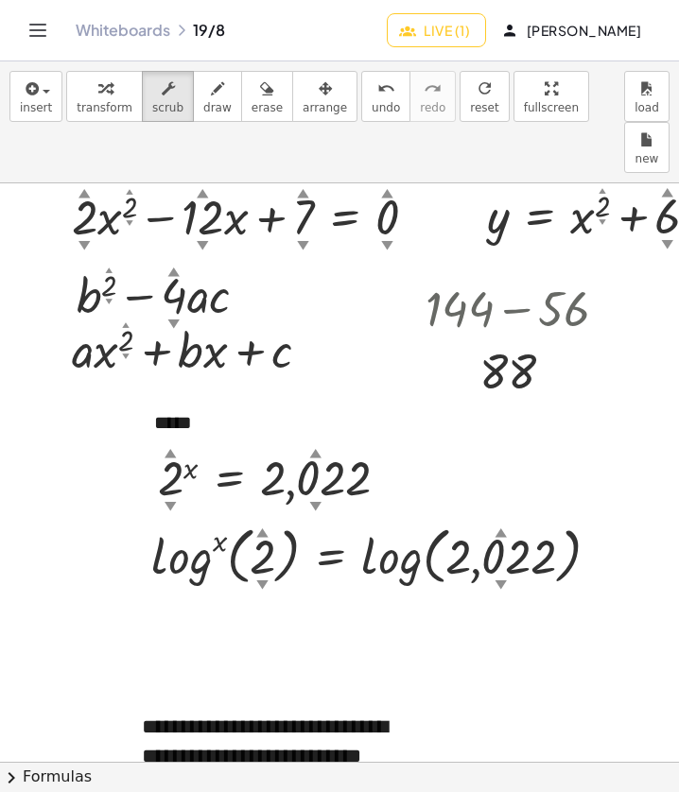
scroll to position [109, 479]
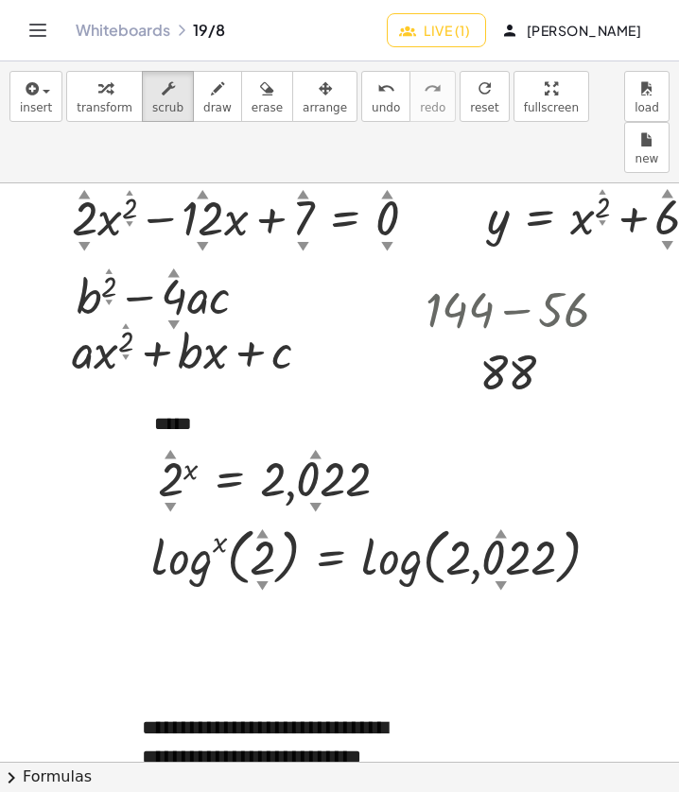
click at [466, 520] on div at bounding box center [383, 556] width 482 height 72
click at [389, 520] on div at bounding box center [383, 556] width 482 height 72
click at [291, 520] on div at bounding box center [383, 556] width 482 height 72
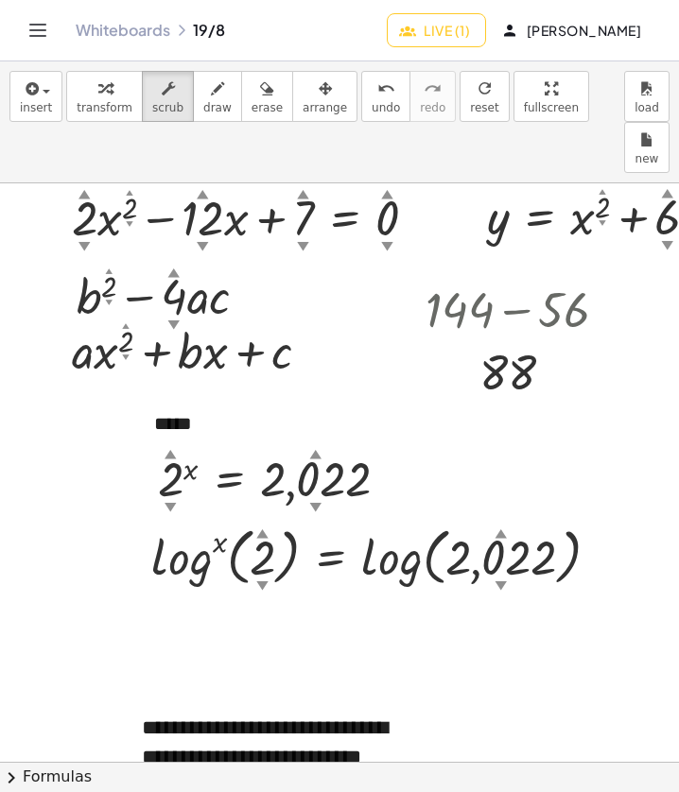
click at [222, 530] on div at bounding box center [383, 556] width 482 height 72
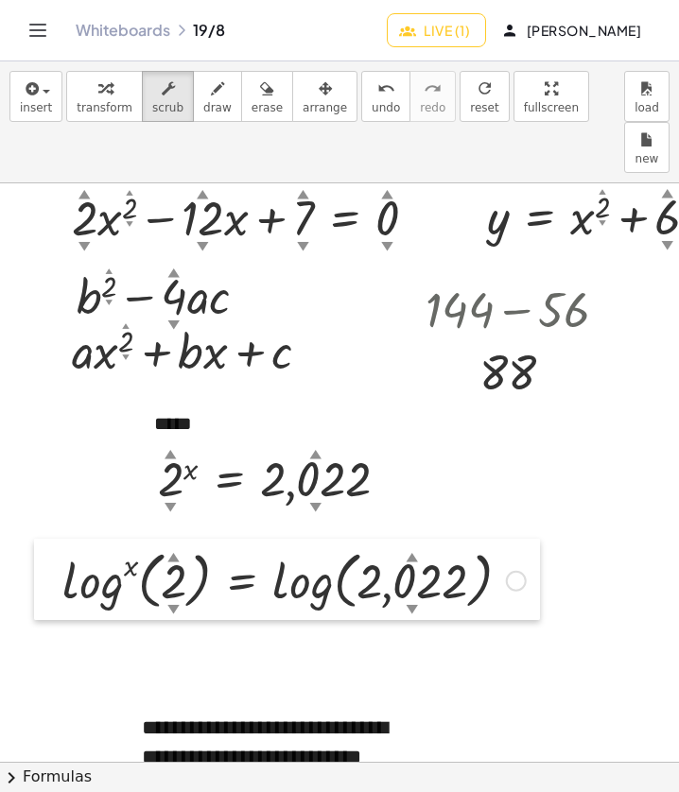
drag, startPoint x: 142, startPoint y: 510, endPoint x: 35, endPoint y: 533, distance: 109.4
click at [35, 539] on div at bounding box center [48, 579] width 28 height 81
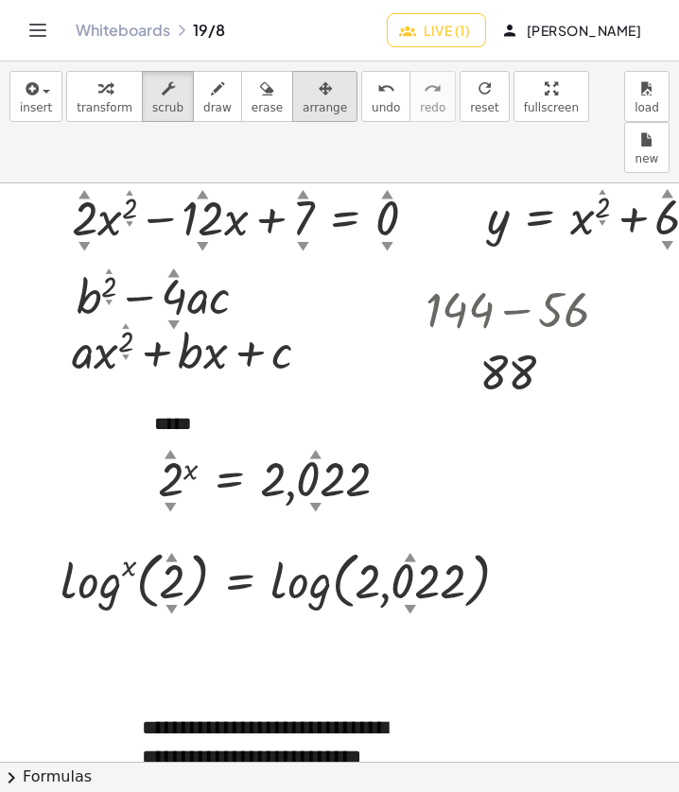
click at [308, 99] on button "arrange" at bounding box center [324, 96] width 65 height 51
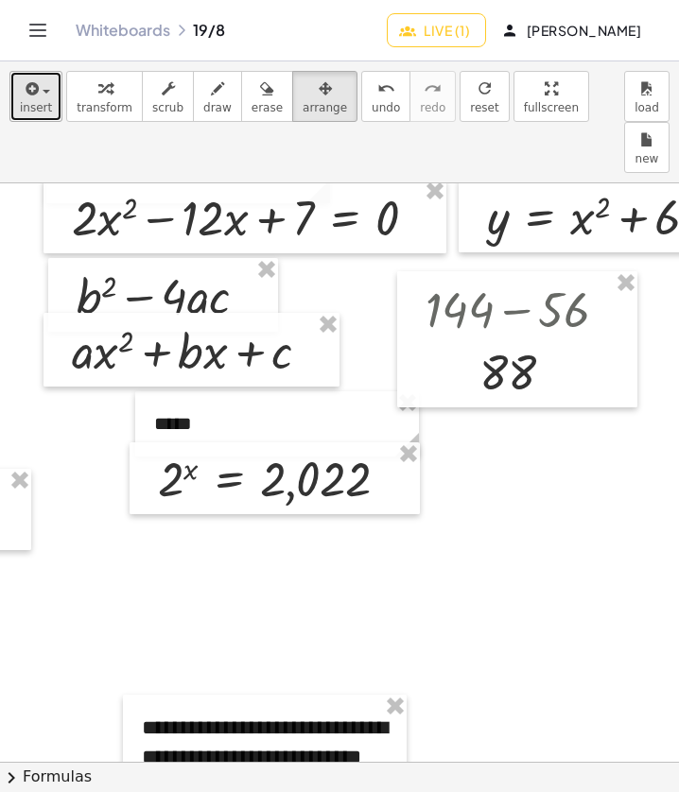
click at [32, 97] on icon "button" at bounding box center [30, 89] width 17 height 23
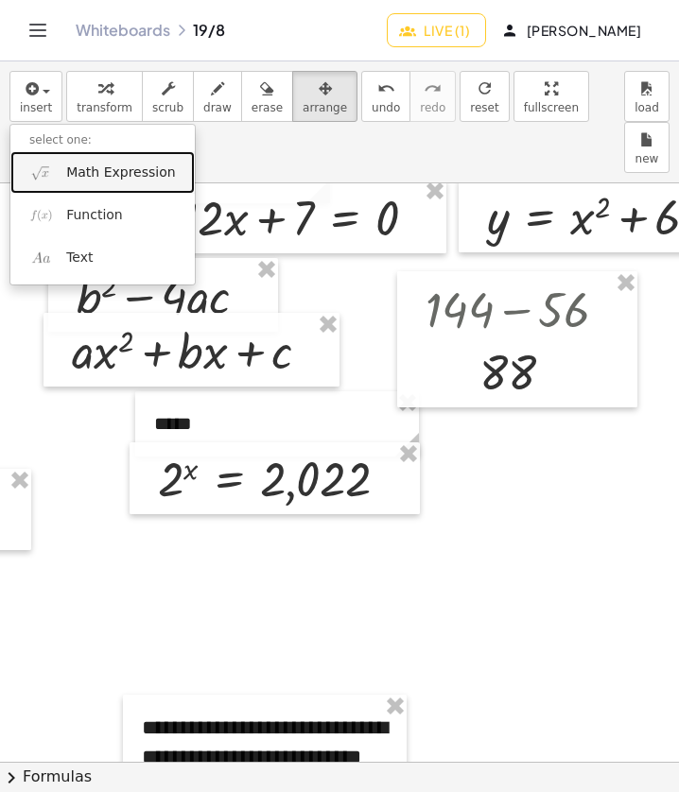
click at [113, 173] on span "Math Expression" at bounding box center [120, 173] width 109 height 19
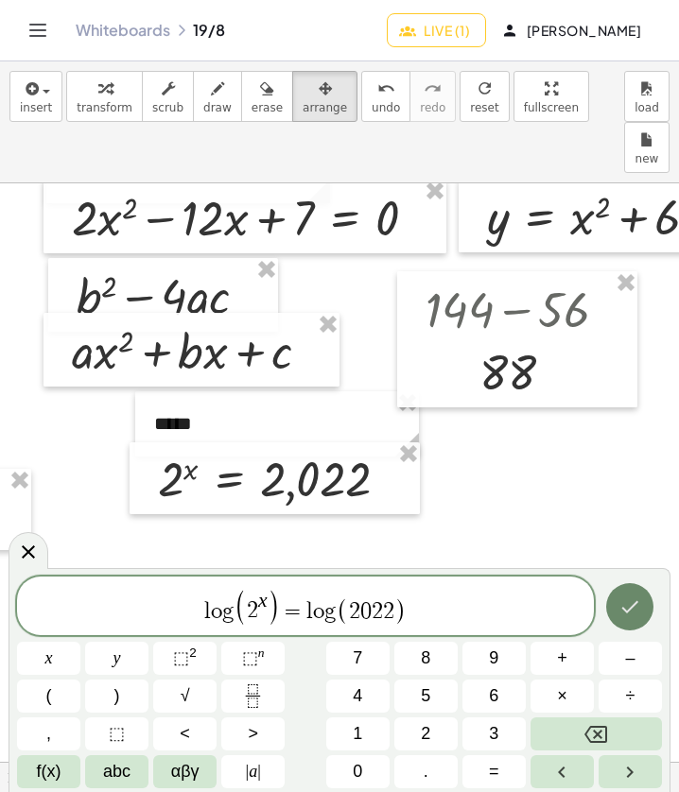
click at [612, 616] on button "Done" at bounding box center [629, 606] width 47 height 47
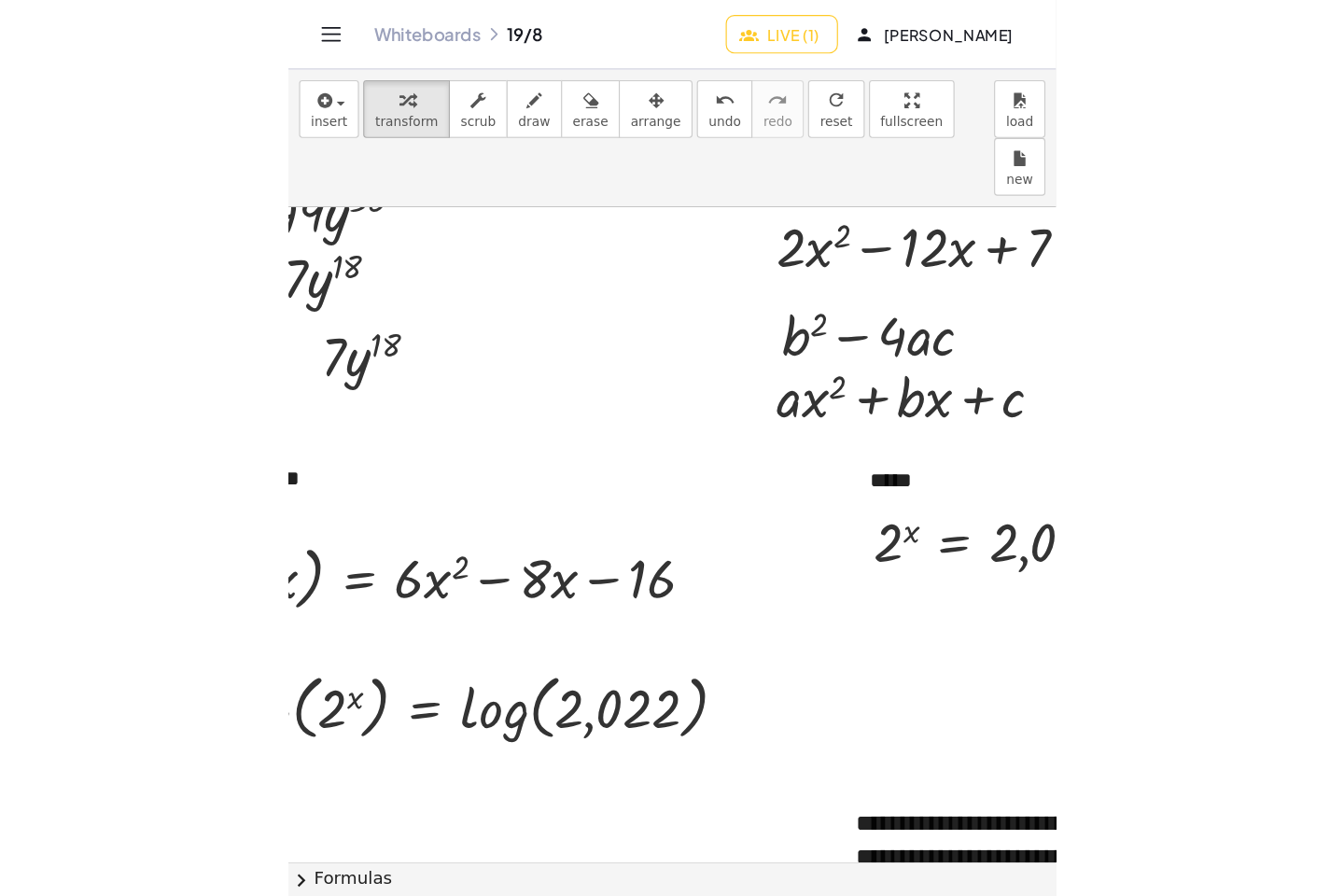
scroll to position [108, 110]
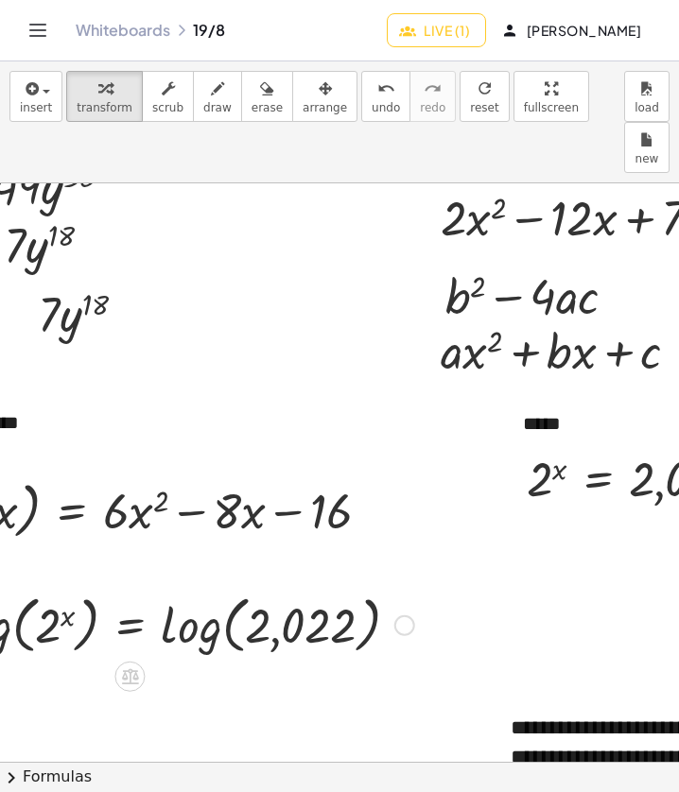
click at [279, 588] on div at bounding box center [182, 624] width 482 height 72
drag, startPoint x: 507, startPoint y: 99, endPoint x: 1189, endPoint y: 214, distance: 691.3
click at [679, 214] on div "**********" at bounding box center [339, 426] width 679 height 731
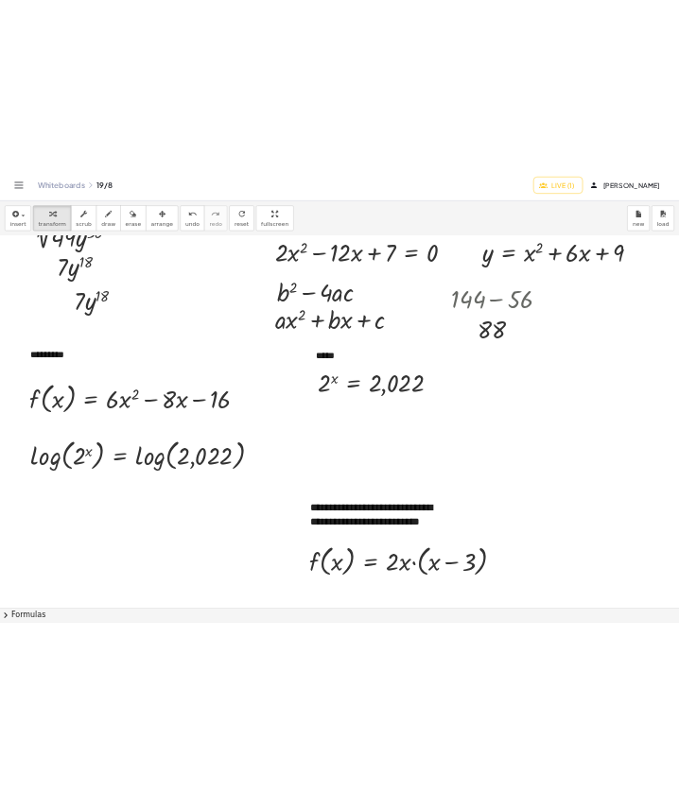
scroll to position [109, 0]
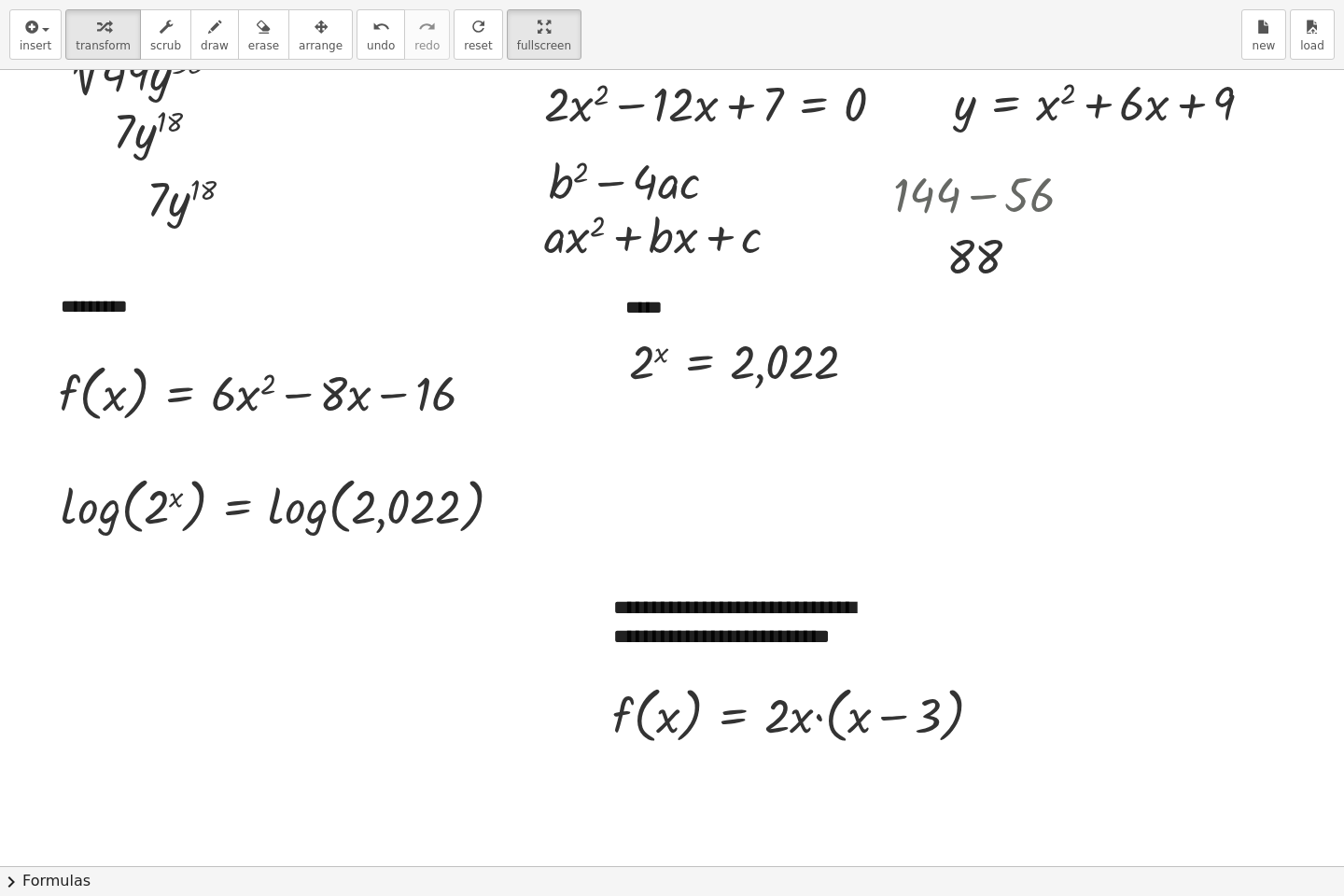
click at [0, 0] on html "**********" at bounding box center [672, 448] width 1344 height 896
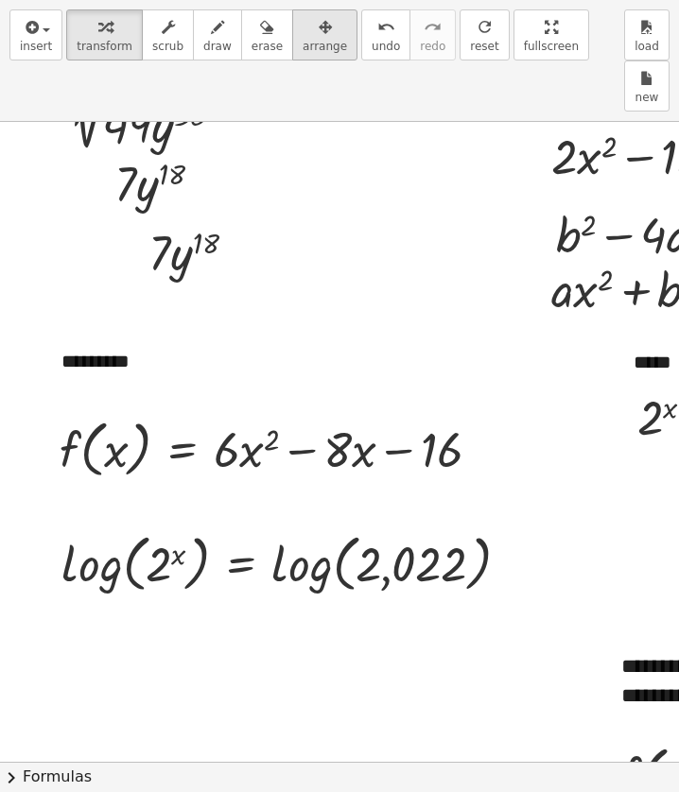
click at [314, 53] on span "arrange" at bounding box center [325, 46] width 44 height 13
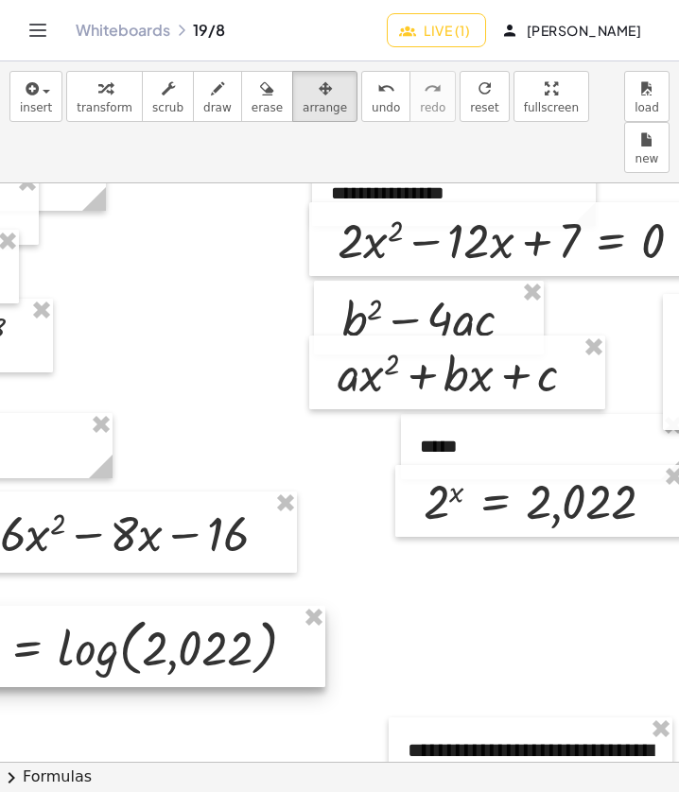
scroll to position [85, 223]
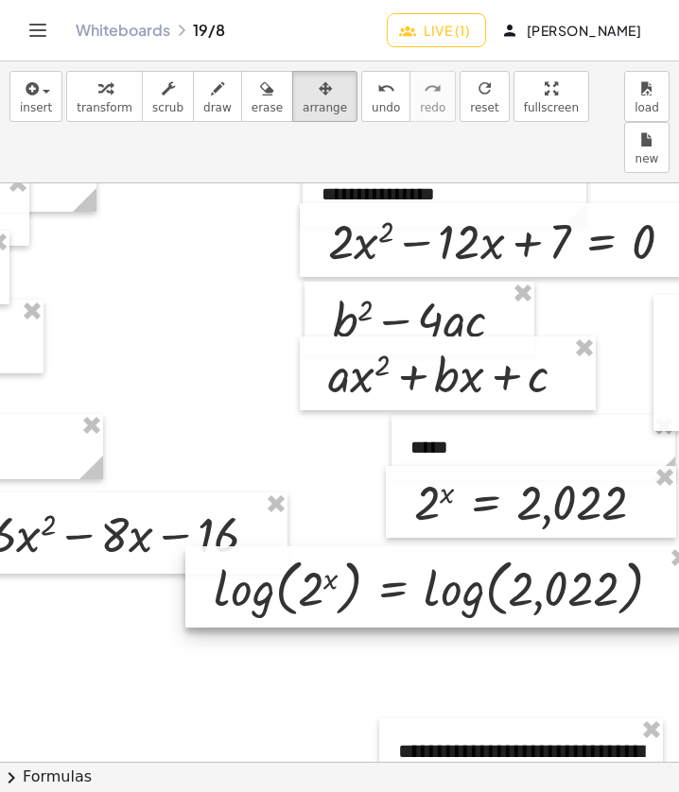
drag, startPoint x: 304, startPoint y: 590, endPoint x: 679, endPoint y: 529, distance: 380.4
click at [679, 529] on html "**********" at bounding box center [339, 396] width 679 height 792
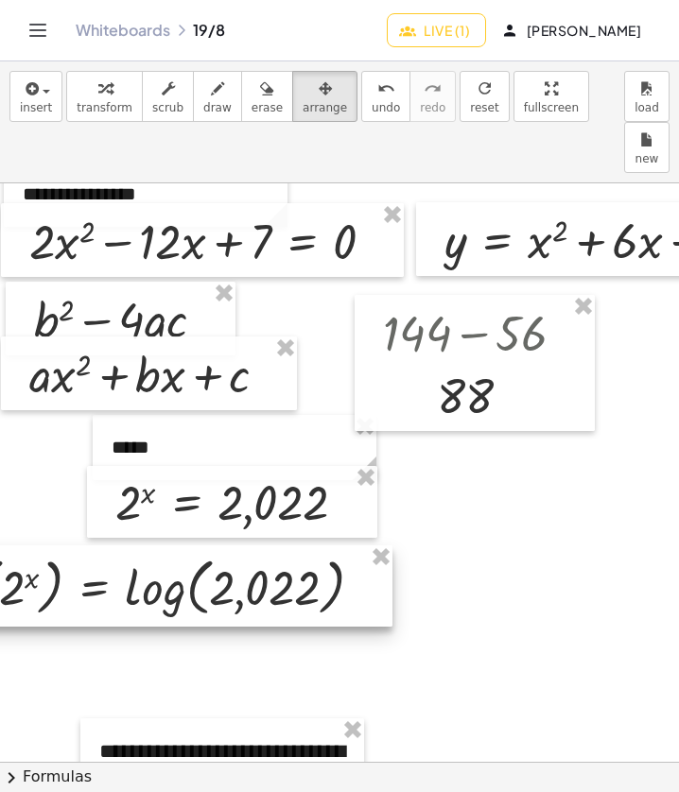
scroll to position [85, 515]
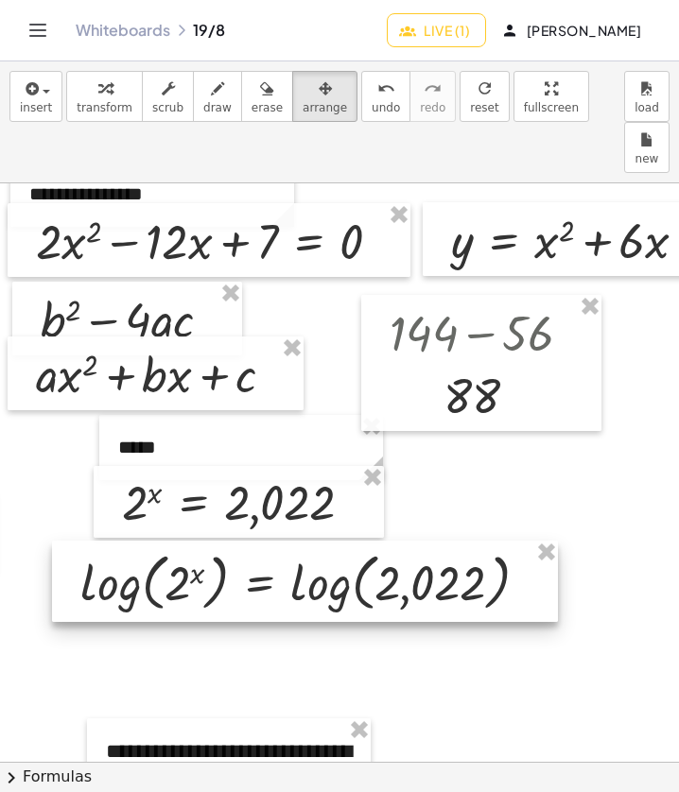
drag, startPoint x: 364, startPoint y: 551, endPoint x: 531, endPoint y: 541, distance: 167.7
click at [531, 541] on div at bounding box center [305, 581] width 506 height 81
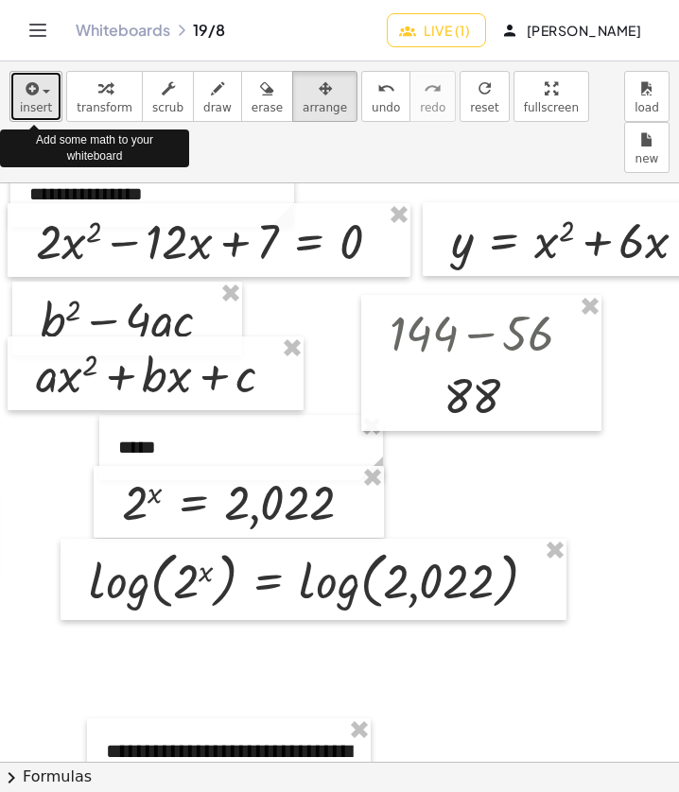
click at [45, 103] on span "insert" at bounding box center [36, 107] width 32 height 13
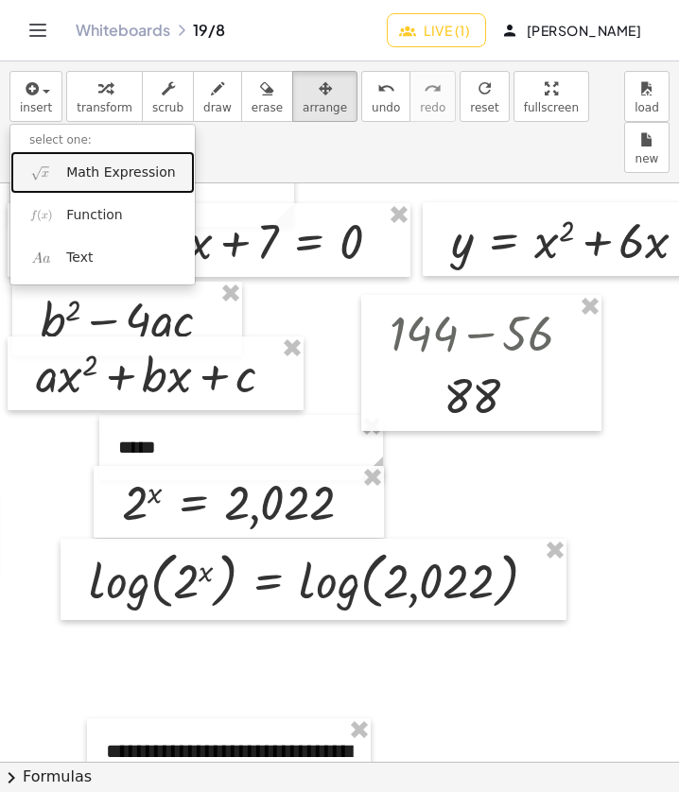
click at [124, 176] on span "Math Expression" at bounding box center [120, 173] width 109 height 19
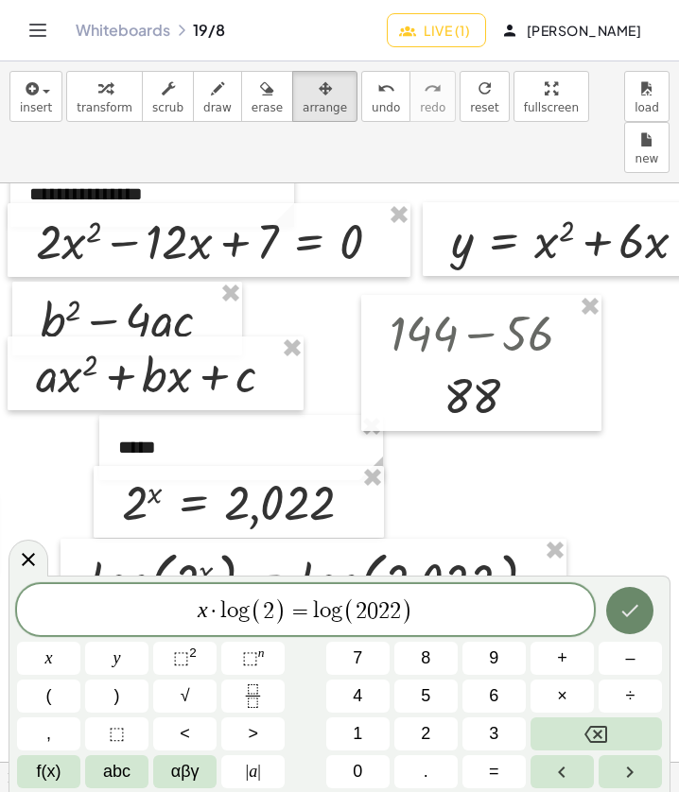
click at [631, 619] on icon "Done" at bounding box center [629, 610] width 23 height 23
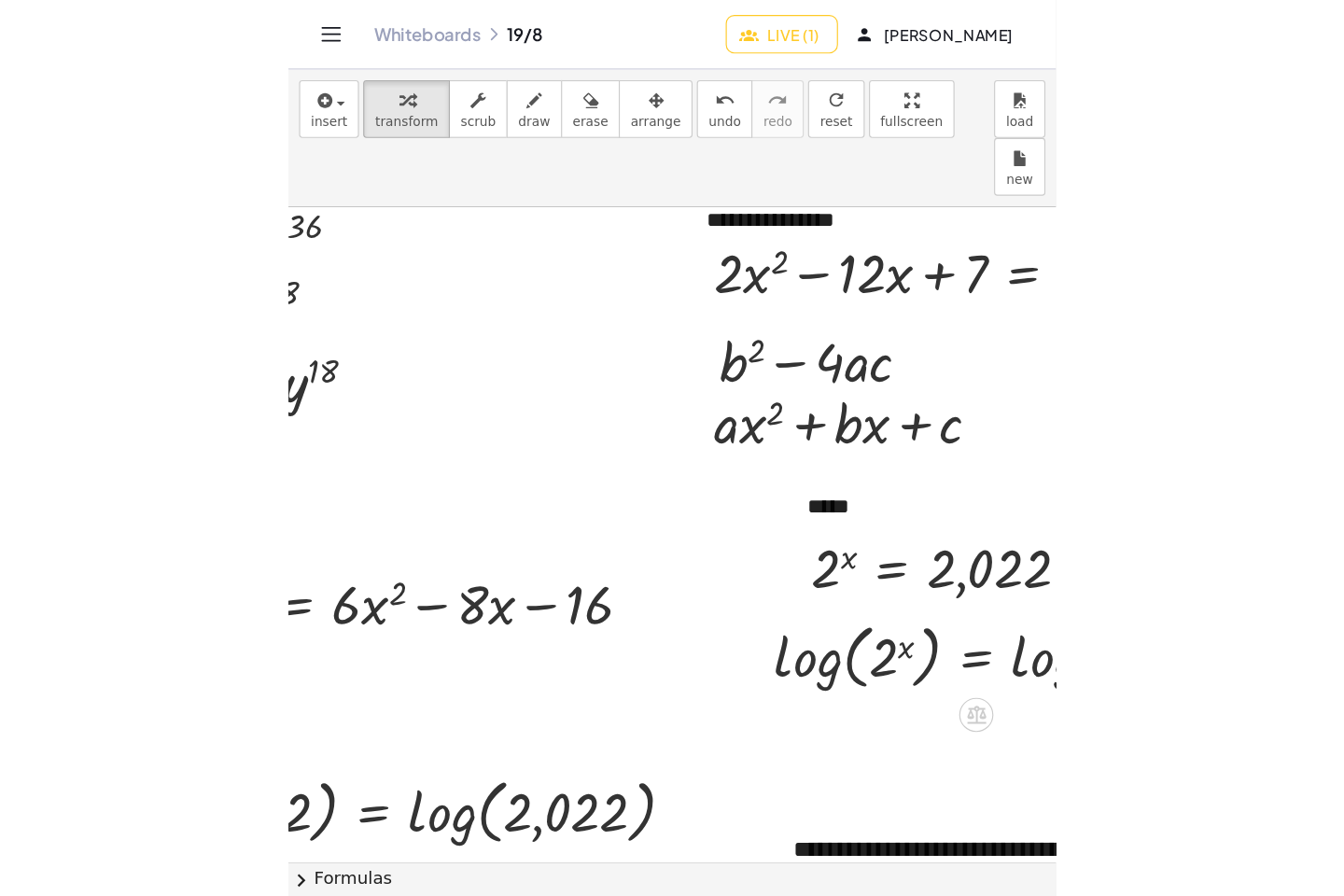
scroll to position [84, 156]
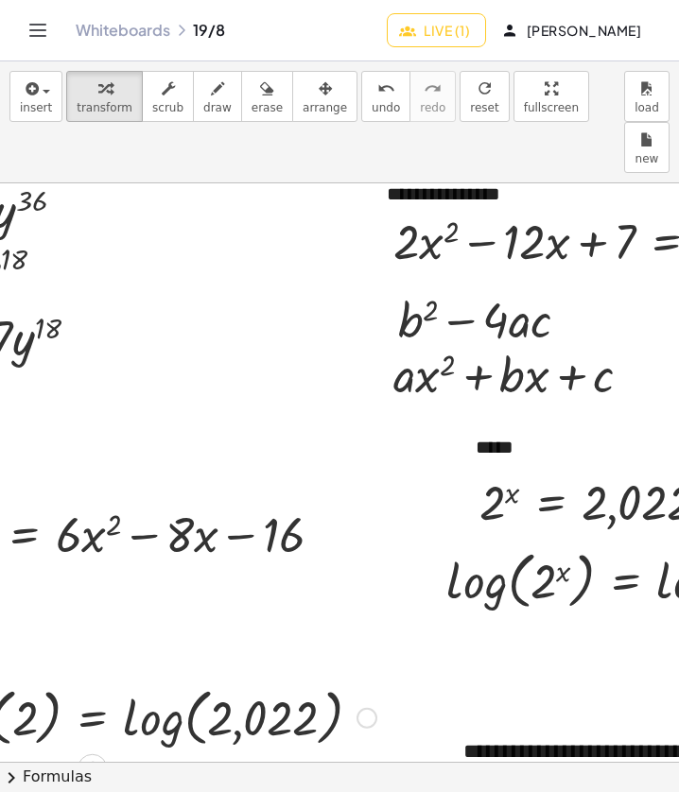
click at [249, 681] on div at bounding box center [140, 717] width 492 height 72
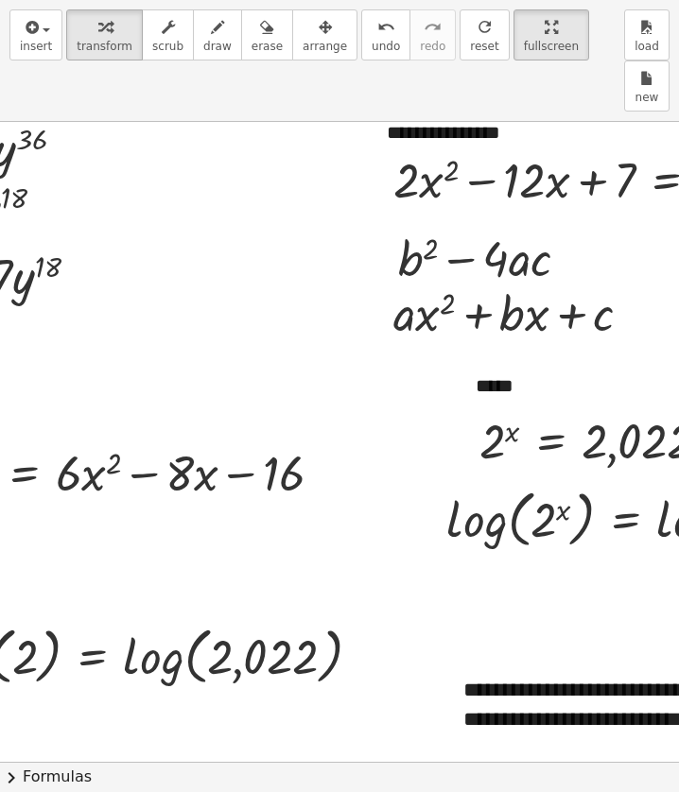
click at [679, 227] on div "**********" at bounding box center [339, 396] width 679 height 792
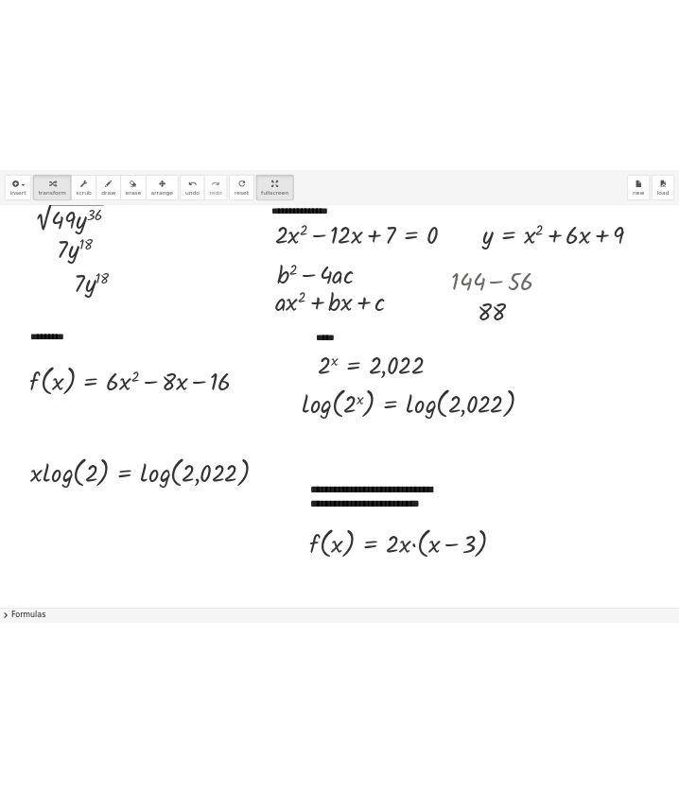
scroll to position [85, 0]
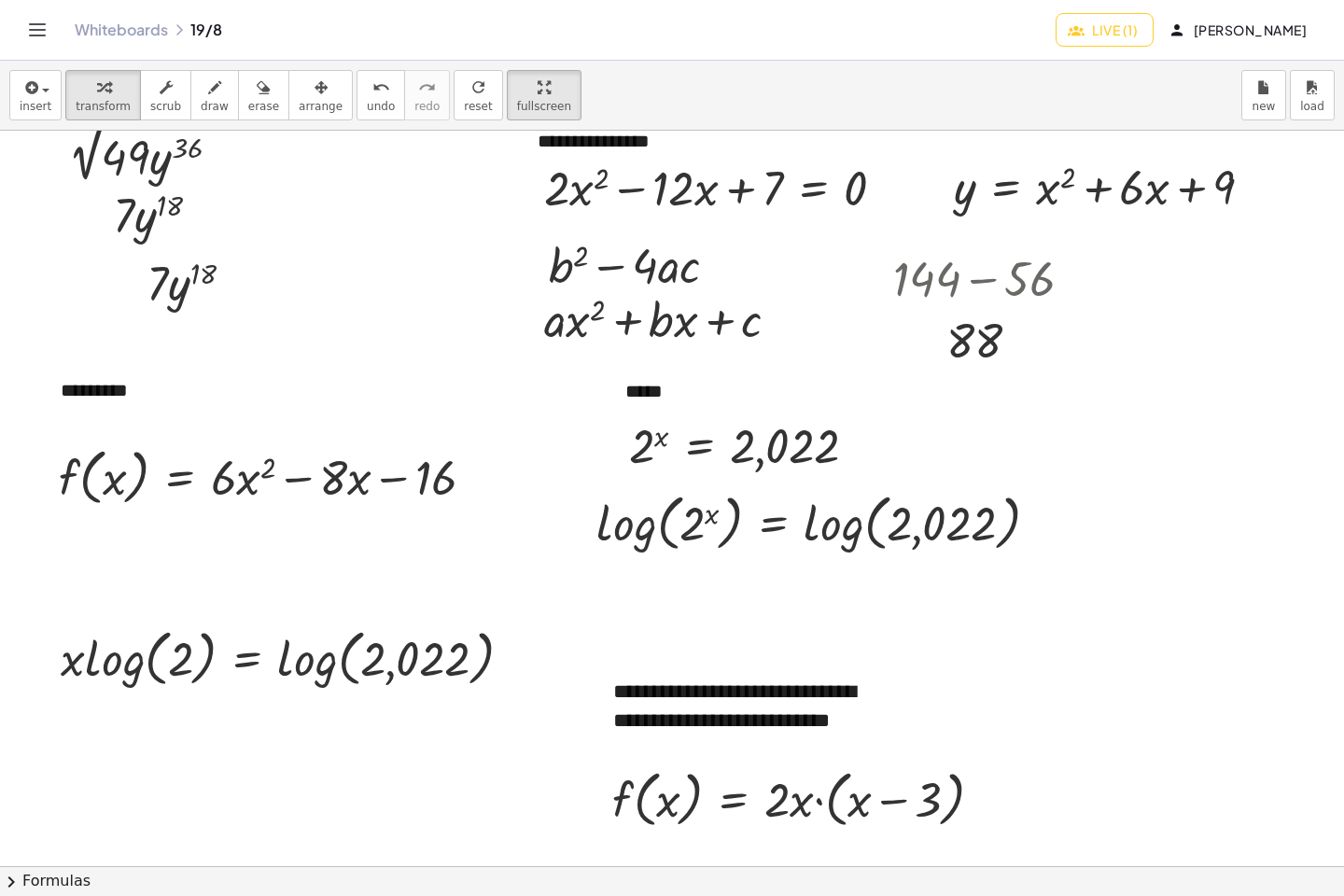
click at [0, 0] on html "**********" at bounding box center [672, 448] width 1344 height 896
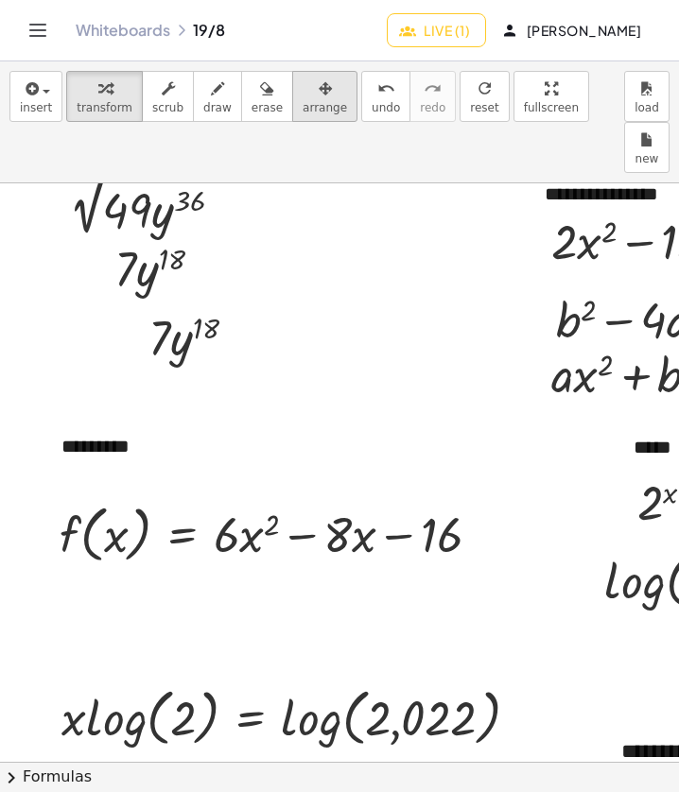
click at [307, 98] on div "button" at bounding box center [325, 88] width 44 height 23
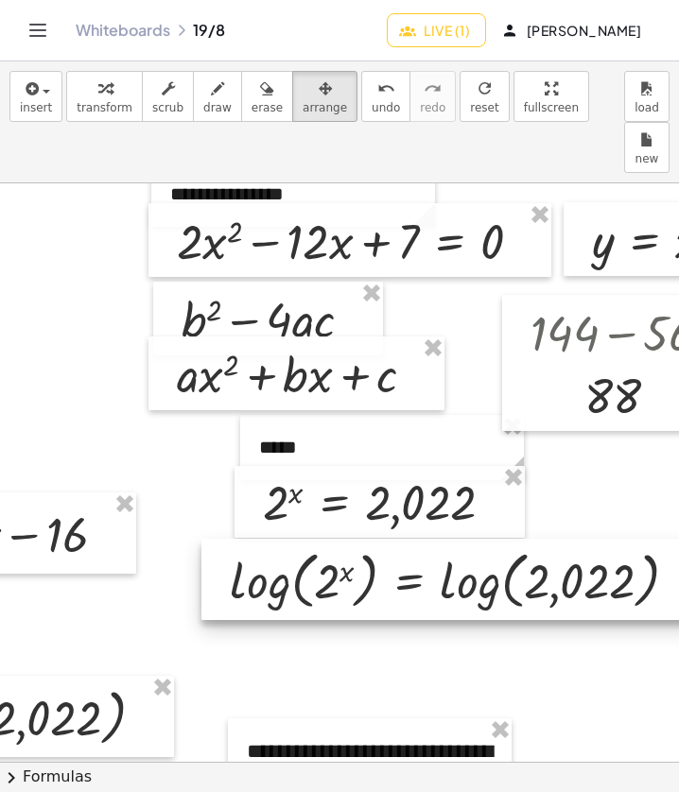
scroll to position [85, 377]
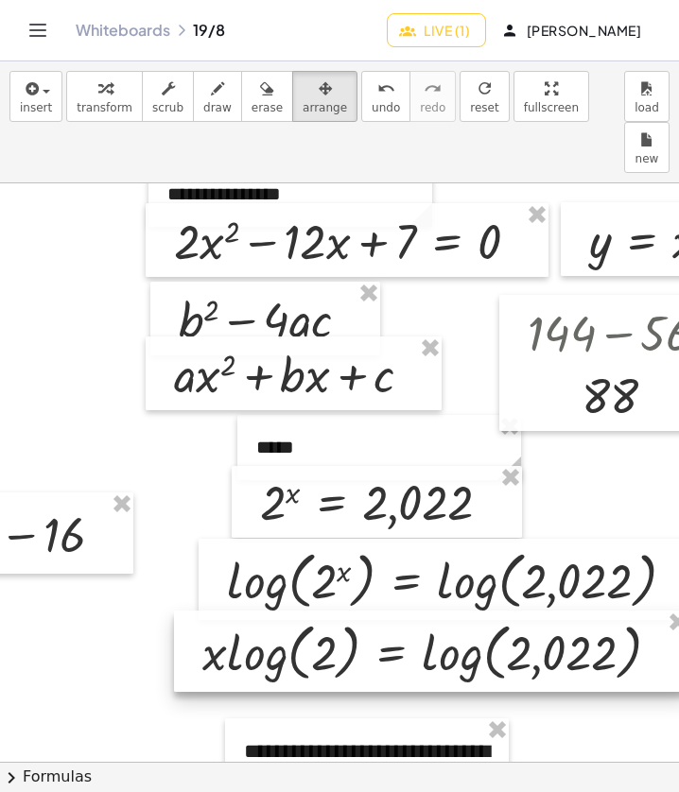
drag, startPoint x: 161, startPoint y: 684, endPoint x: 679, endPoint y: 617, distance: 522.5
click at [679, 617] on html "**********" at bounding box center [339, 396] width 679 height 792
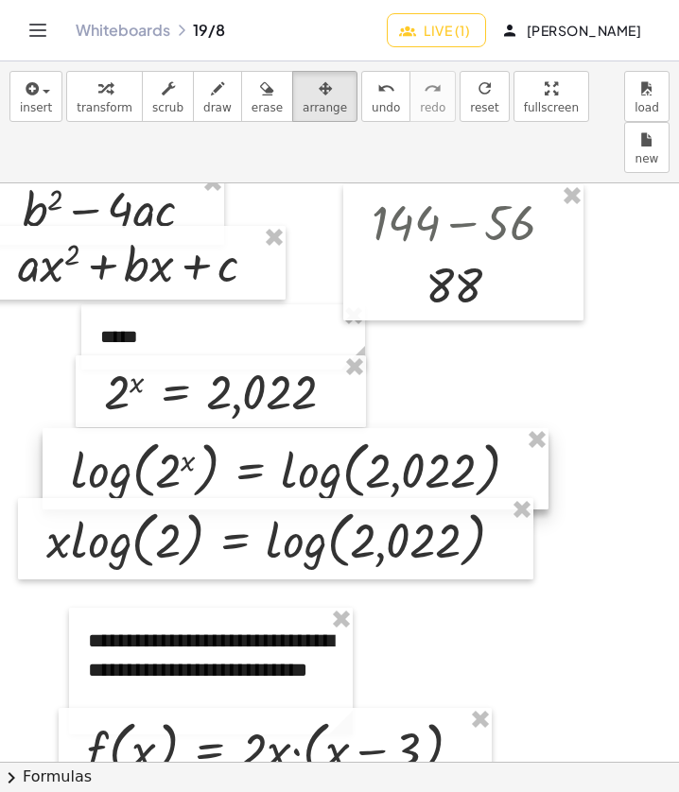
scroll to position [196, 539]
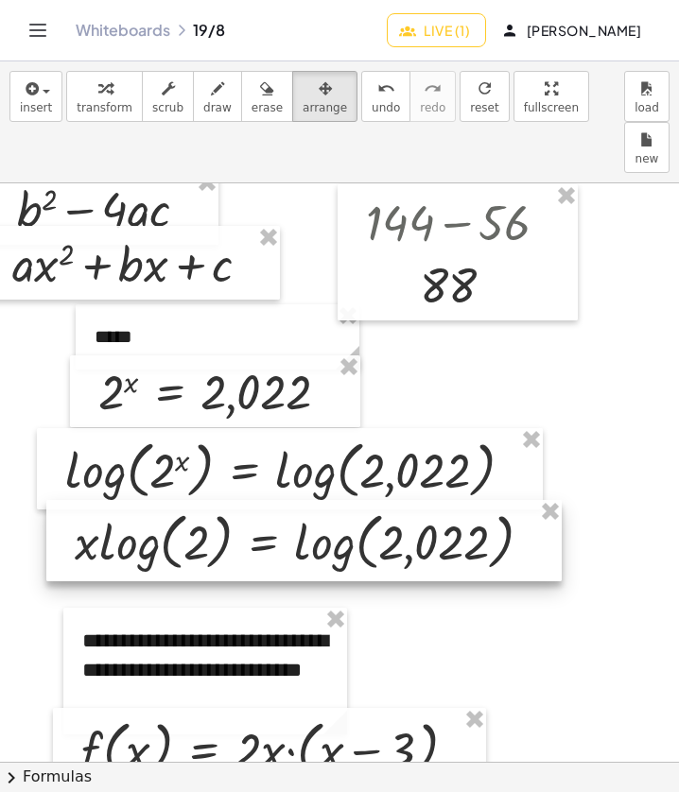
drag, startPoint x: 498, startPoint y: 513, endPoint x: 531, endPoint y: 515, distance: 33.1
click at [531, 515] on div at bounding box center [303, 540] width 515 height 81
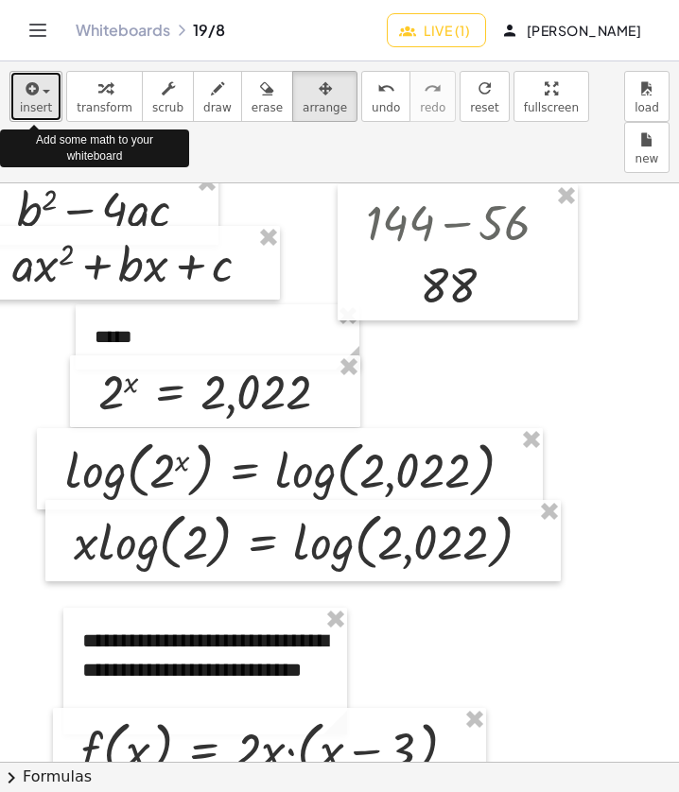
click at [18, 97] on button "insert" at bounding box center [35, 96] width 53 height 51
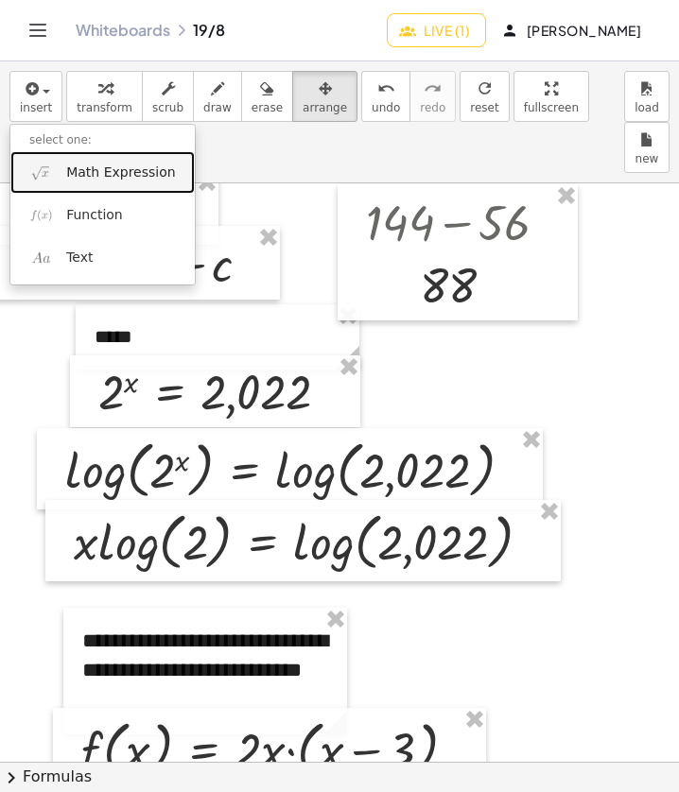
click at [122, 182] on link "Math Expression" at bounding box center [102, 172] width 184 height 43
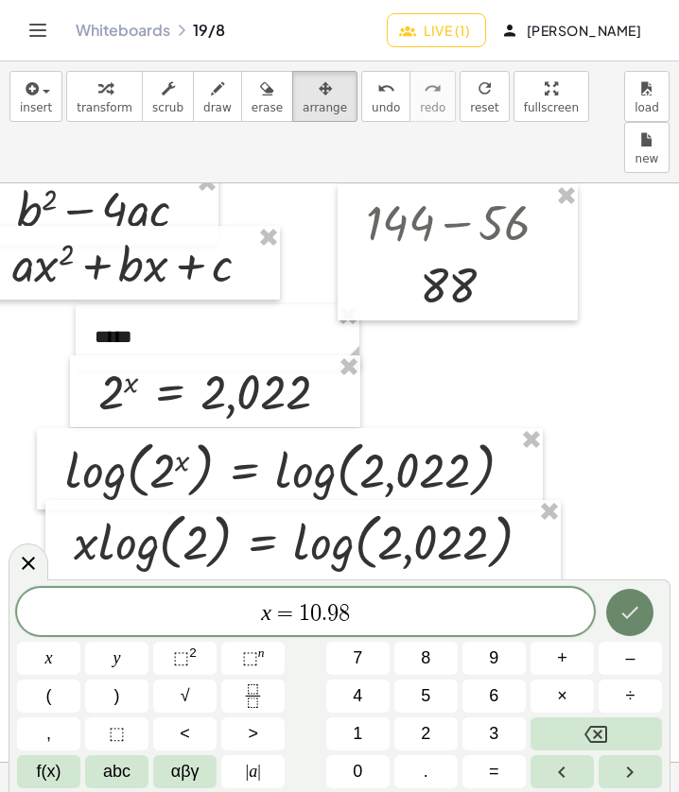
click at [634, 616] on icon "Done" at bounding box center [629, 612] width 23 height 23
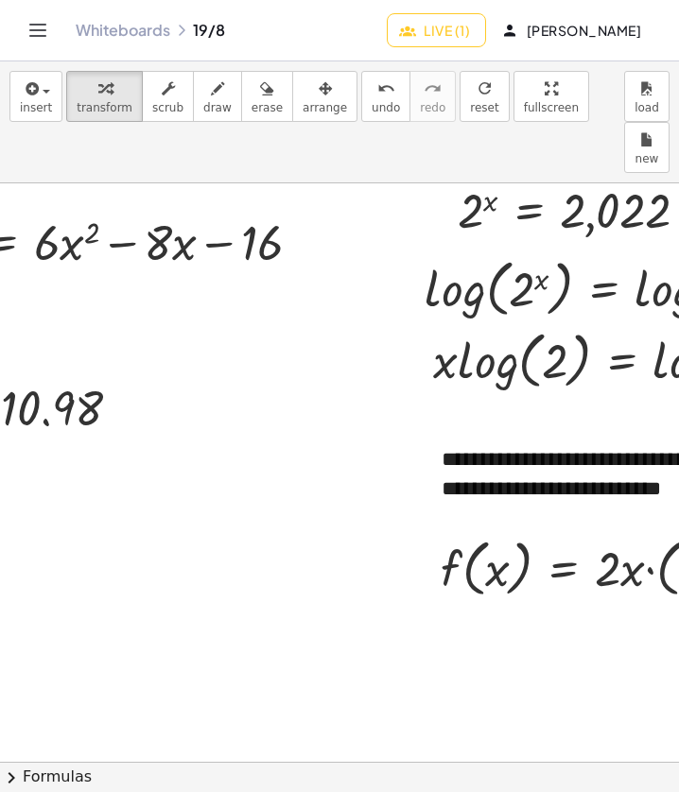
scroll to position [378, 0]
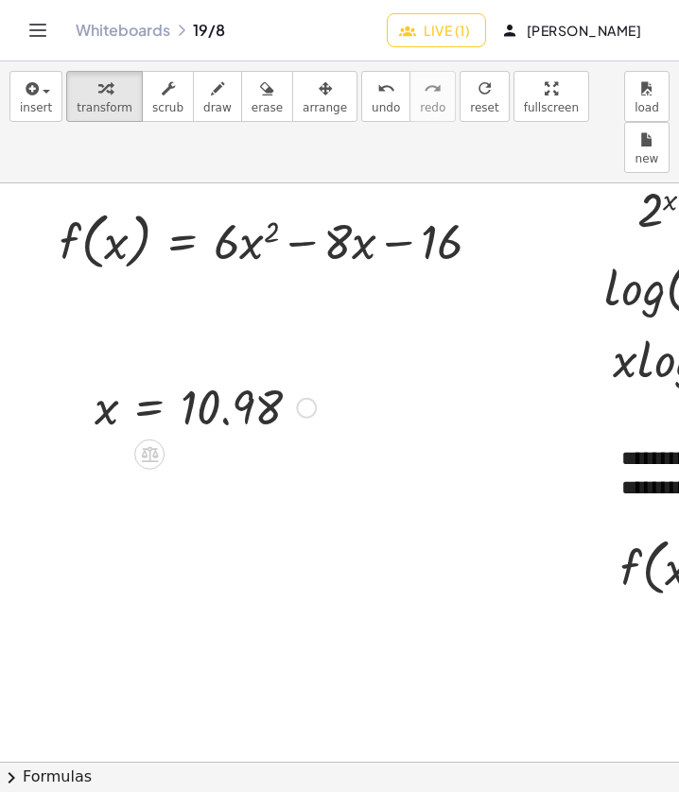
click at [274, 375] on div at bounding box center [205, 406] width 240 height 62
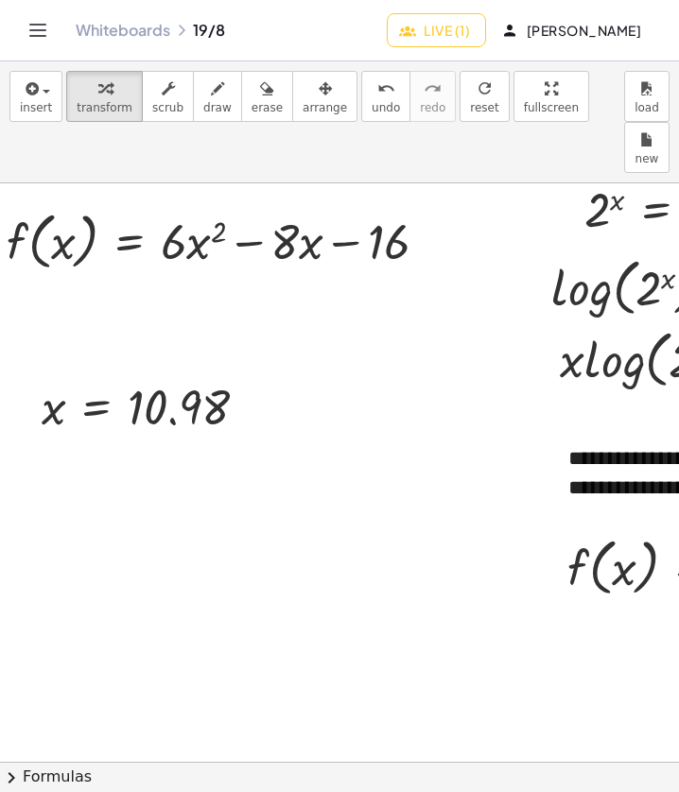
scroll to position [378, 55]
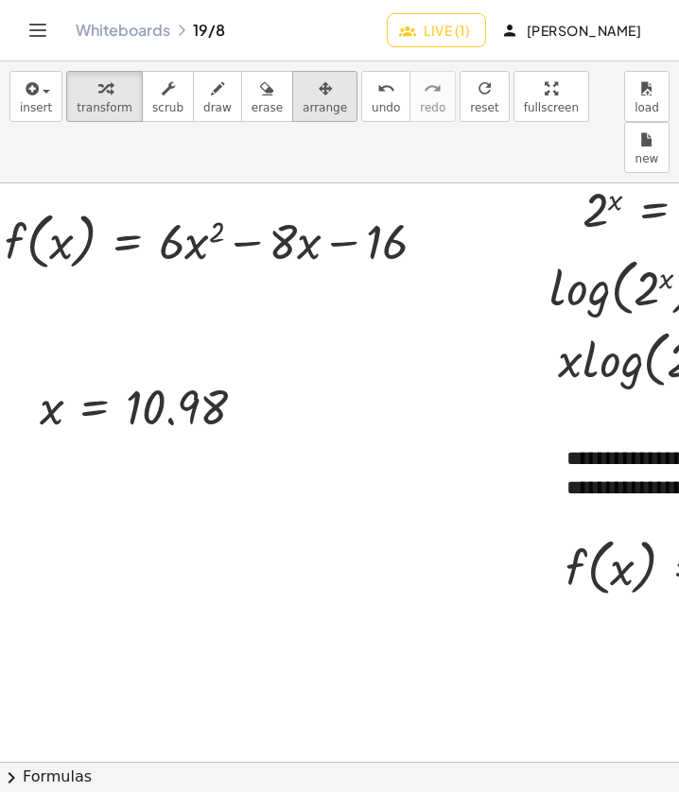
click at [292, 113] on button "arrange" at bounding box center [324, 96] width 65 height 51
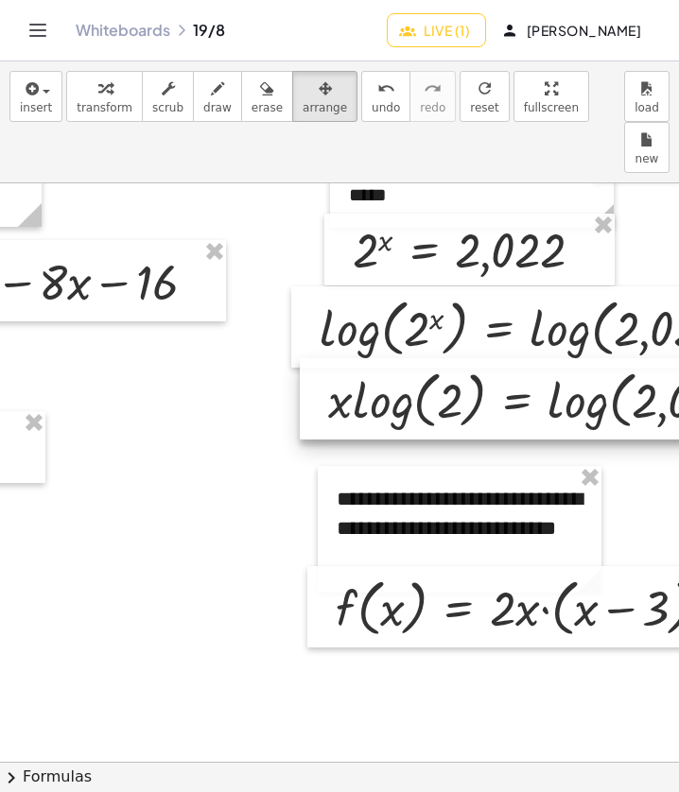
scroll to position [338, 284]
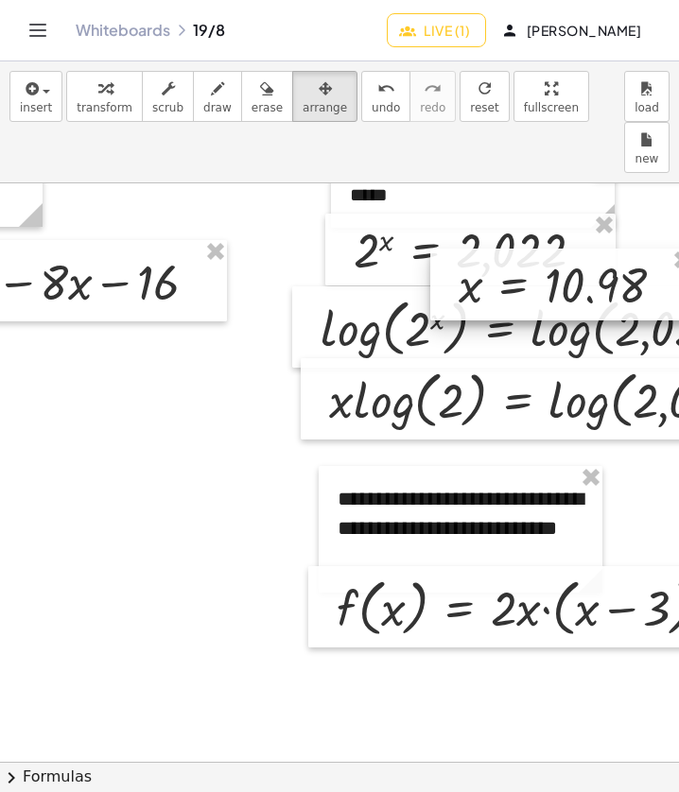
drag, startPoint x: 31, startPoint y: 401, endPoint x: 679, endPoint y: 203, distance: 677.2
click at [679, 203] on html "**********" at bounding box center [339, 396] width 679 height 792
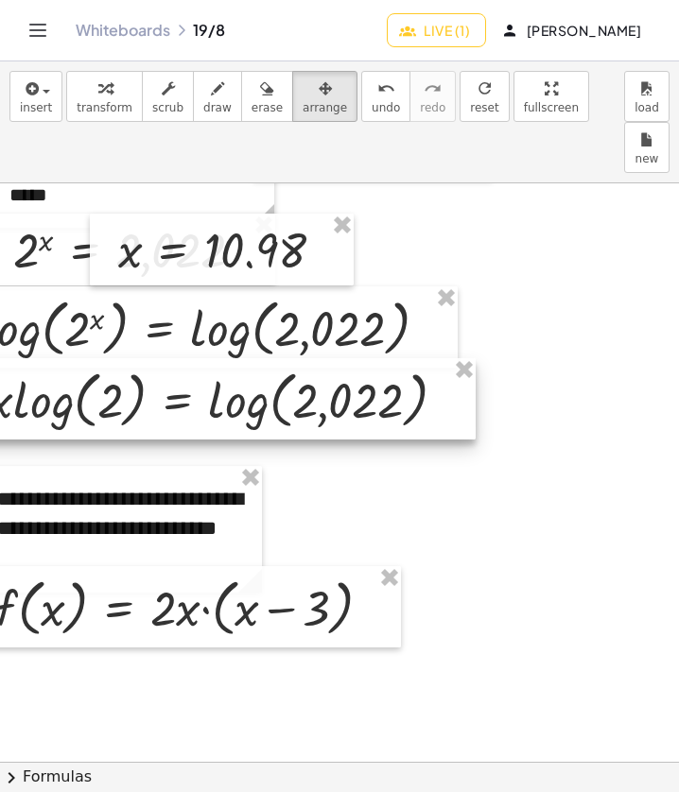
scroll to position [338, 638]
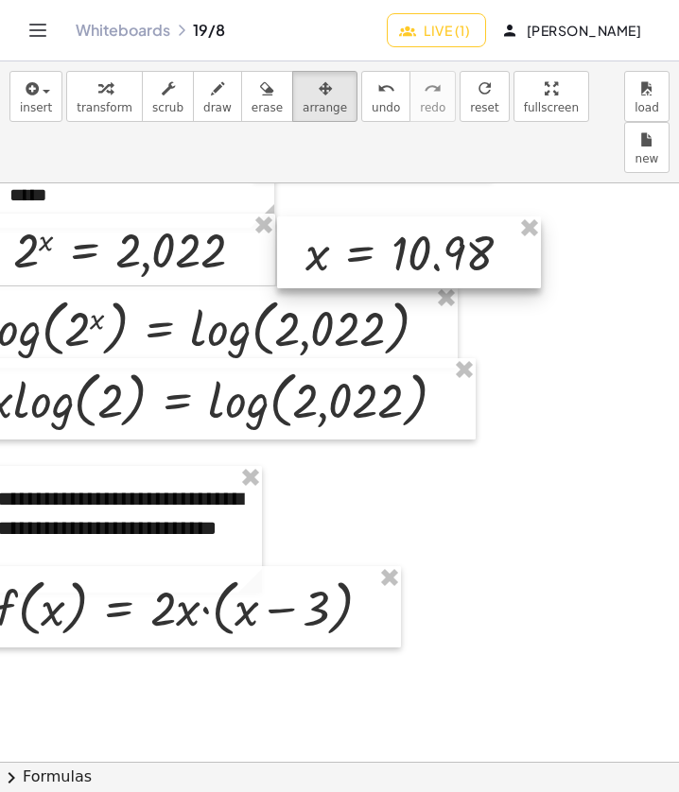
drag, startPoint x: 310, startPoint y: 208, endPoint x: 496, endPoint y: 201, distance: 186.4
click at [496, 217] on div at bounding box center [409, 253] width 264 height 72
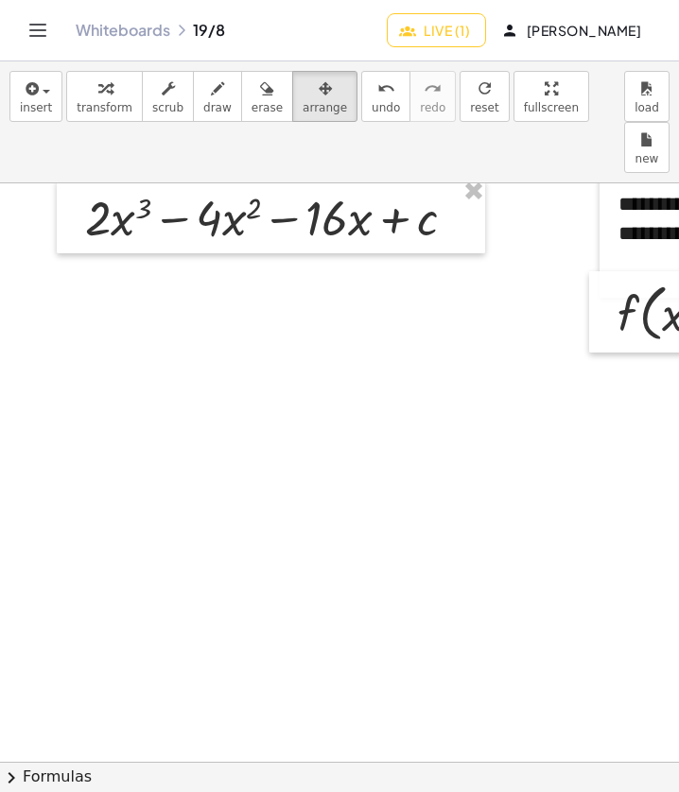
scroll to position [633, 0]
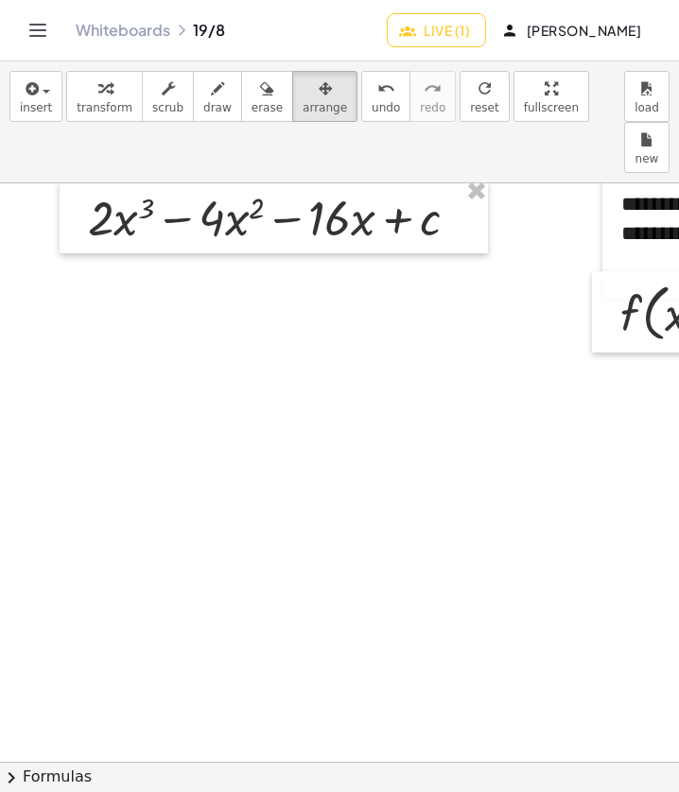
click at [35, 26] on icon "Toggle navigation" at bounding box center [37, 30] width 23 height 23
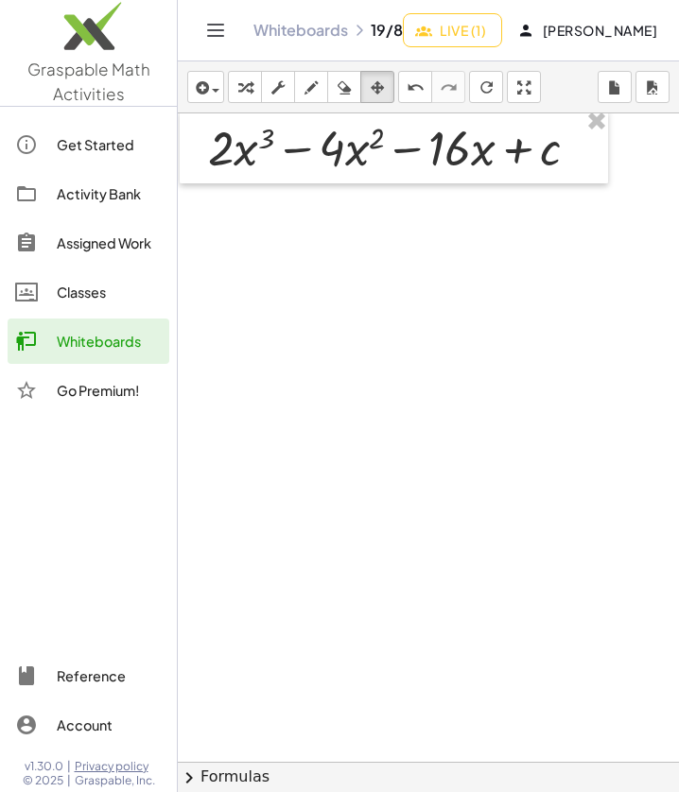
scroll to position [633, 59]
click at [216, 25] on icon "Toggle navigation" at bounding box center [216, 30] width 16 height 11
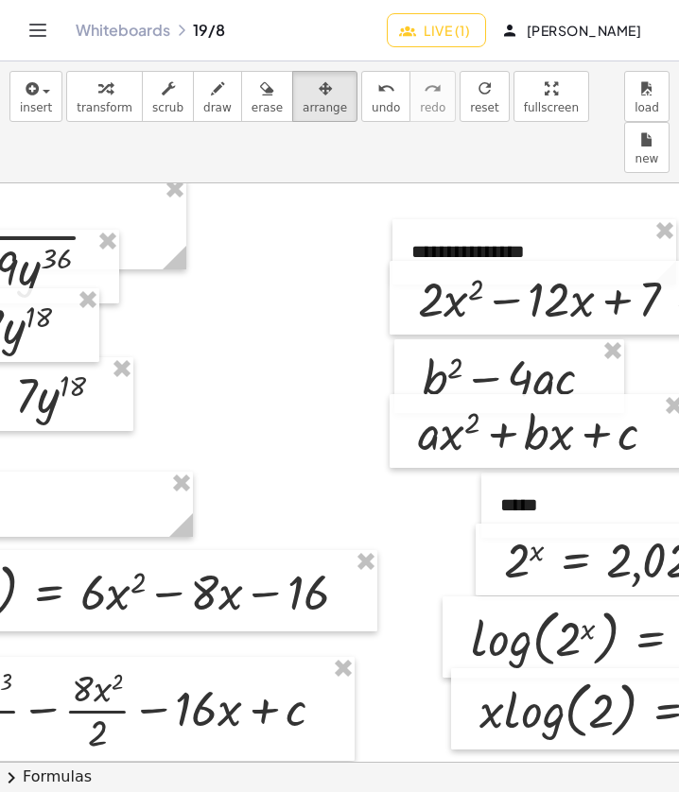
scroll to position [24, 133]
